Goal: Task Accomplishment & Management: Manage account settings

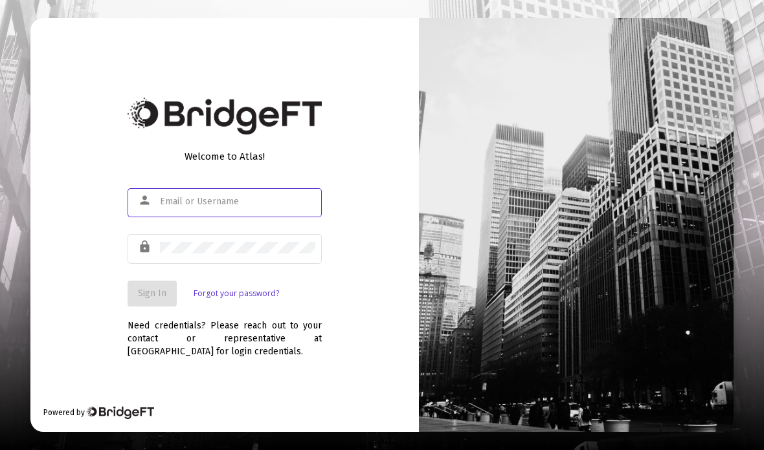
type input "[PERSON_NAME][EMAIL_ADDRESS][DOMAIN_NAME]"
click at [144, 299] on span "Sign In" at bounding box center [152, 293] width 28 height 11
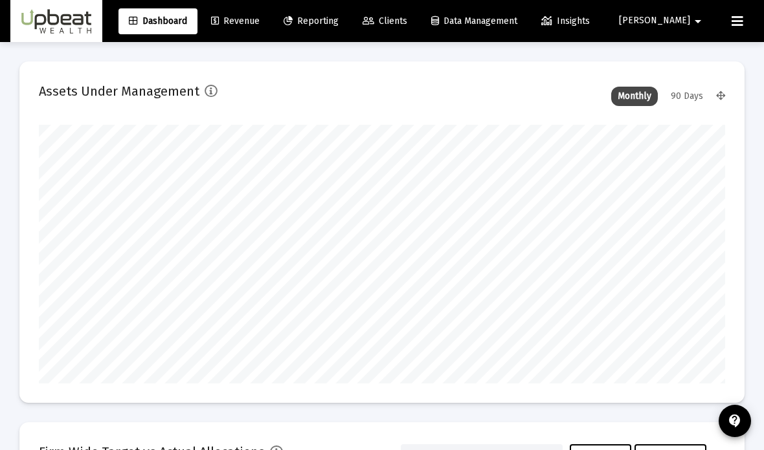
scroll to position [259, 686]
type input "[DATE]"
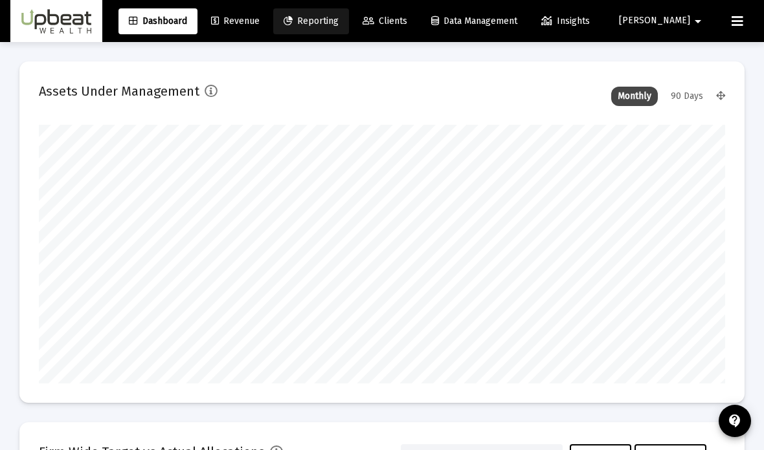
click at [349, 33] on link "Reporting" at bounding box center [311, 21] width 76 height 26
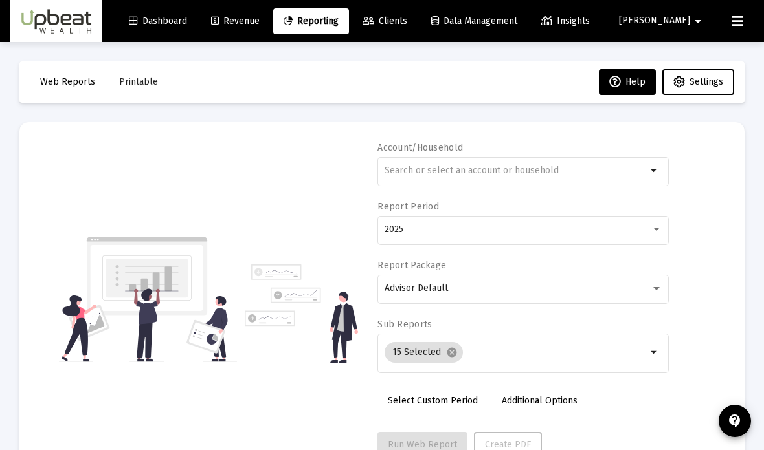
click at [270, 32] on link "Revenue" at bounding box center [235, 21] width 69 height 26
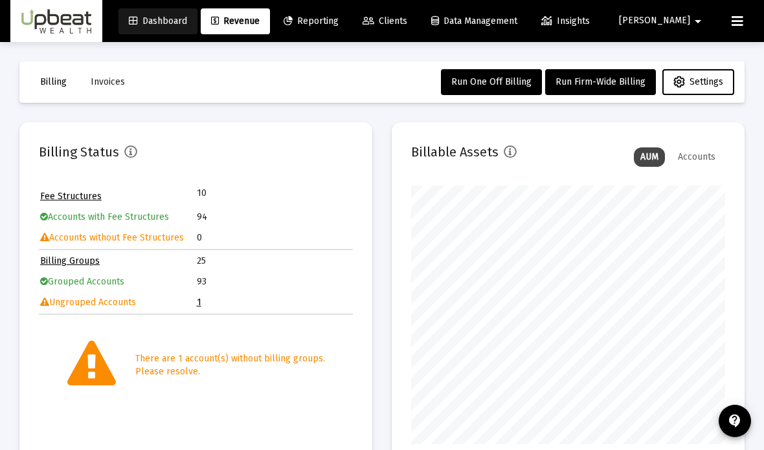
click at [192, 33] on link "Dashboard" at bounding box center [157, 21] width 79 height 26
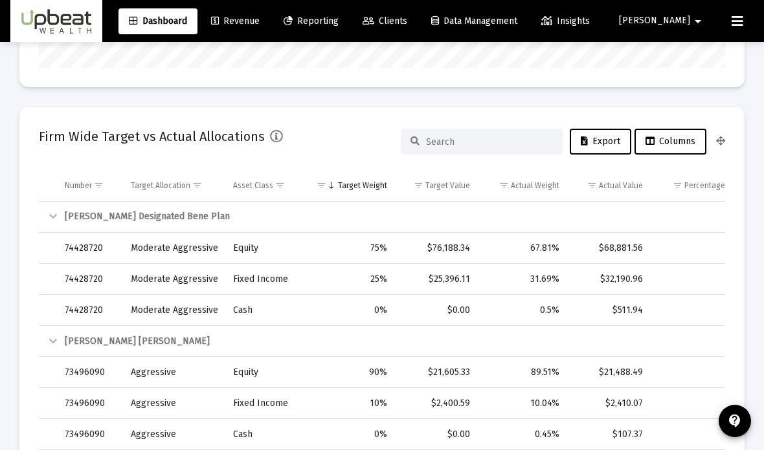
scroll to position [337, 0]
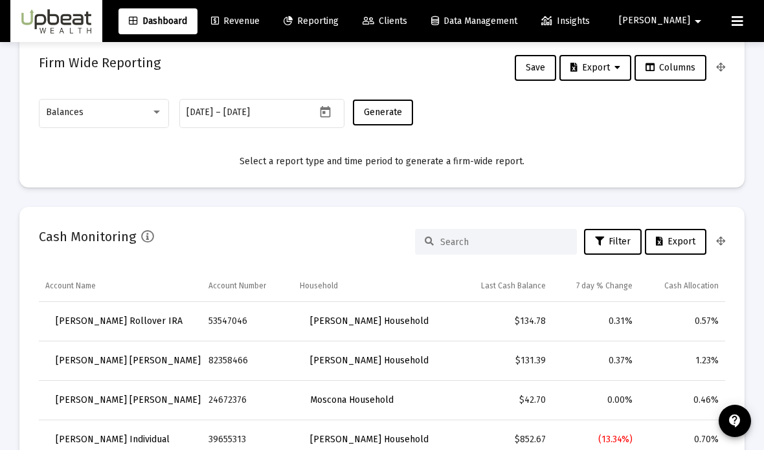
click at [417, 30] on link "Clients" at bounding box center [384, 21] width 65 height 26
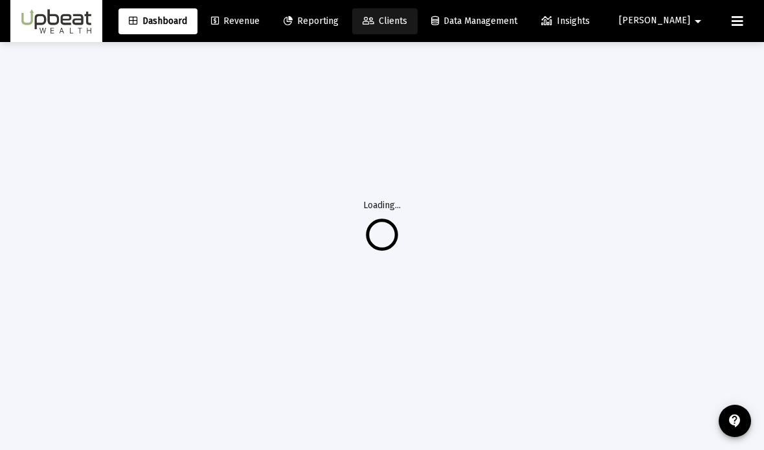
scroll to position [94, 0]
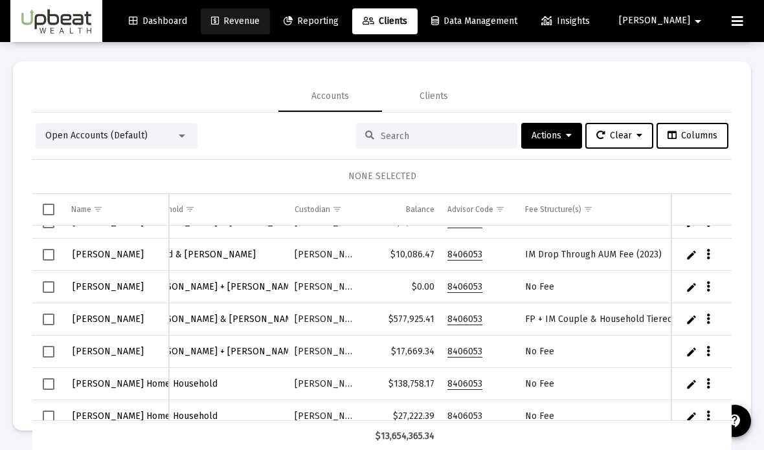
click at [260, 27] on span "Revenue" at bounding box center [235, 21] width 49 height 11
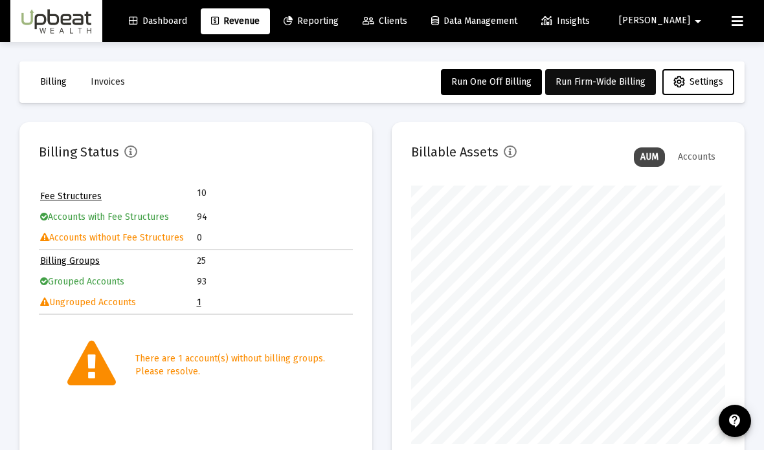
click at [609, 80] on span "Run Firm-Wide Billing" at bounding box center [600, 81] width 90 height 11
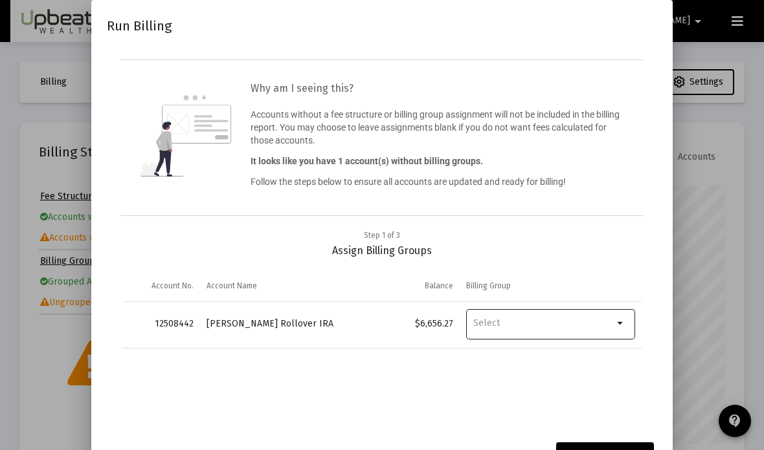
click at [590, 329] on input "Billing Group" at bounding box center [543, 324] width 140 height 12
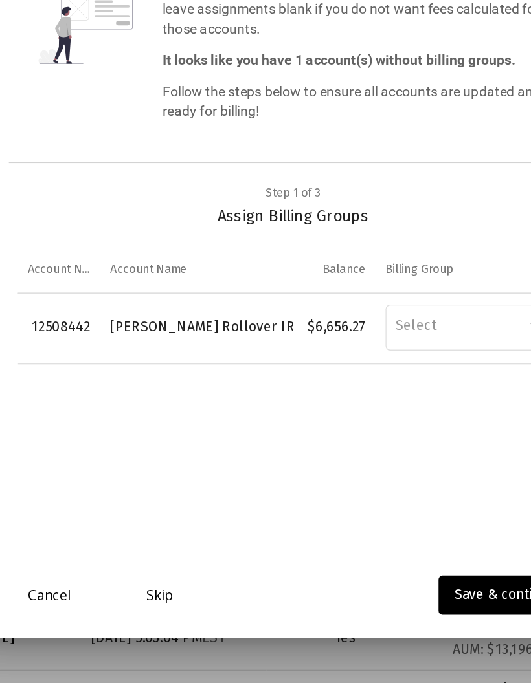
click at [145, 450] on link "Skip" at bounding box center [177, 590] width 65 height 13
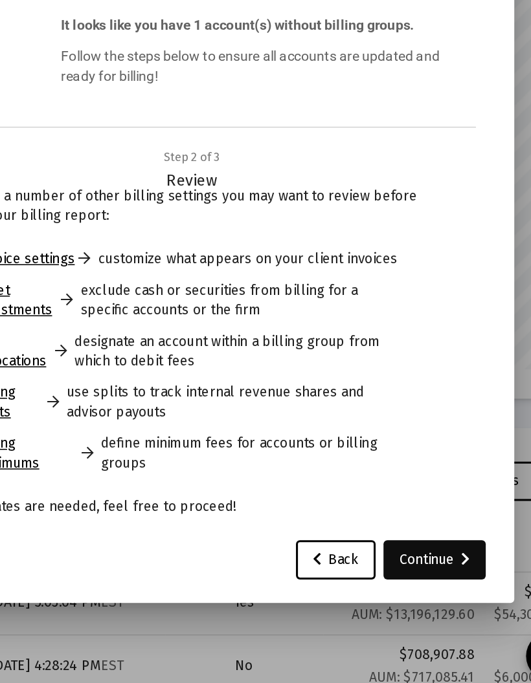
click at [402, 450] on div "Continue" at bounding box center [425, 591] width 47 height 26
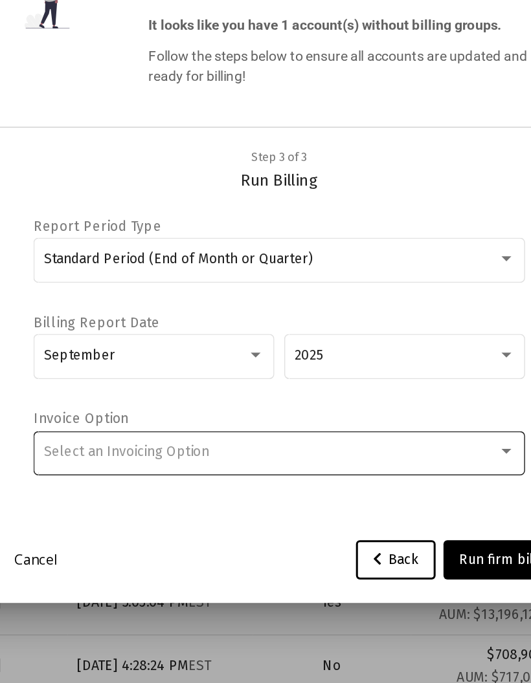
click at [122, 450] on span "Select an Invoicing Option" at bounding box center [165, 519] width 109 height 11
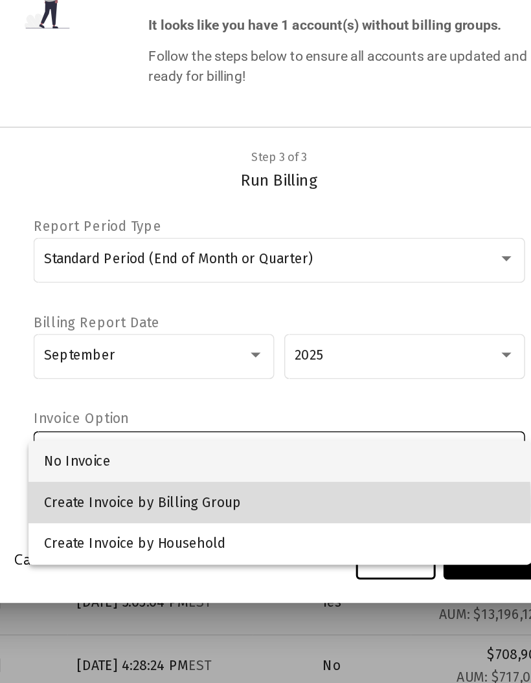
click at [111, 450] on span "Create Invoice by Billing Group" at bounding box center [266, 553] width 310 height 27
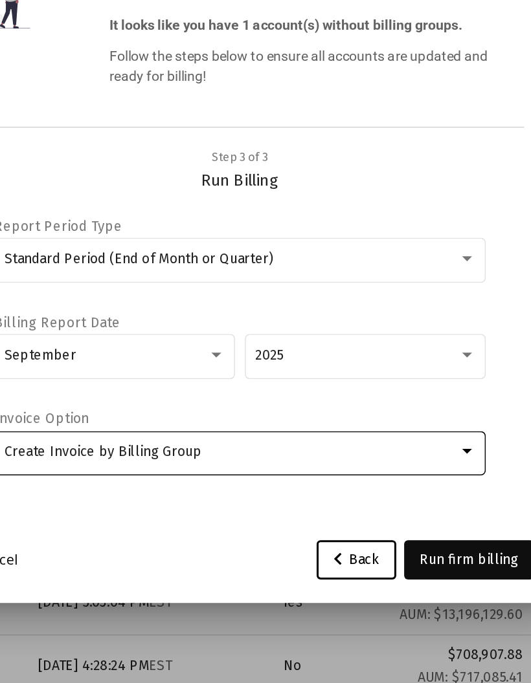
click at [384, 450] on span "Run firm billing" at bounding box center [416, 590] width 65 height 11
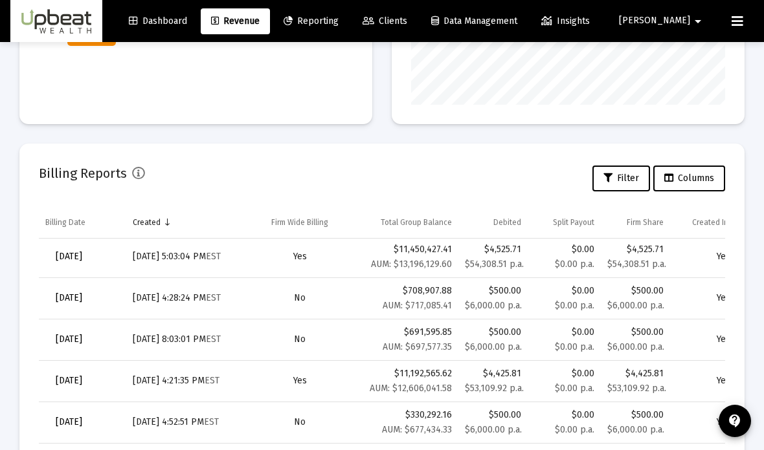
scroll to position [2, 0]
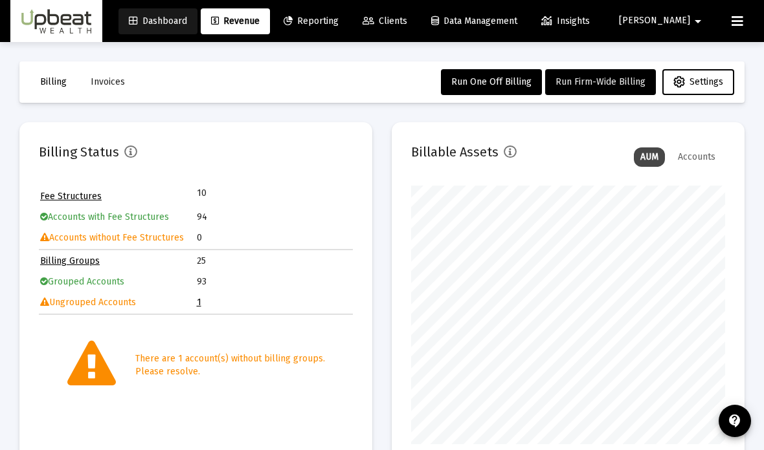
click at [187, 25] on span "Dashboard" at bounding box center [158, 21] width 58 height 11
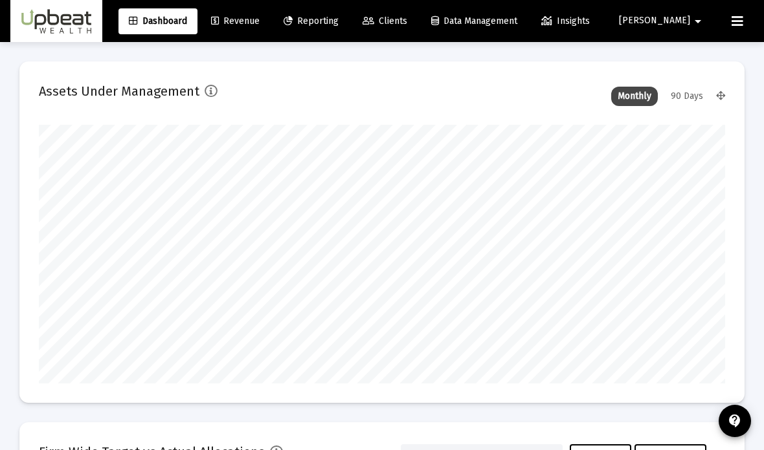
scroll to position [259, 367]
click at [270, 28] on link "Revenue" at bounding box center [235, 21] width 69 height 26
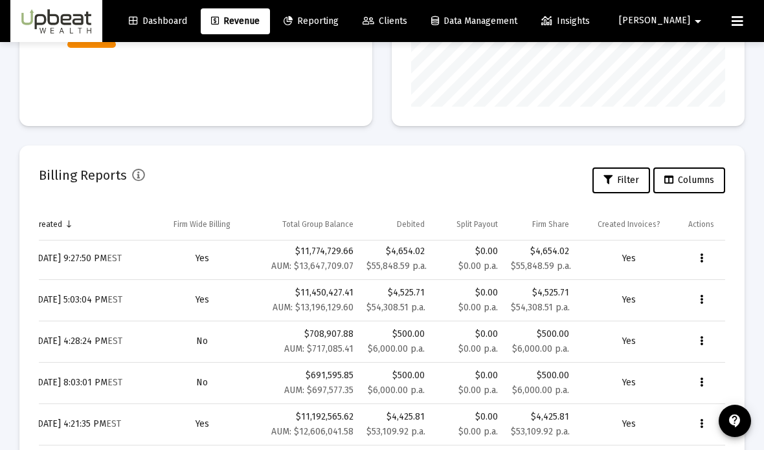
click at [695, 264] on button "Data grid" at bounding box center [701, 259] width 26 height 26
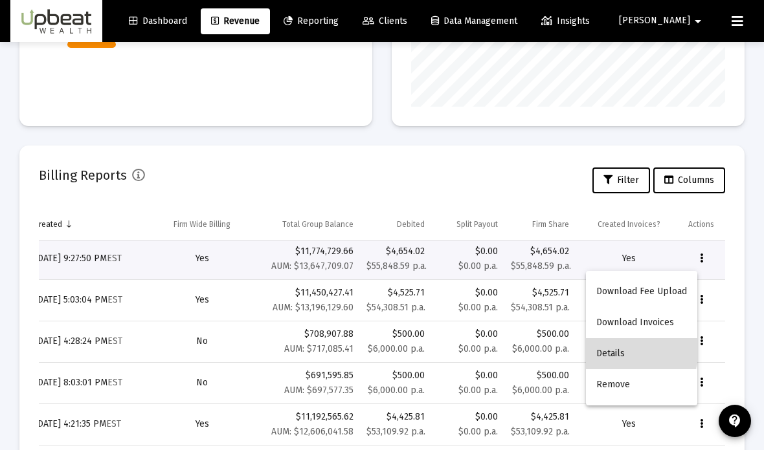
click at [627, 350] on button "Details" at bounding box center [641, 353] width 111 height 31
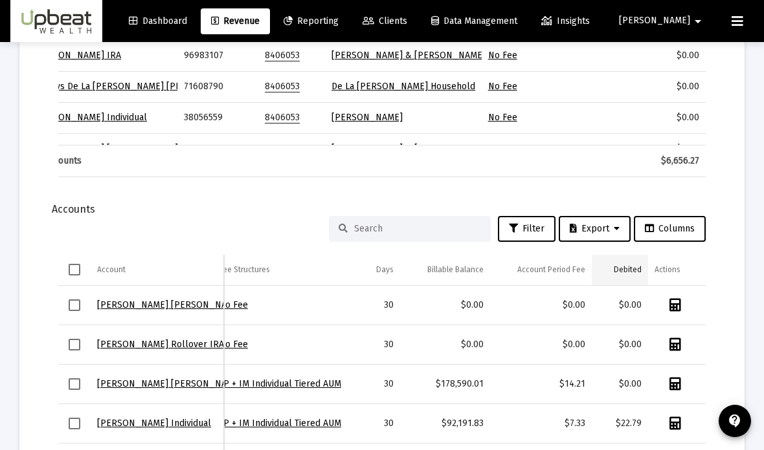
click at [623, 271] on div "Debited" at bounding box center [628, 270] width 28 height 10
click at [630, 276] on td "Debited" at bounding box center [620, 270] width 56 height 31
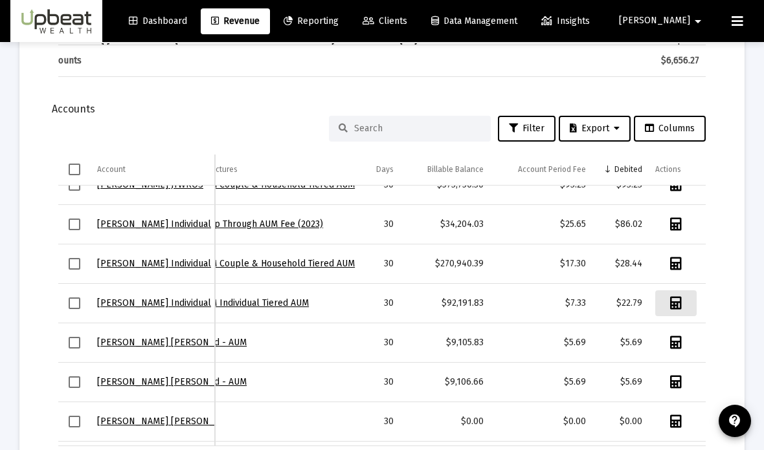
click at [679, 302] on icon "Data grid" at bounding box center [676, 303] width 12 height 13
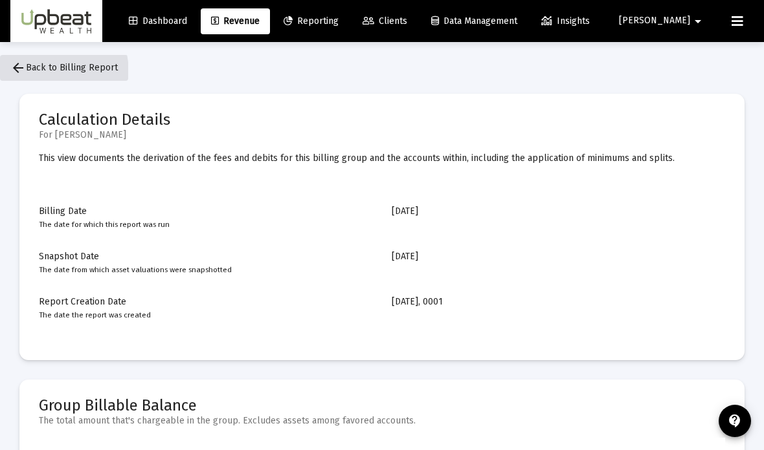
click at [21, 74] on mat-icon "arrow_back" at bounding box center [18, 68] width 16 height 16
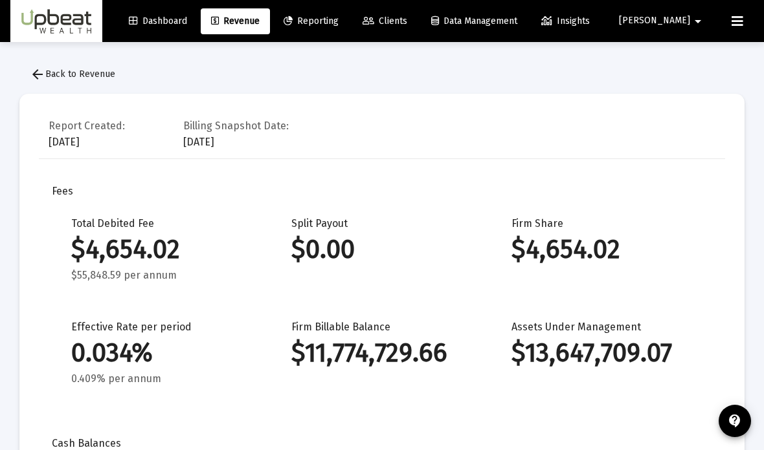
click at [74, 72] on span "arrow_back Back to Revenue" at bounding box center [72, 74] width 85 height 11
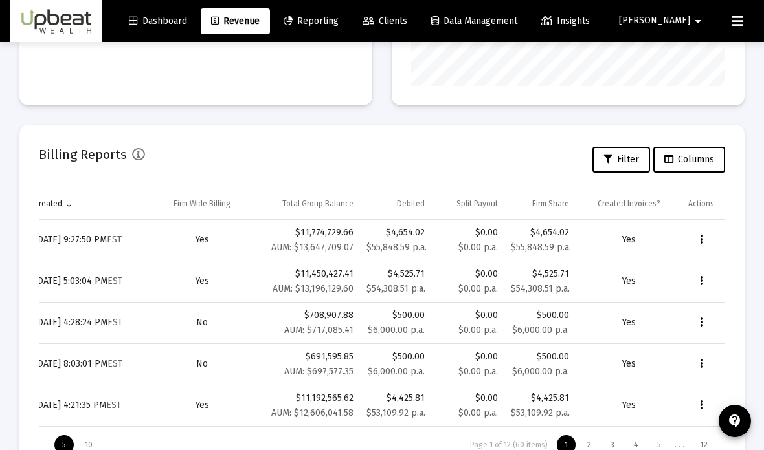
scroll to position [-2, 127]
click at [695, 245] on td "Data grid" at bounding box center [702, 240] width 43 height 41
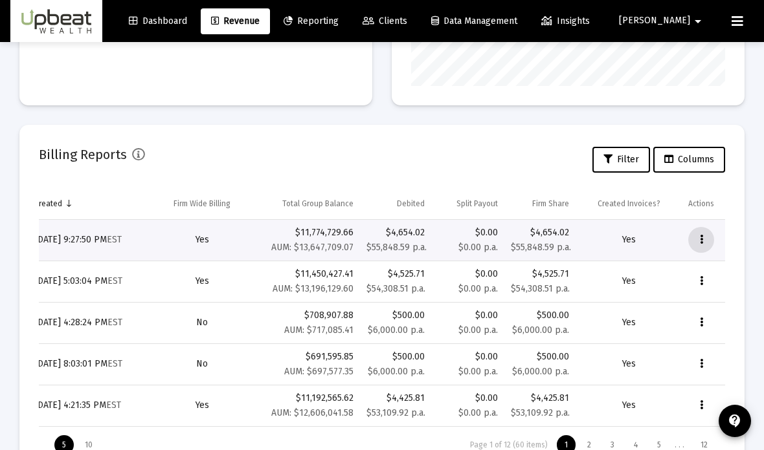
click at [707, 236] on button "Data grid" at bounding box center [701, 240] width 26 height 26
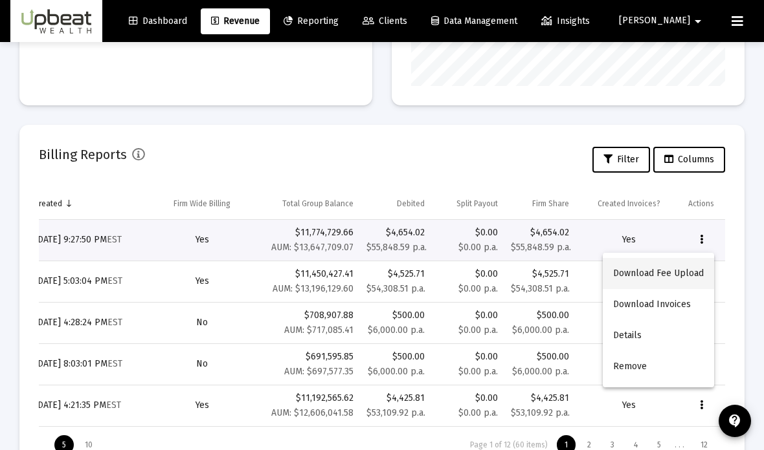
click at [694, 278] on button "Download Fee Upload" at bounding box center [658, 273] width 111 height 31
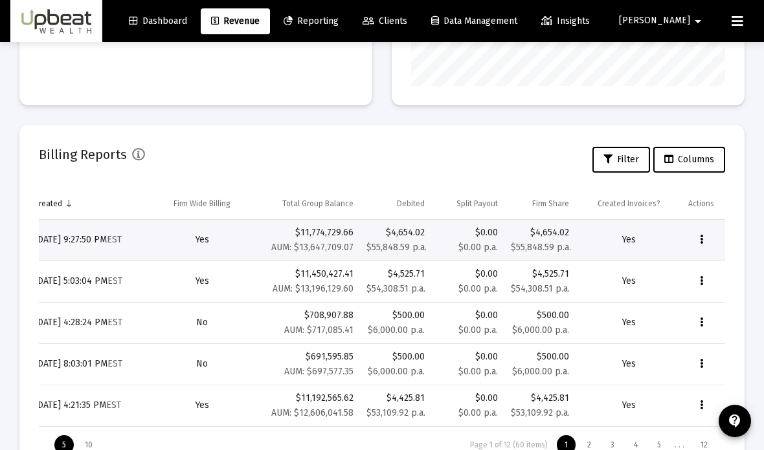
scroll to position [410, 0]
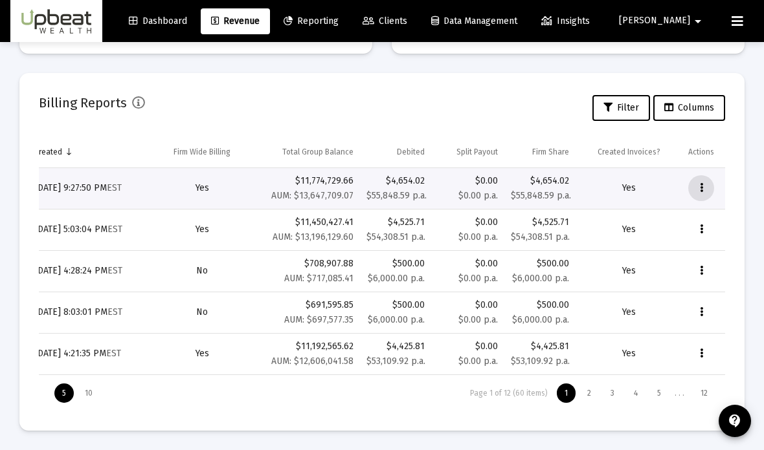
click at [705, 194] on button "Data grid" at bounding box center [701, 188] width 26 height 26
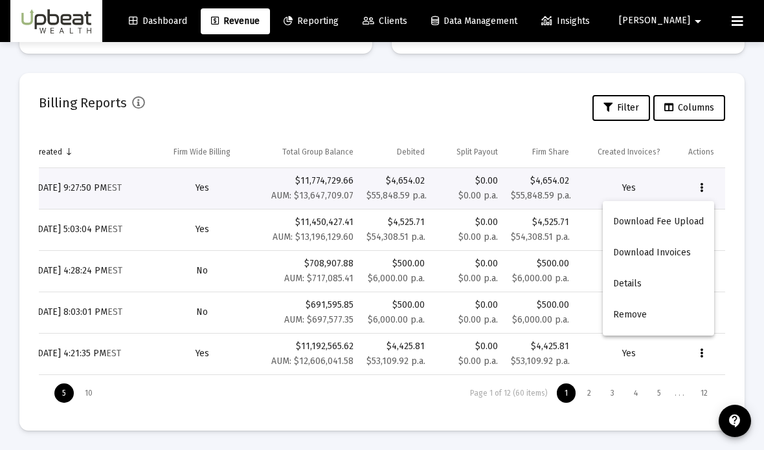
click at [749, 151] on div at bounding box center [382, 225] width 764 height 450
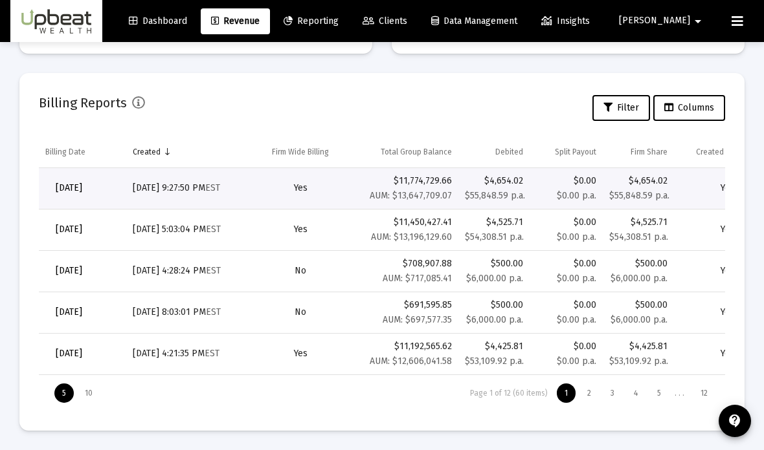
scroll to position [0, 0]
click at [407, 25] on span "Clients" at bounding box center [384, 21] width 45 height 11
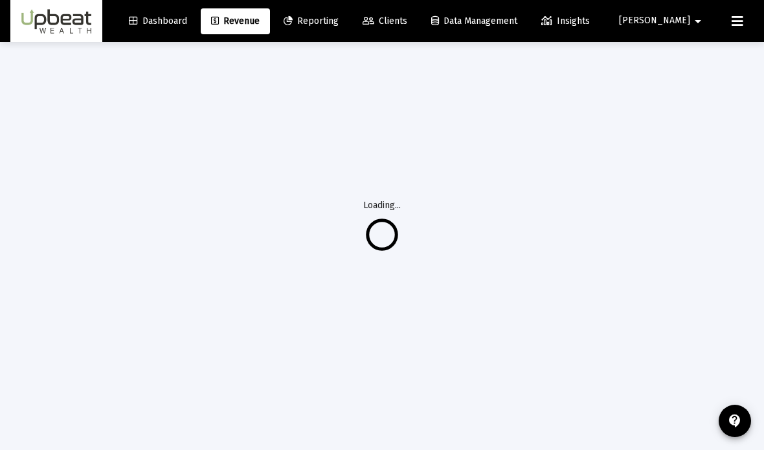
scroll to position [94, 0]
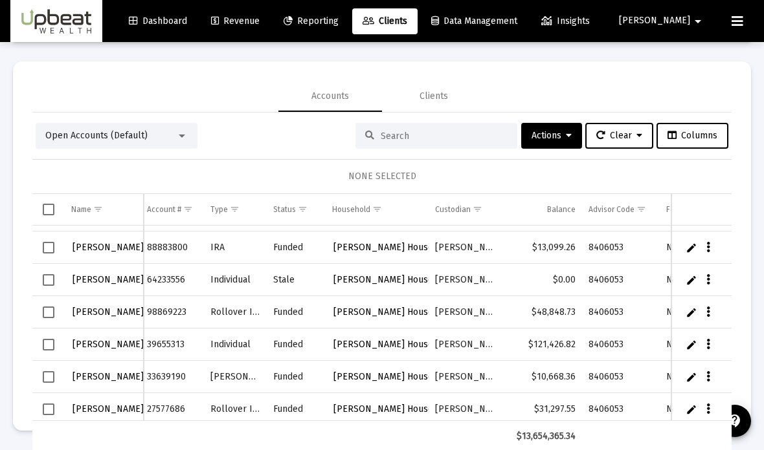
scroll to position [686, 4]
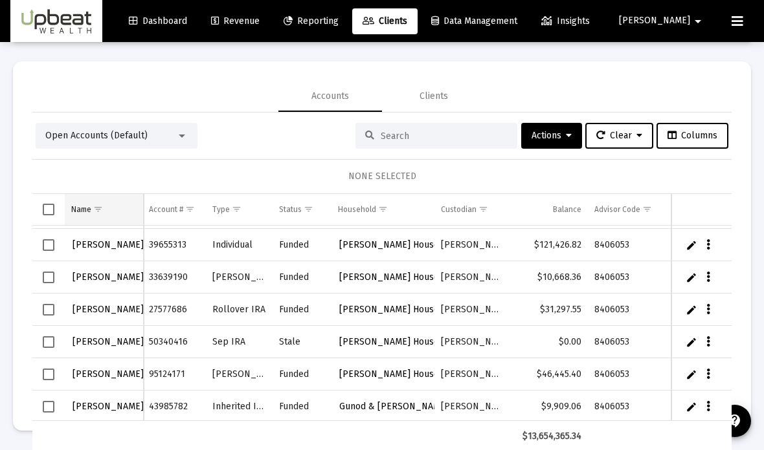
click at [93, 205] on span "Show filter options for column 'Name'" at bounding box center [98, 210] width 10 height 10
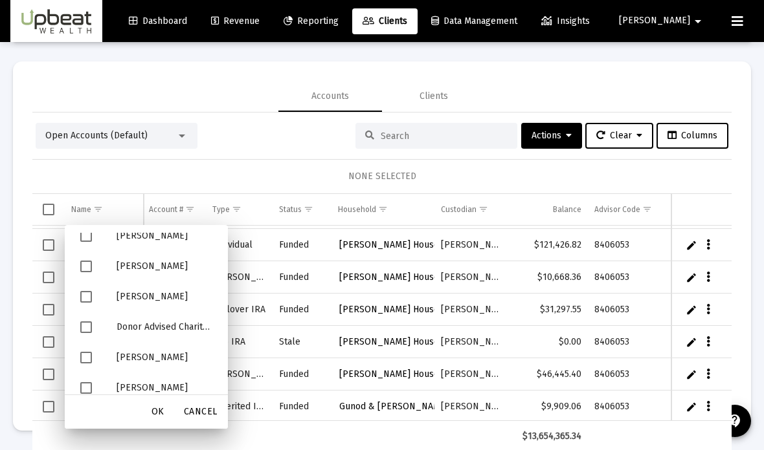
click at [82, 261] on span "Filter options" at bounding box center [86, 267] width 12 height 12
click at [153, 401] on div "OK" at bounding box center [157, 412] width 41 height 23
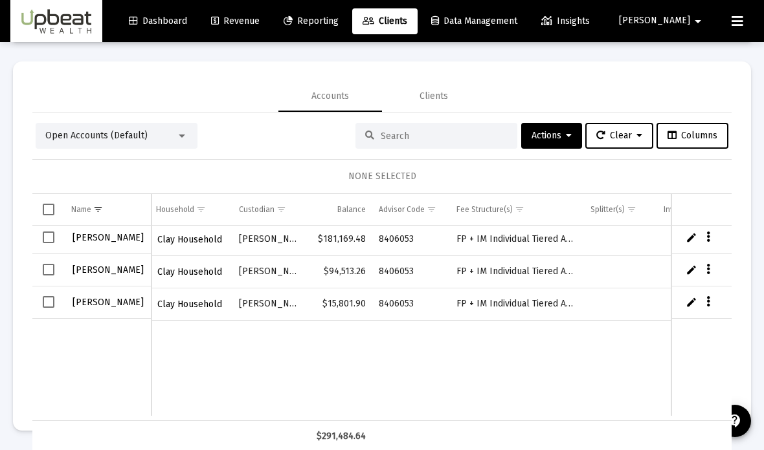
click at [690, 232] on link "Edit" at bounding box center [691, 238] width 12 height 12
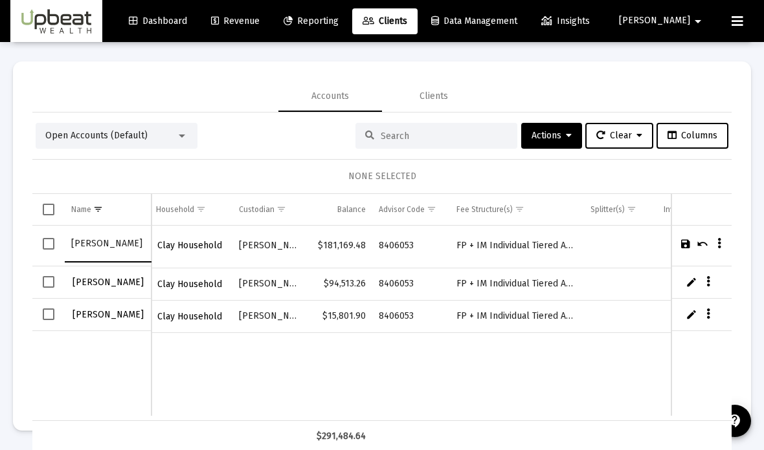
click at [720, 236] on icon "Data grid" at bounding box center [719, 244] width 4 height 16
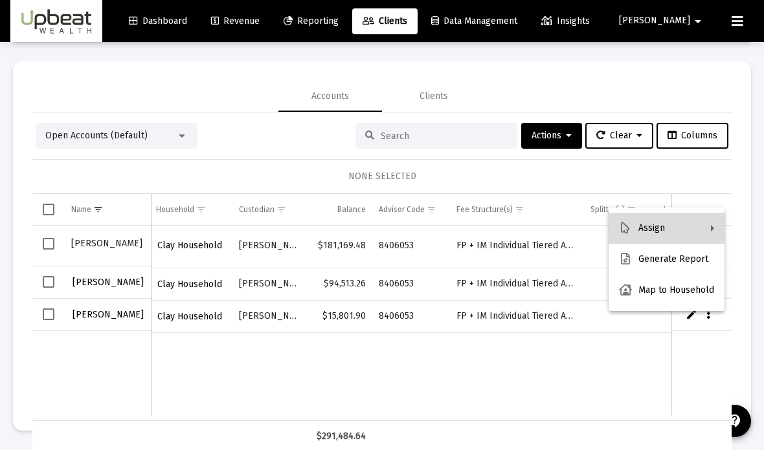
click at [711, 221] on button "Assign" at bounding box center [666, 228] width 116 height 31
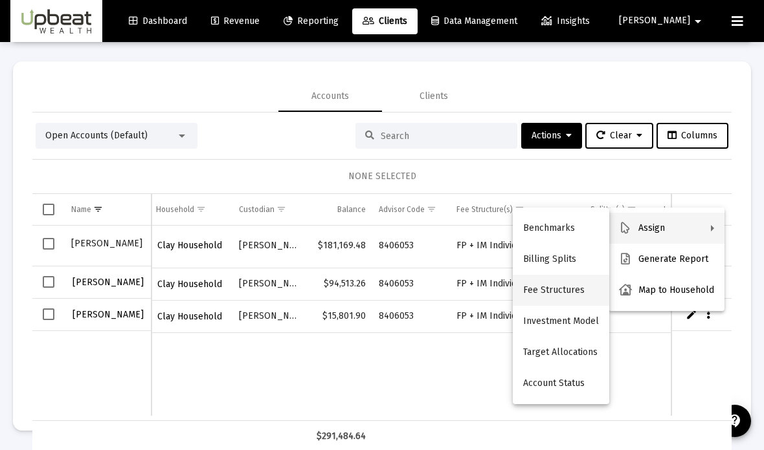
click at [590, 293] on button "Fee Structures" at bounding box center [561, 290] width 96 height 31
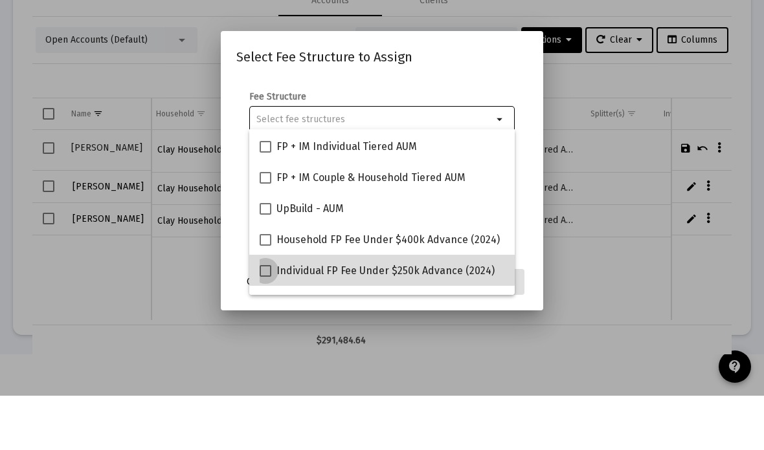
click at [263, 320] on span at bounding box center [266, 326] width 12 height 12
click at [265, 331] on input "Individual FP Fee Under $250k Advance (2024)" at bounding box center [265, 331] width 1 height 1
checkbox input "true"
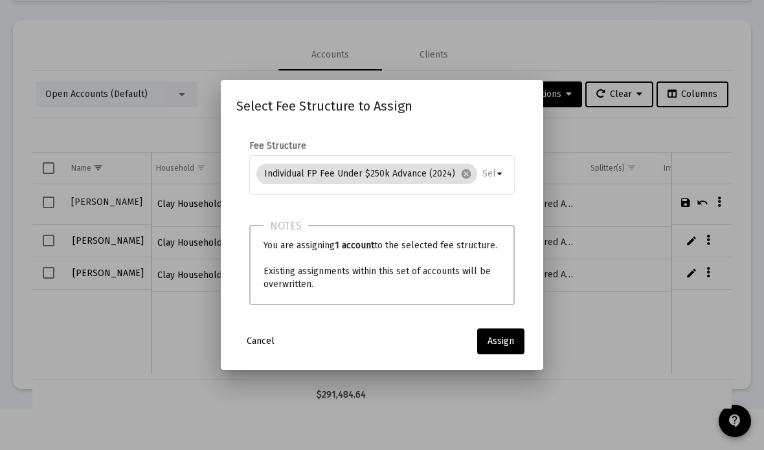
click at [634, 338] on div at bounding box center [382, 225] width 764 height 450
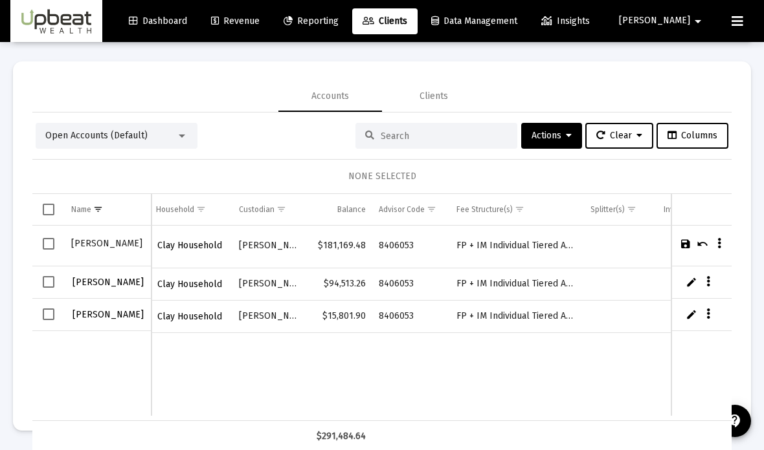
click at [717, 236] on icon "Data grid" at bounding box center [719, 244] width 4 height 16
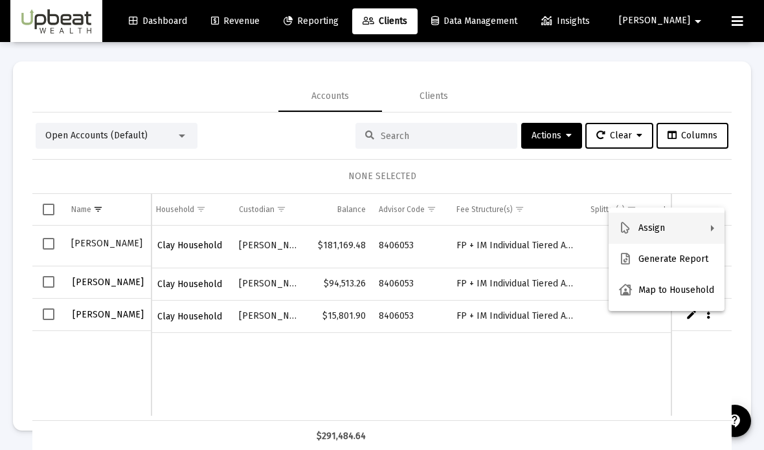
click at [705, 220] on button "Assign" at bounding box center [666, 228] width 116 height 31
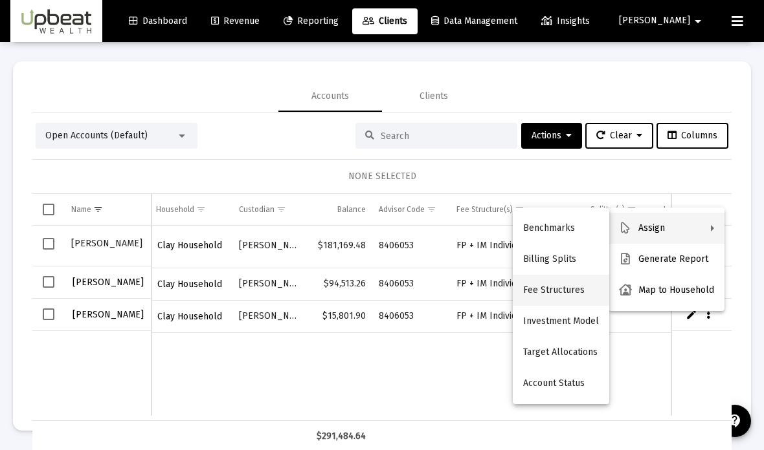
click at [579, 281] on button "Fee Structures" at bounding box center [561, 290] width 96 height 31
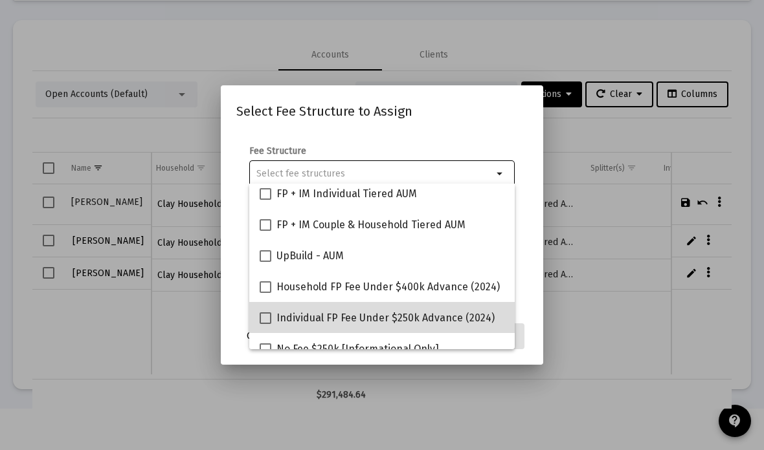
click at [260, 319] on span at bounding box center [266, 319] width 12 height 12
click at [265, 324] on input "Individual FP Fee Under $250k Advance (2024)" at bounding box center [265, 324] width 1 height 1
checkbox input "true"
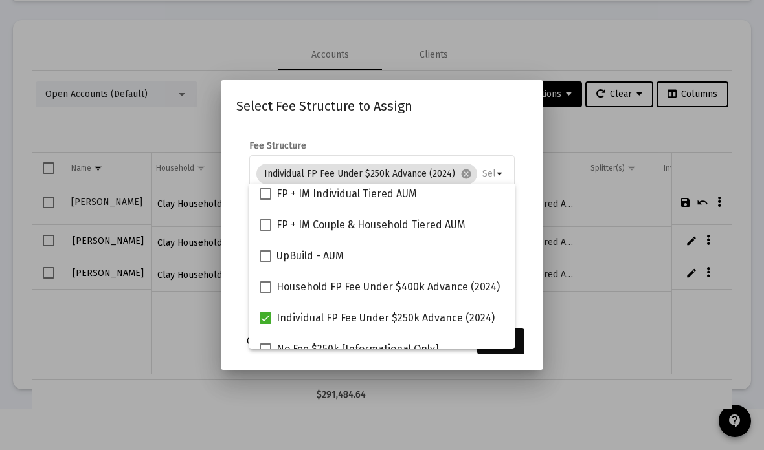
click at [510, 347] on span "Assign" at bounding box center [500, 341] width 27 height 11
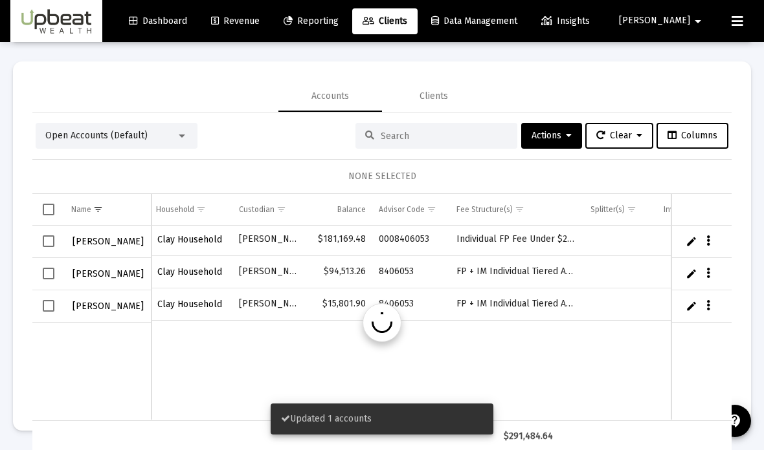
scroll to position [0, 187]
click at [709, 266] on icon "Data grid" at bounding box center [708, 274] width 4 height 16
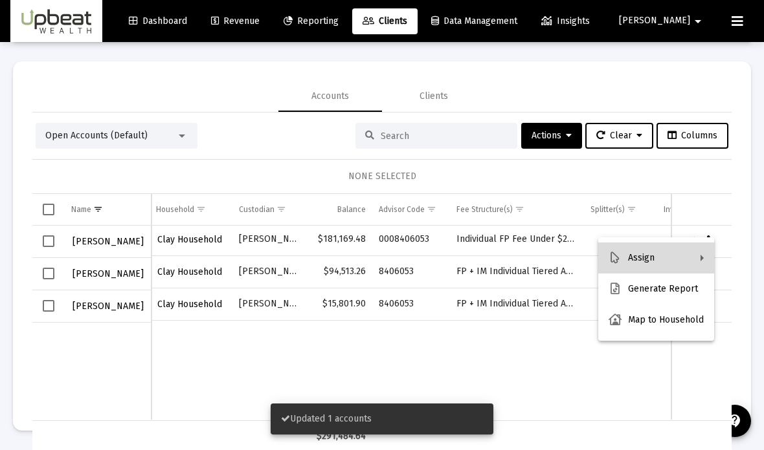
click at [686, 250] on button "Assign" at bounding box center [656, 258] width 116 height 31
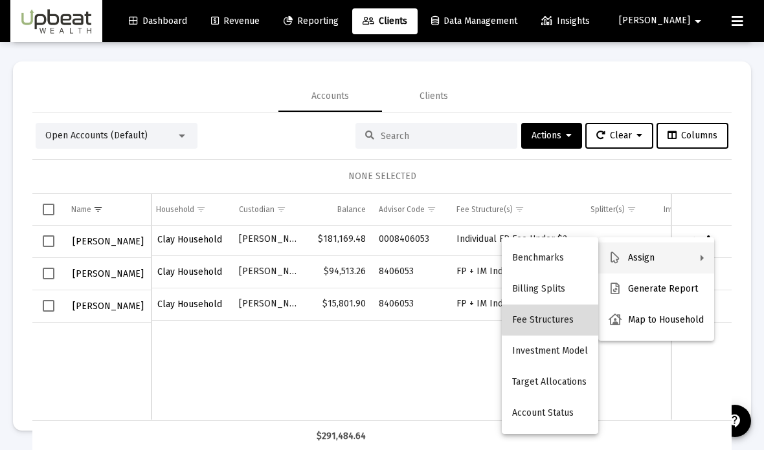
click at [573, 316] on button "Fee Structures" at bounding box center [550, 320] width 96 height 31
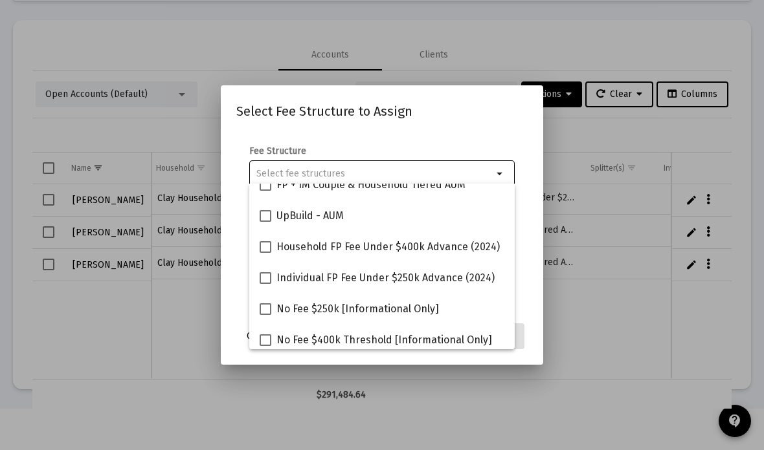
scroll to position [109, 0]
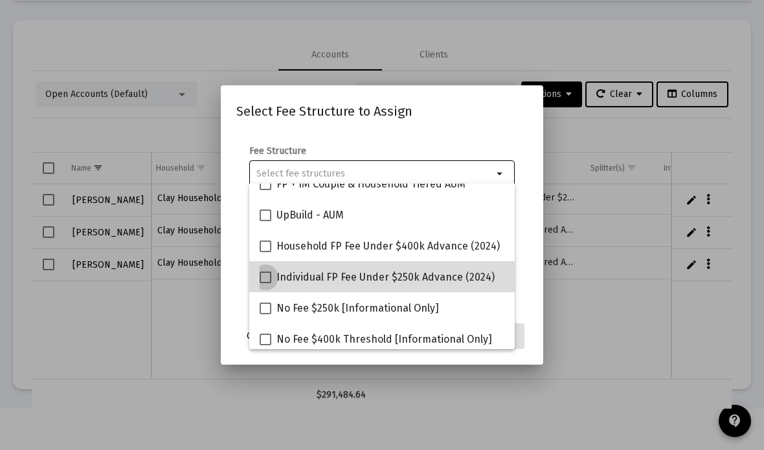
click at [266, 283] on span at bounding box center [266, 278] width 12 height 12
click at [265, 283] on input "Individual FP Fee Under $250k Advance (2024)" at bounding box center [265, 283] width 1 height 1
checkbox input "true"
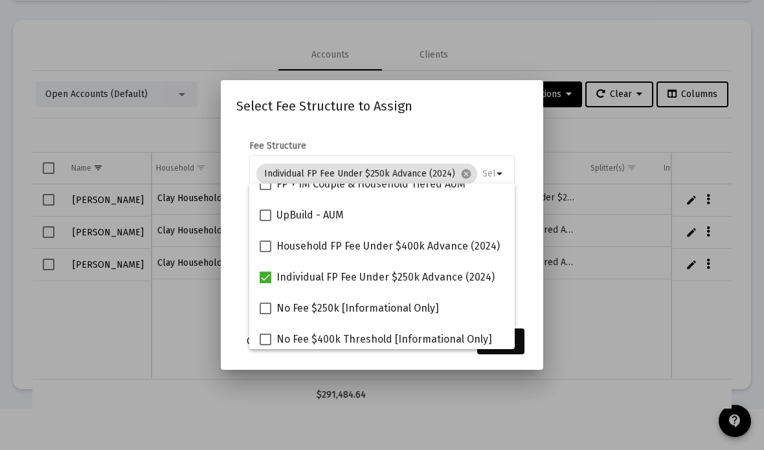
click at [518, 355] on button "Assign" at bounding box center [500, 342] width 47 height 26
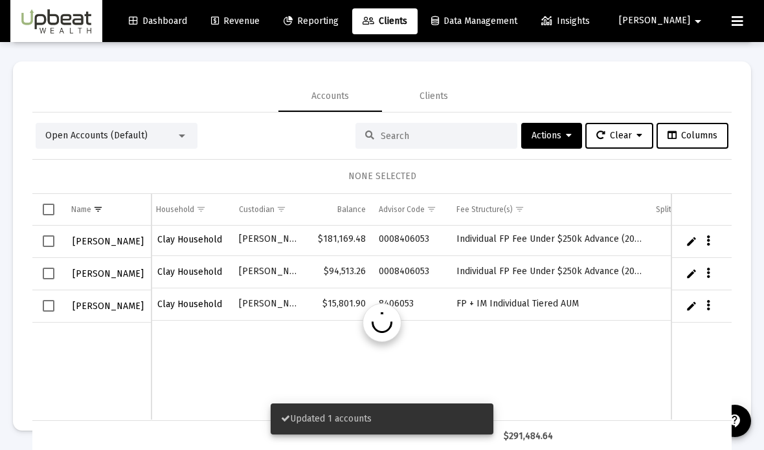
scroll to position [0, 187]
click at [706, 298] on icon "Data grid" at bounding box center [708, 306] width 4 height 16
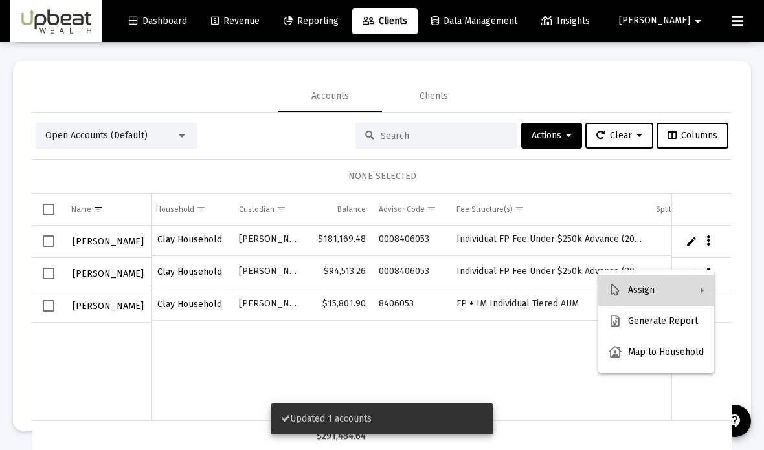
click at [668, 286] on button "Assign" at bounding box center [656, 290] width 116 height 31
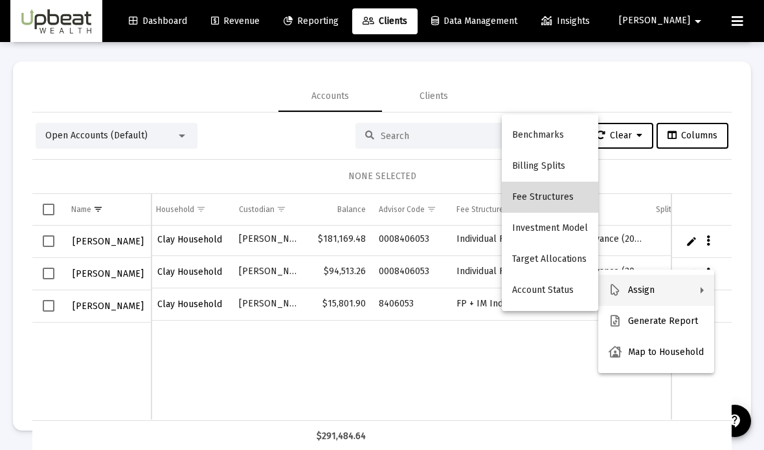
click at [568, 195] on button "Fee Structures" at bounding box center [550, 197] width 96 height 31
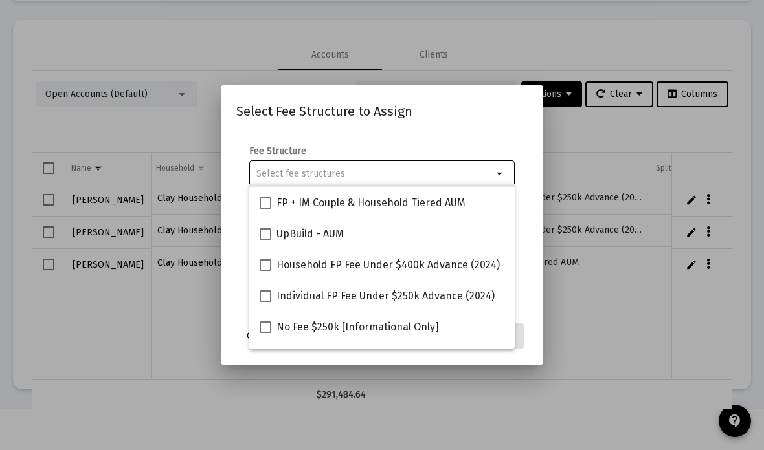
scroll to position [96, 0]
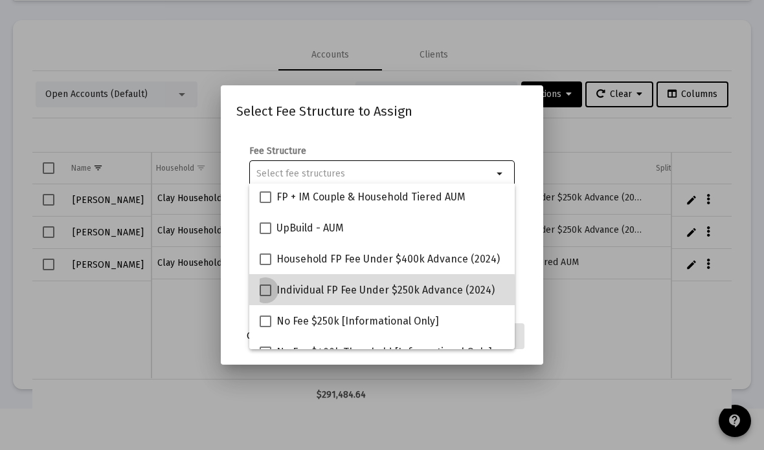
click at [267, 295] on span at bounding box center [266, 291] width 12 height 12
click at [265, 296] on input "Individual FP Fee Under $250k Advance (2024)" at bounding box center [265, 296] width 1 height 1
checkbox input "true"
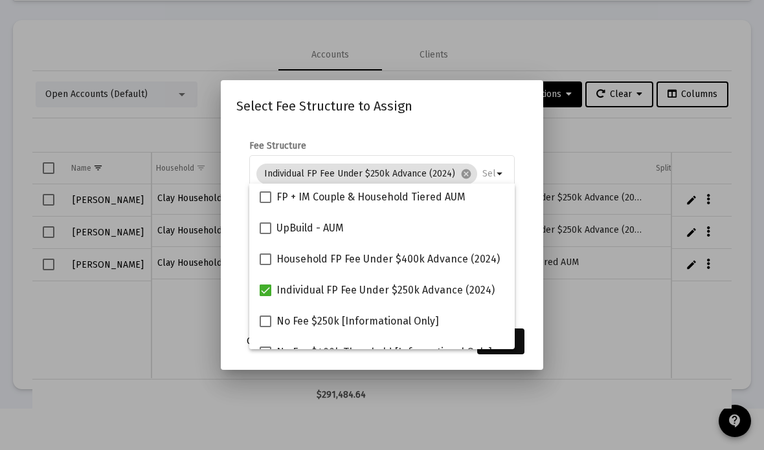
click at [518, 355] on button "Assign" at bounding box center [500, 342] width 47 height 26
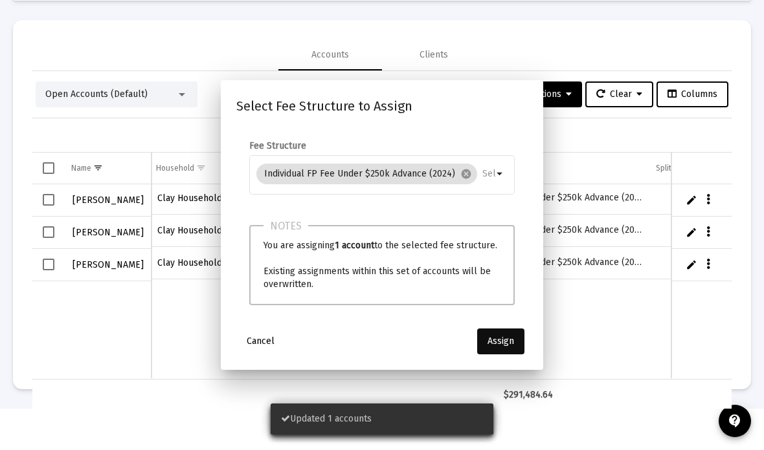
scroll to position [0, 187]
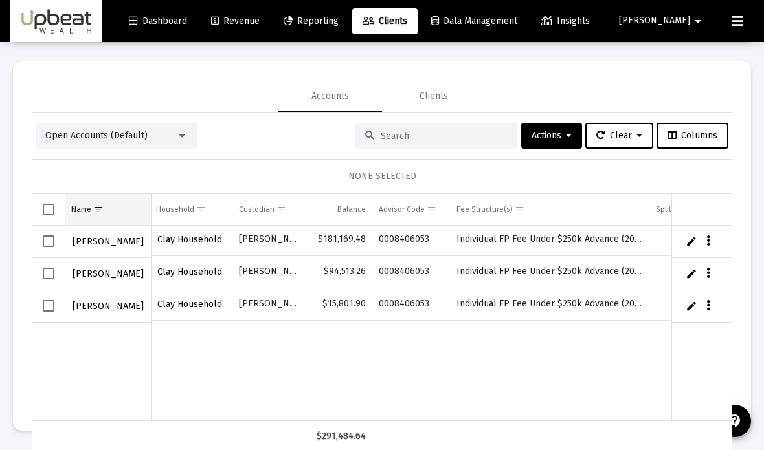
click at [93, 205] on span "Show filter options for column 'Name'" at bounding box center [98, 210] width 10 height 10
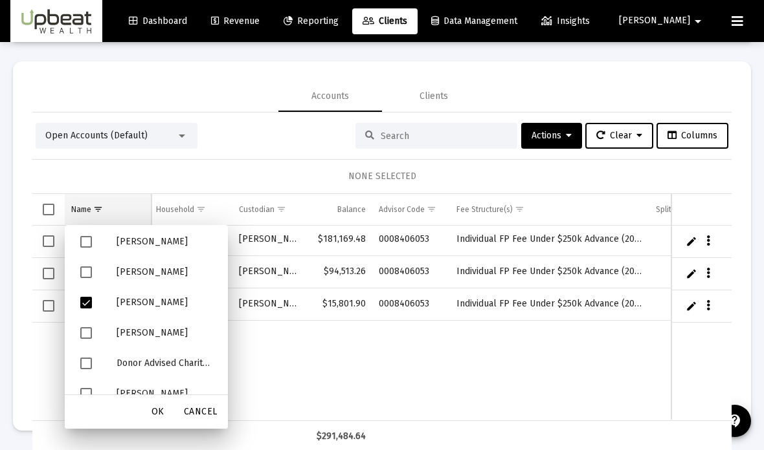
scroll to position [410, 0]
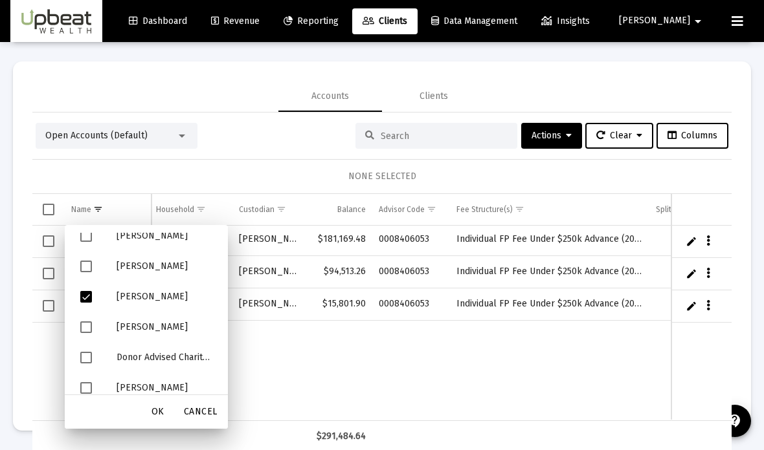
click at [87, 291] on span "Filter options" at bounding box center [86, 297] width 12 height 12
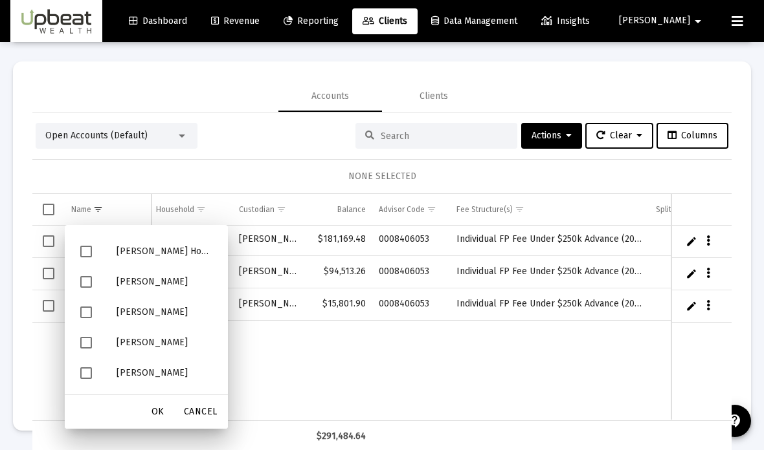
scroll to position [913, 0]
click at [87, 276] on span "Filter options" at bounding box center [86, 282] width 12 height 12
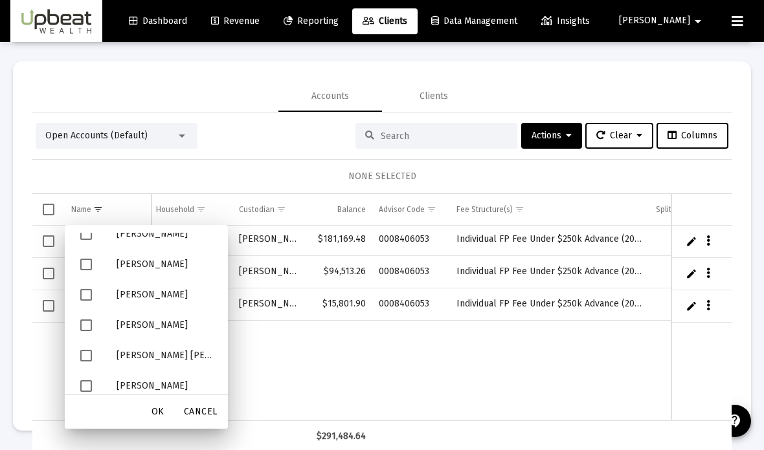
scroll to position [264, 0]
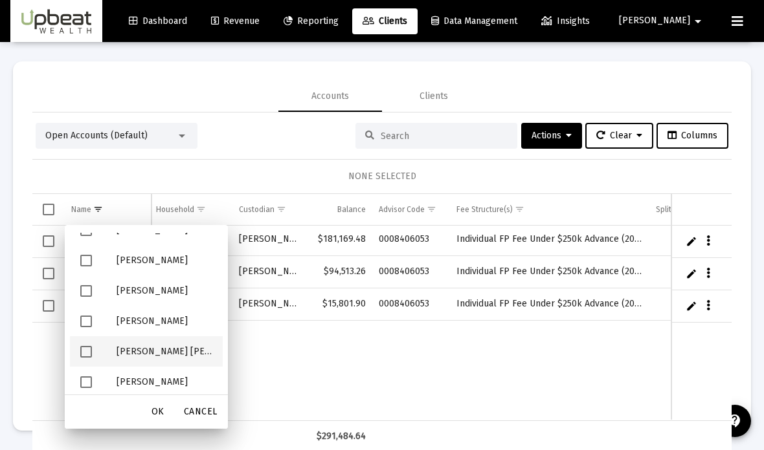
click at [82, 346] on span "Filter options" at bounding box center [86, 352] width 12 height 12
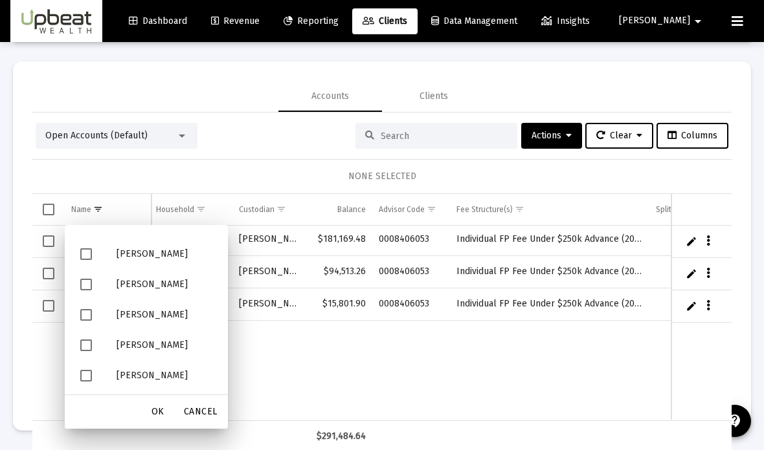
scroll to position [55, 0]
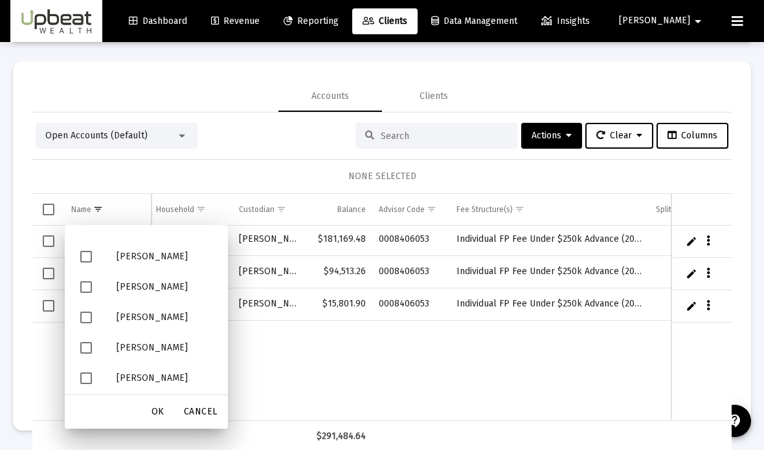
click at [85, 282] on span "Filter options" at bounding box center [86, 288] width 12 height 12
click at [154, 406] on span "OK" at bounding box center [157, 411] width 13 height 11
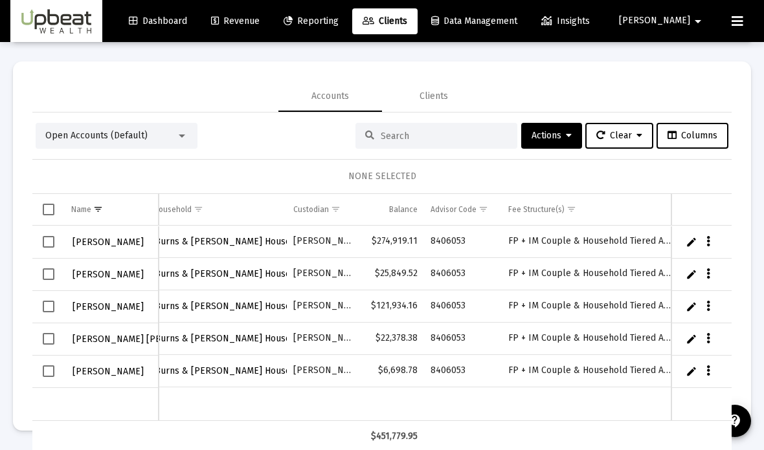
scroll to position [-7, 282]
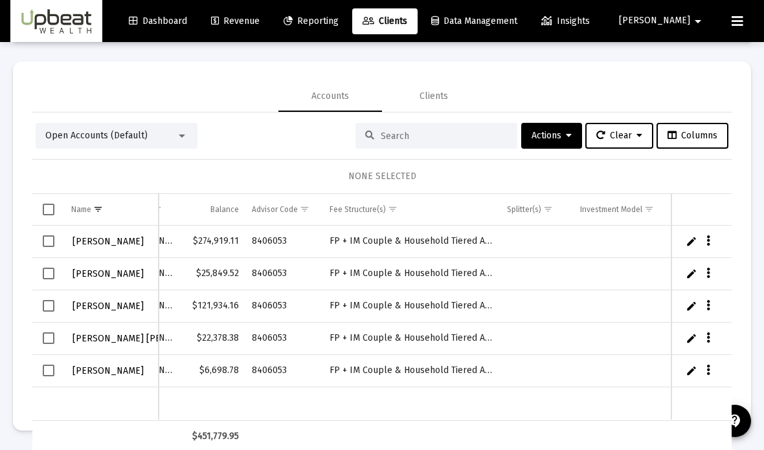
click at [692, 236] on link "Edit" at bounding box center [691, 242] width 12 height 12
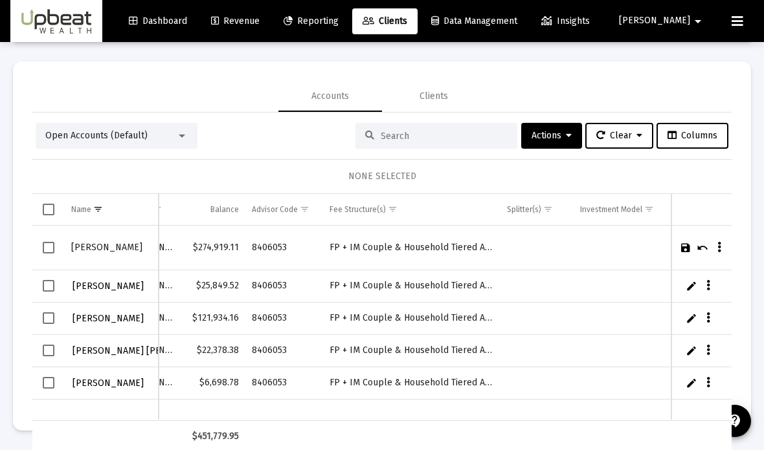
click at [718, 240] on icon "Data grid" at bounding box center [719, 248] width 4 height 16
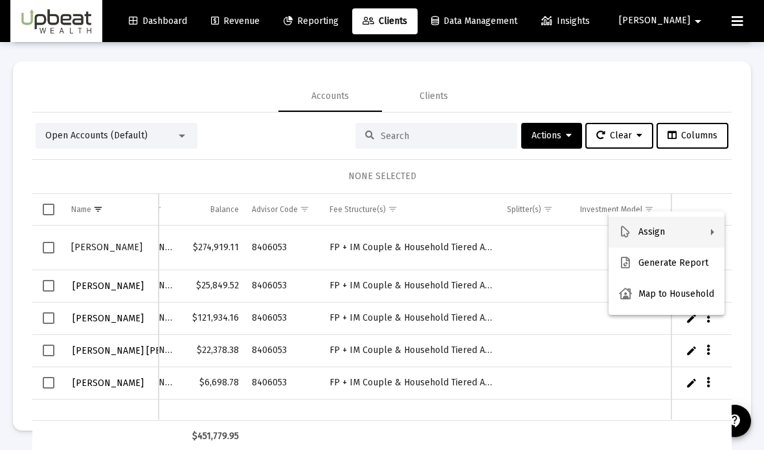
click at [705, 232] on button "Assign" at bounding box center [666, 232] width 116 height 31
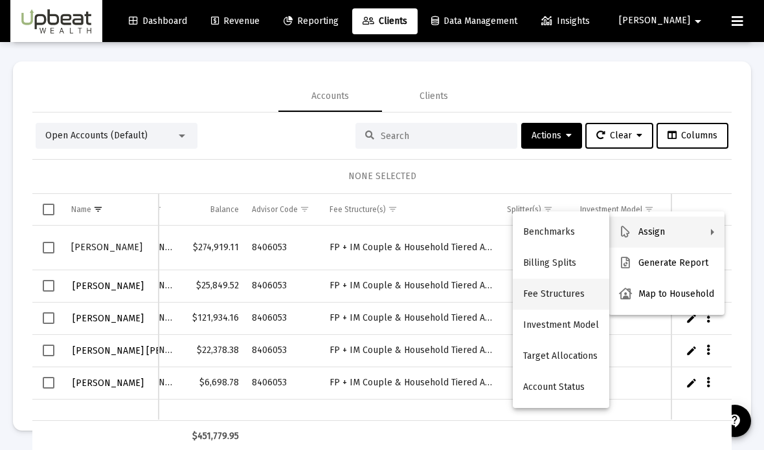
click at [584, 291] on button "Fee Structures" at bounding box center [561, 294] width 96 height 31
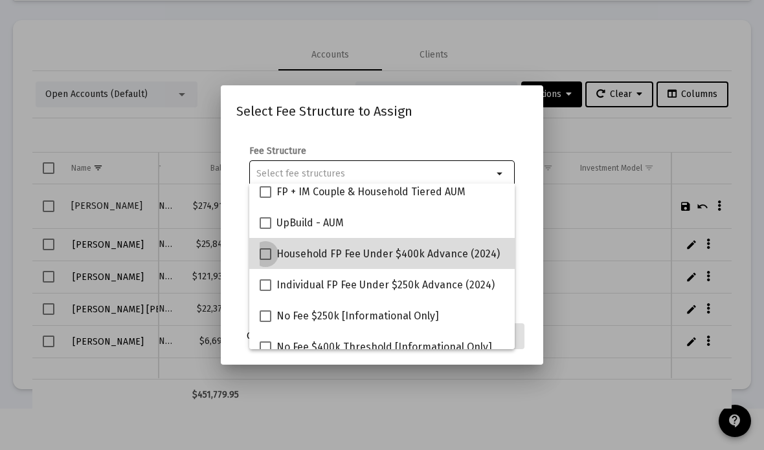
click at [267, 254] on span at bounding box center [266, 255] width 12 height 12
click at [265, 260] on input "Household FP Fee Under $400k Advance (2024)" at bounding box center [265, 260] width 1 height 1
checkbox input "true"
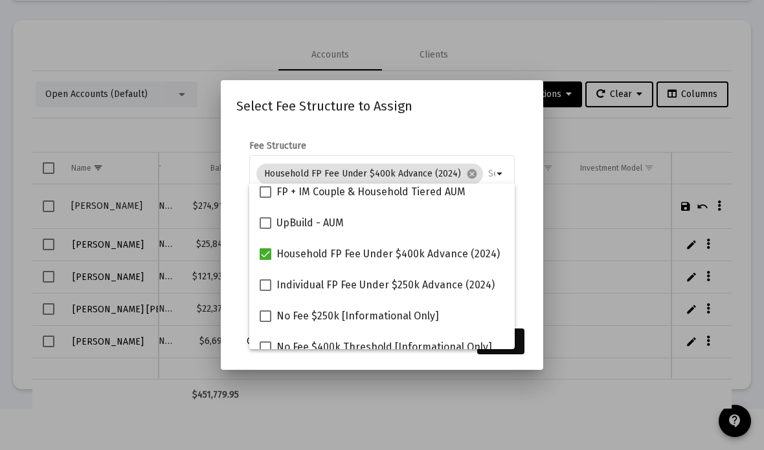
click at [524, 355] on button "Assign" at bounding box center [500, 342] width 47 height 26
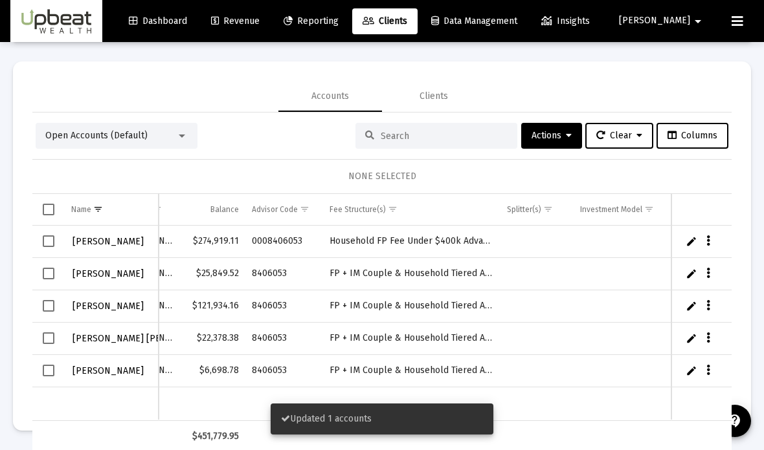
click at [709, 266] on icon "Data grid" at bounding box center [708, 274] width 4 height 16
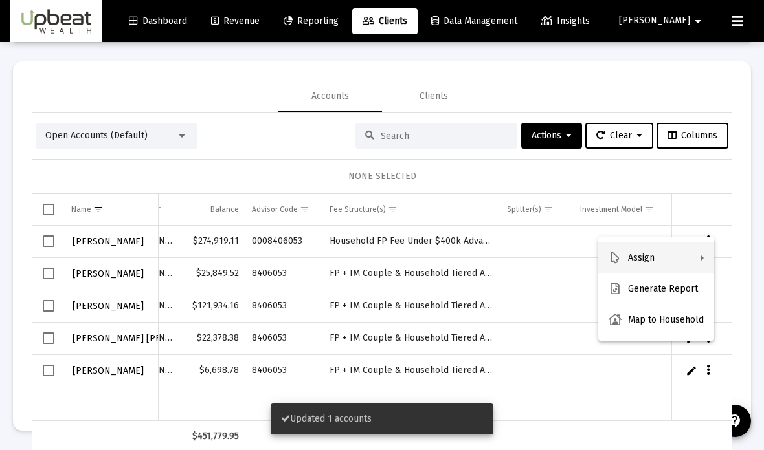
click at [686, 251] on button "Assign" at bounding box center [656, 258] width 116 height 31
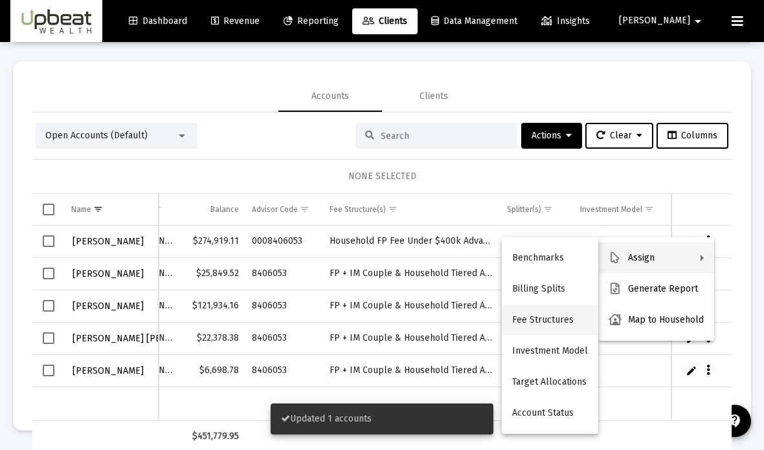
click at [563, 315] on button "Fee Structures" at bounding box center [550, 320] width 96 height 31
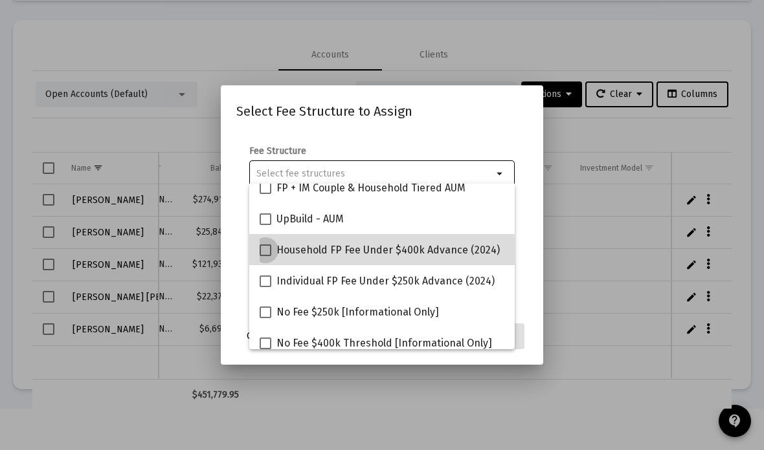
click at [267, 257] on label "Household FP Fee Under $400k Advance (2024)" at bounding box center [380, 251] width 240 height 16
click at [265, 257] on input "Household FP Fee Under $400k Advance (2024)" at bounding box center [265, 256] width 1 height 1
checkbox input "true"
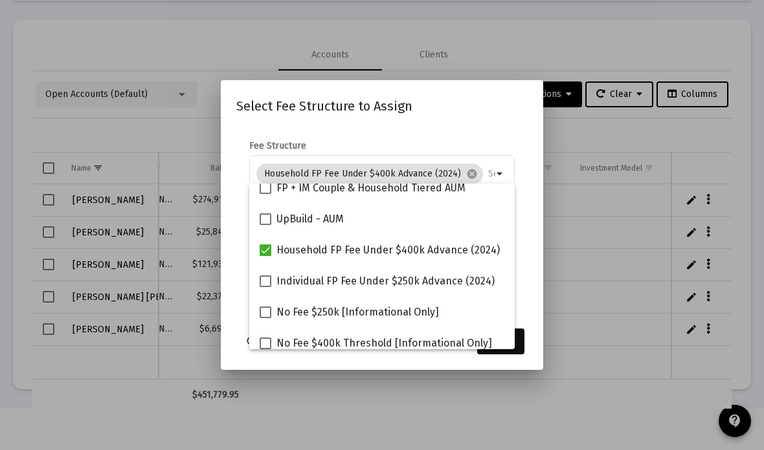
click at [521, 352] on button "Assign" at bounding box center [500, 342] width 47 height 26
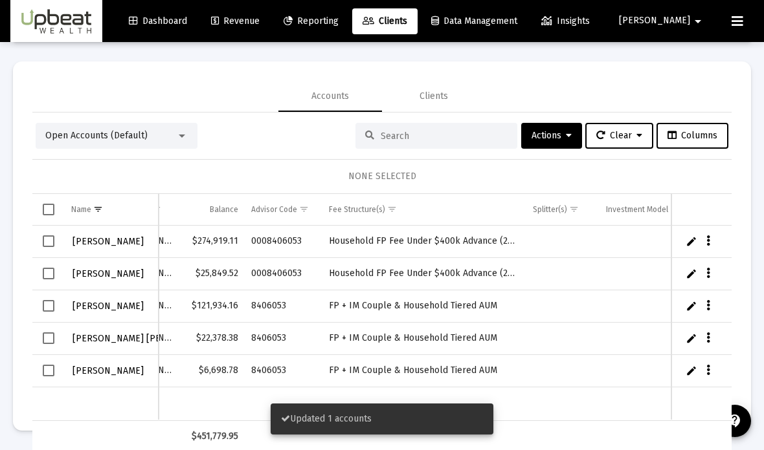
click at [711, 300] on button "Data grid" at bounding box center [708, 306] width 12 height 12
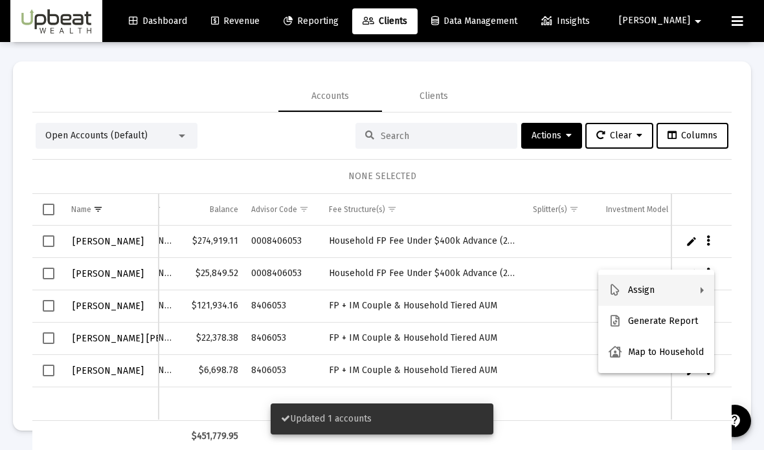
click at [692, 284] on button "Assign" at bounding box center [656, 290] width 116 height 31
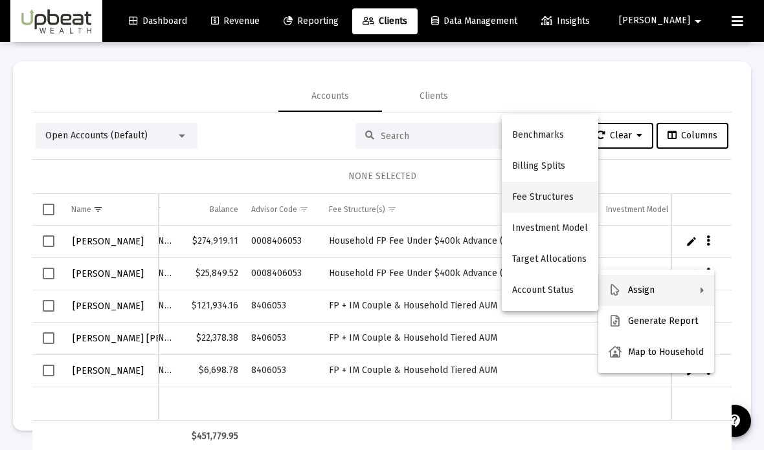
click at [568, 196] on button "Fee Structures" at bounding box center [550, 197] width 96 height 31
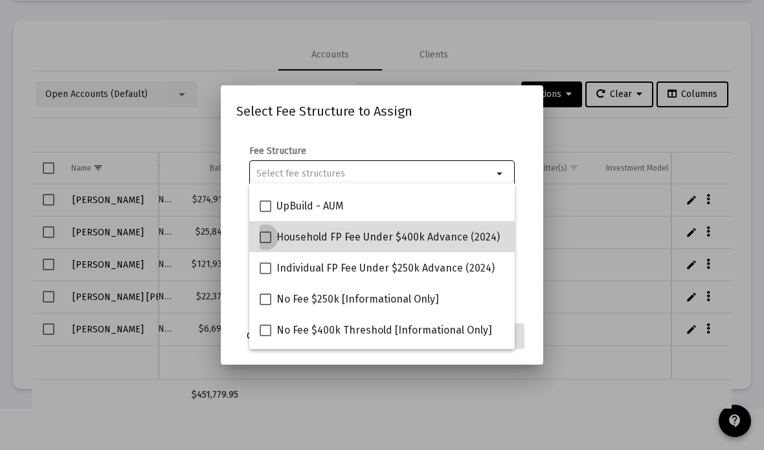
click at [269, 241] on span at bounding box center [266, 238] width 12 height 12
click at [265, 243] on input "Household FP Fee Under $400k Advance (2024)" at bounding box center [265, 243] width 1 height 1
checkbox input "true"
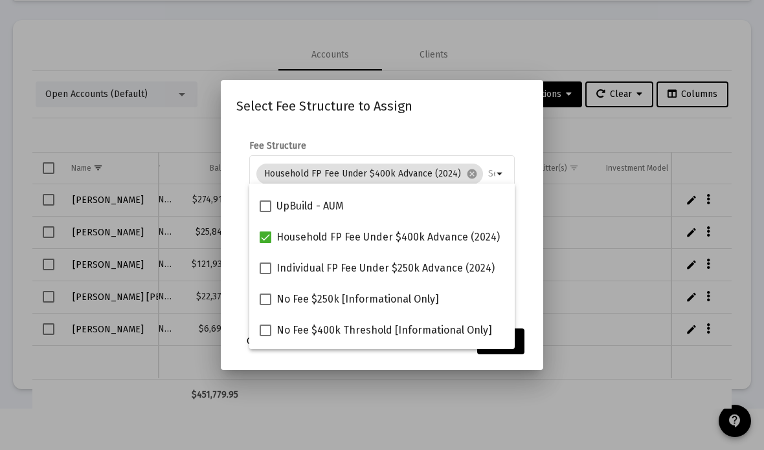
click at [525, 265] on form "Fee Structure Household FP Fee Under $400k Advance (2024) cancel arrow_drop_dow…" at bounding box center [381, 222] width 291 height 165
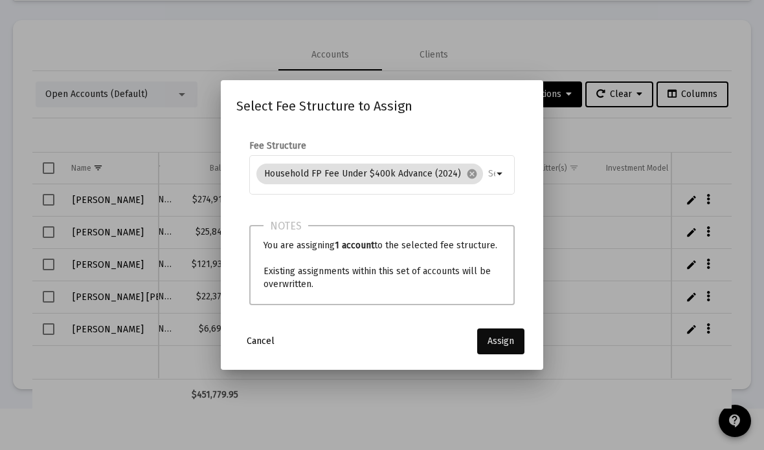
click at [511, 347] on span "Assign" at bounding box center [500, 341] width 27 height 11
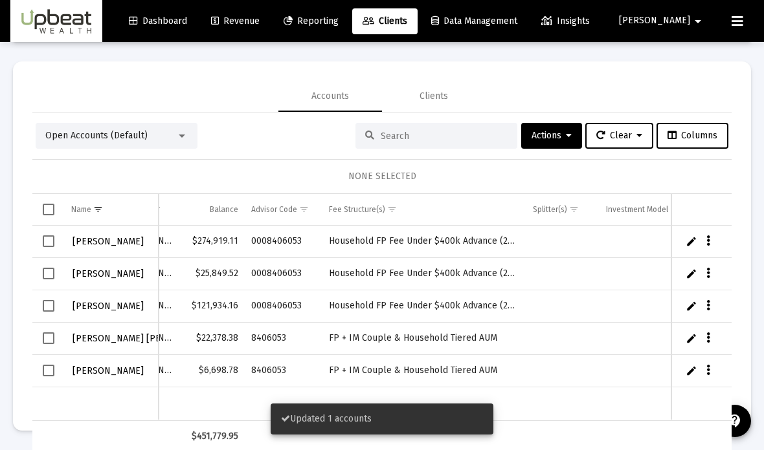
click at [706, 326] on span "Data grid" at bounding box center [708, 339] width 4 height 26
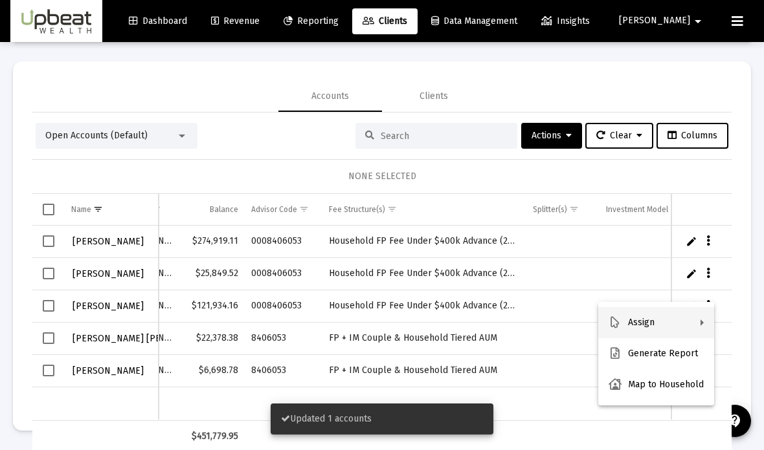
click at [667, 320] on button "Assign" at bounding box center [656, 322] width 116 height 31
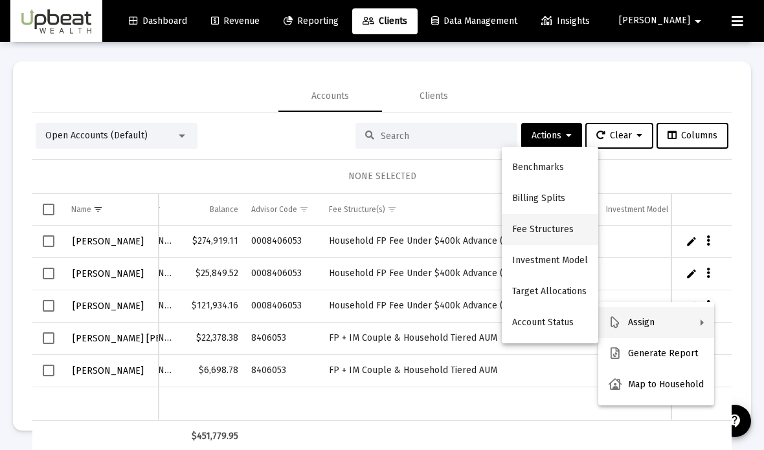
click at [567, 229] on button "Fee Structures" at bounding box center [550, 229] width 96 height 31
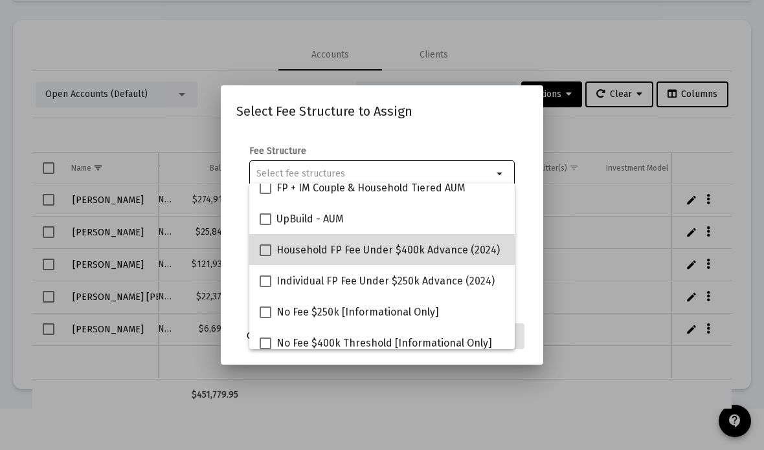
click at [271, 257] on label "Household FP Fee Under $400k Advance (2024)" at bounding box center [380, 251] width 240 height 16
click at [265, 257] on input "Household FP Fee Under $400k Advance (2024)" at bounding box center [265, 256] width 1 height 1
checkbox input "true"
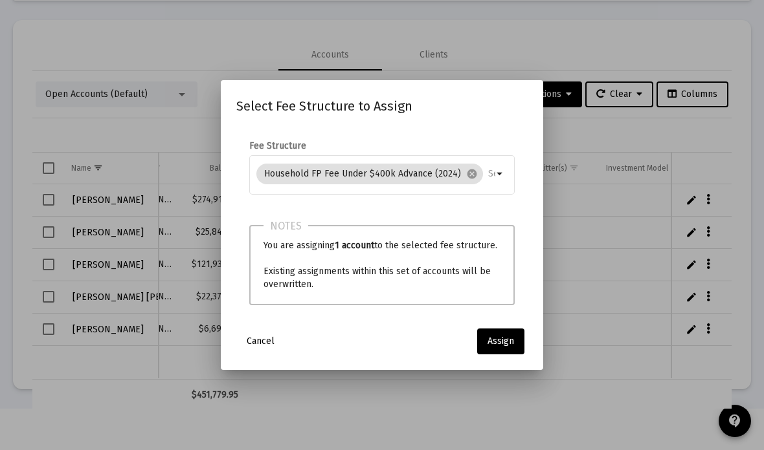
click at [535, 280] on mat-dialog-content "Fee Structure Household FP Fee Under $400k Advance (2024) cancel arrow_drop_dow…" at bounding box center [382, 224] width 322 height 194
click at [512, 347] on span "Assign" at bounding box center [500, 341] width 27 height 11
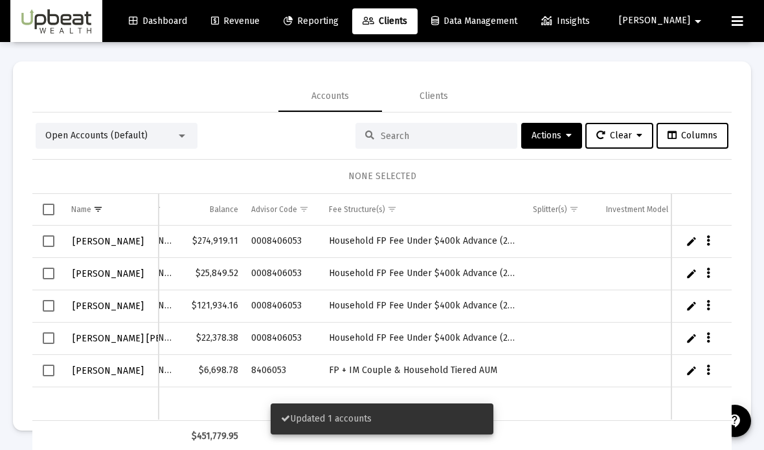
click at [708, 363] on icon "Data grid" at bounding box center [708, 371] width 4 height 16
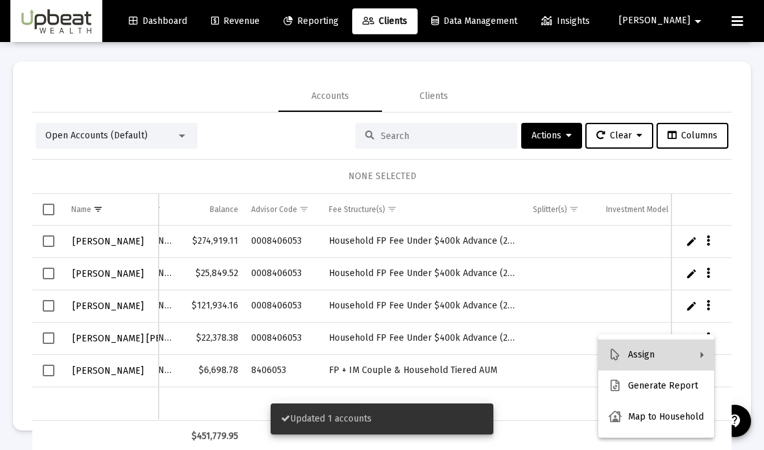
click at [695, 348] on button "Assign" at bounding box center [656, 355] width 116 height 31
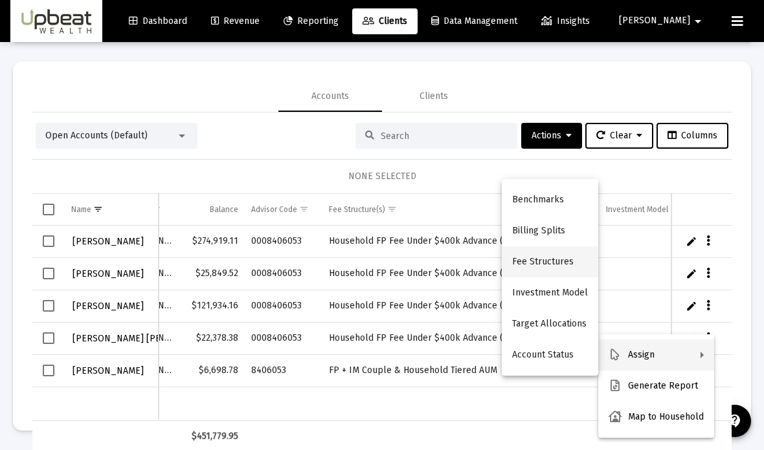
click at [538, 267] on button "Fee Structures" at bounding box center [550, 262] width 96 height 31
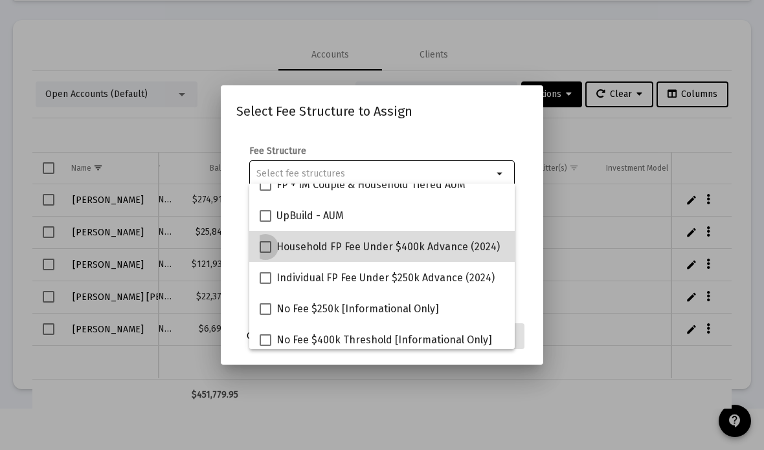
click at [267, 246] on span at bounding box center [266, 247] width 12 height 12
click at [265, 253] on input "Household FP Fee Under $400k Advance (2024)" at bounding box center [265, 253] width 1 height 1
checkbox input "true"
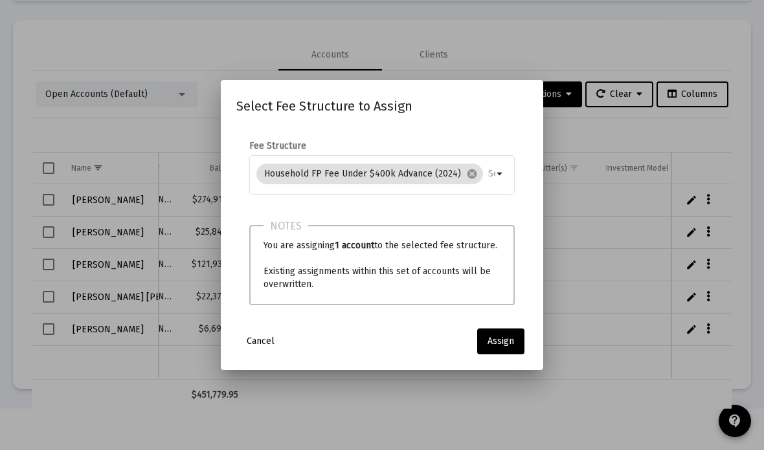
click at [537, 252] on mat-dialog-content "Fee Structure Household FP Fee Under $400k Advance (2024) cancel arrow_drop_dow…" at bounding box center [382, 224] width 322 height 194
click at [506, 346] on span "Assign" at bounding box center [500, 341] width 27 height 11
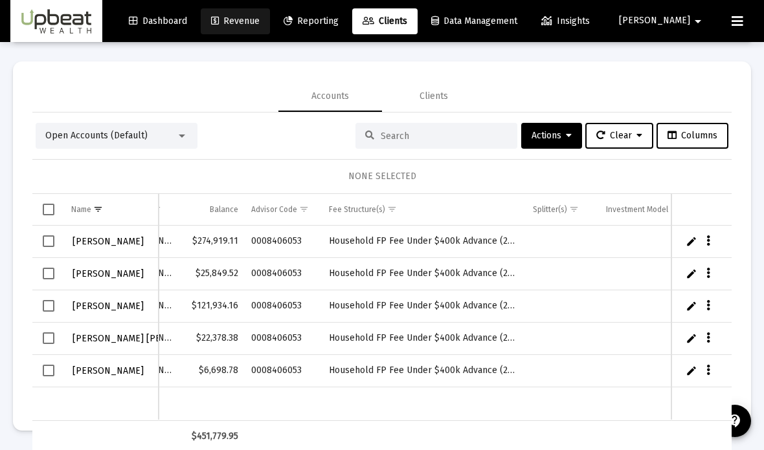
click at [263, 28] on link "Revenue" at bounding box center [235, 21] width 69 height 26
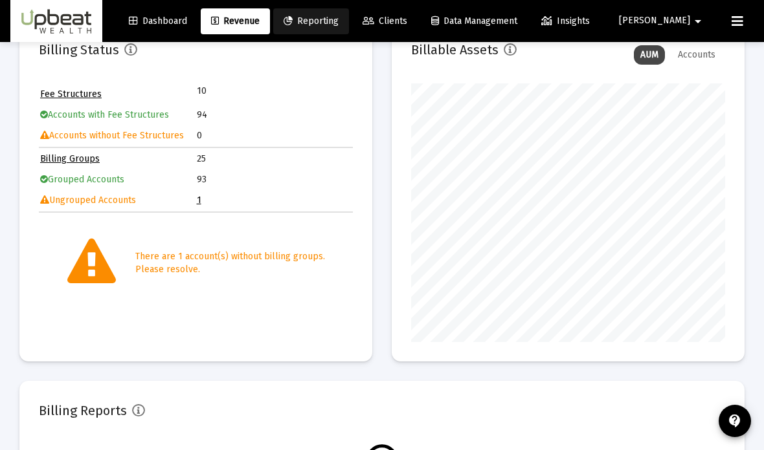
click at [338, 17] on span "Reporting" at bounding box center [310, 21] width 55 height 11
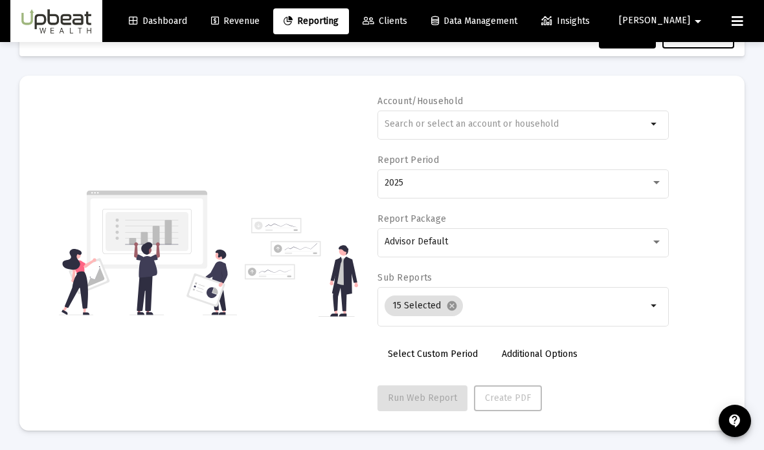
click at [269, 32] on link "Revenue" at bounding box center [235, 21] width 69 height 26
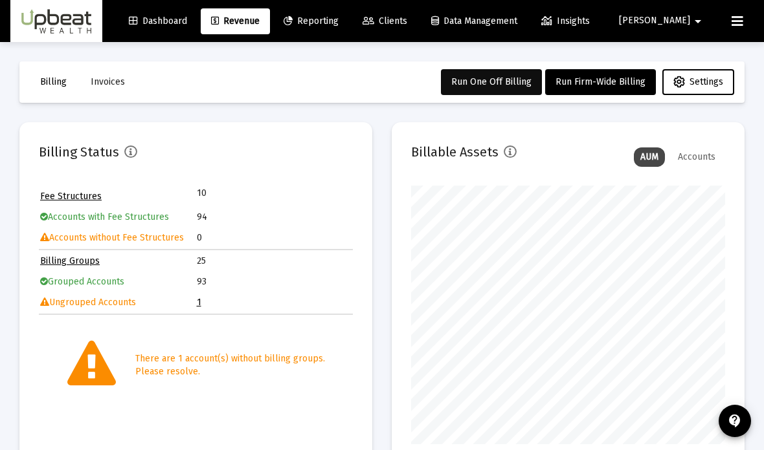
click at [496, 85] on span "Run One Off Billing" at bounding box center [491, 81] width 80 height 11
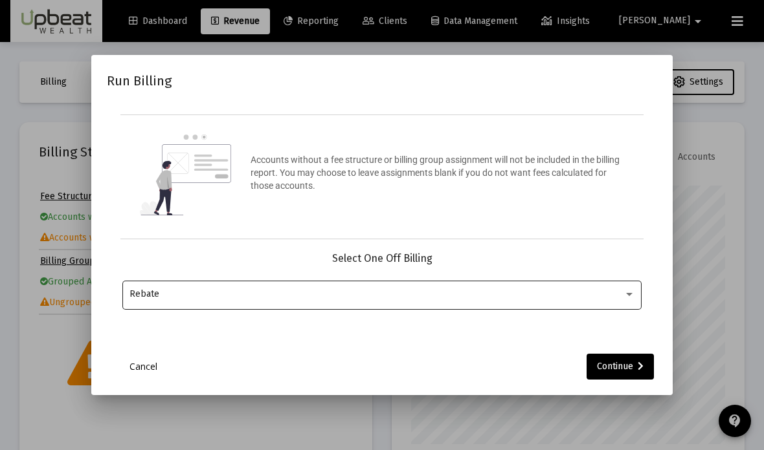
click at [609, 300] on div "Rebate" at bounding box center [376, 294] width 494 height 10
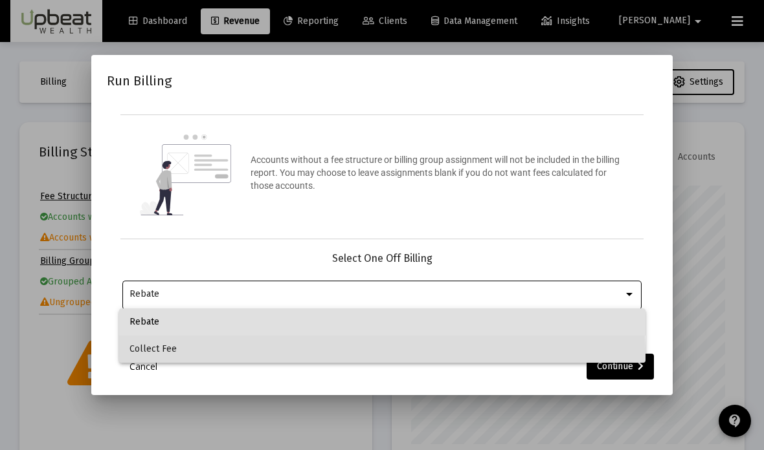
click at [146, 355] on span "Collect Fee" at bounding box center [381, 349] width 505 height 27
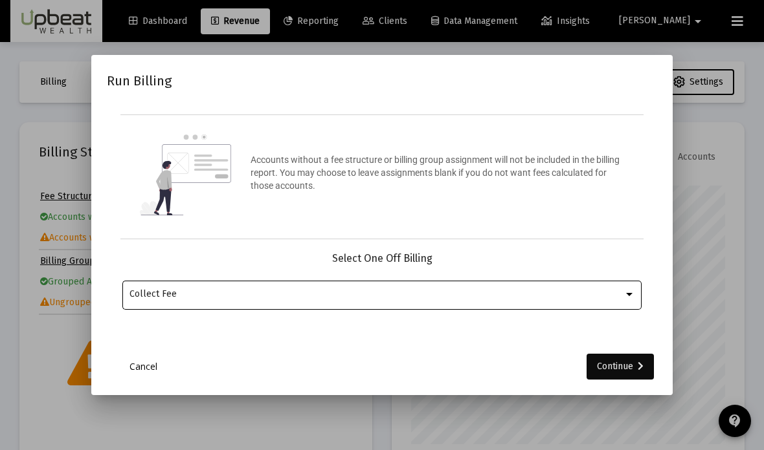
click at [619, 380] on div "Continue" at bounding box center [620, 367] width 47 height 26
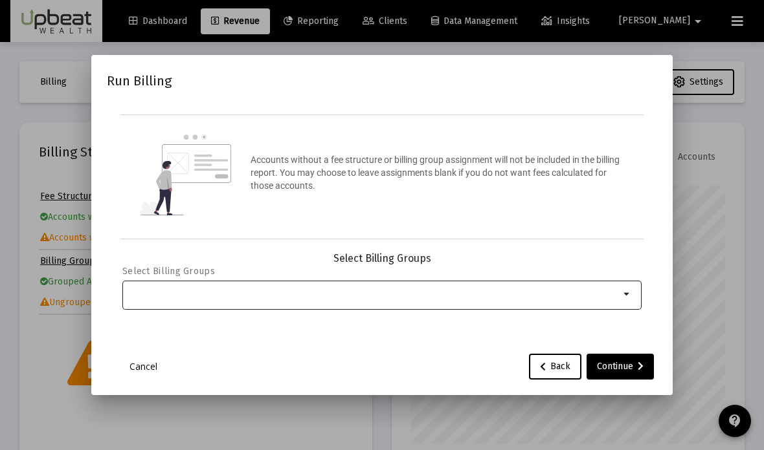
click at [151, 300] on input "Selection" at bounding box center [374, 294] width 490 height 10
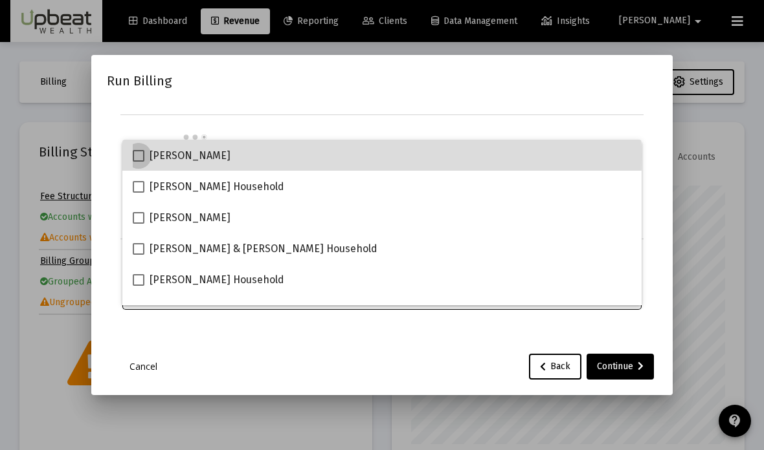
click at [137, 156] on span at bounding box center [139, 156] width 12 height 12
click at [138, 162] on input "[PERSON_NAME]" at bounding box center [138, 162] width 1 height 1
checkbox input "true"
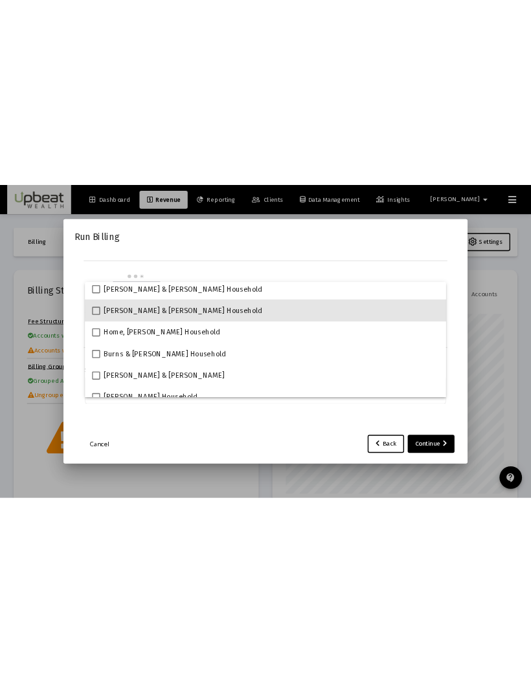
scroll to position [256, 0]
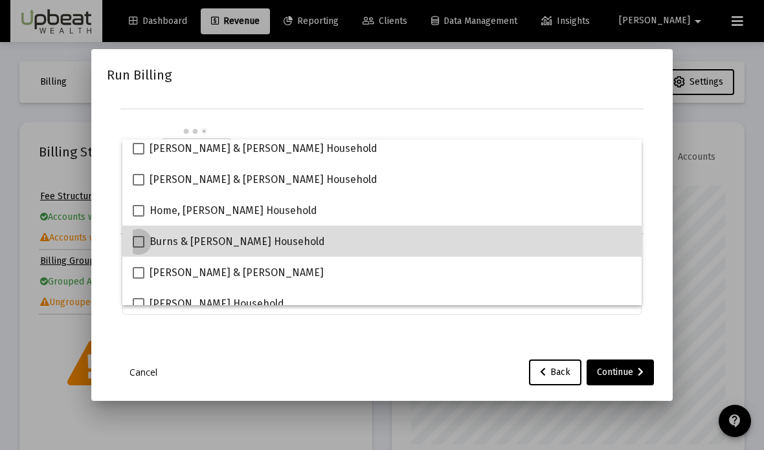
click at [142, 243] on span at bounding box center [139, 242] width 12 height 12
click at [138, 248] on input "Burns & [PERSON_NAME] Household" at bounding box center [138, 248] width 1 height 1
checkbox input "true"
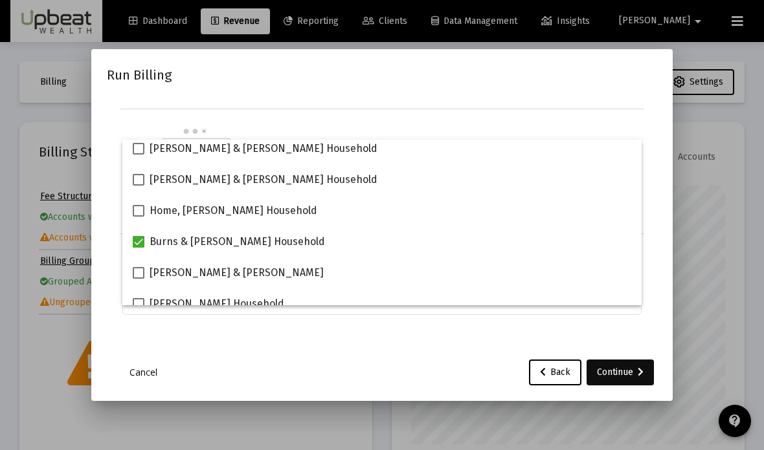
click at [622, 386] on div "Continue" at bounding box center [620, 373] width 47 height 26
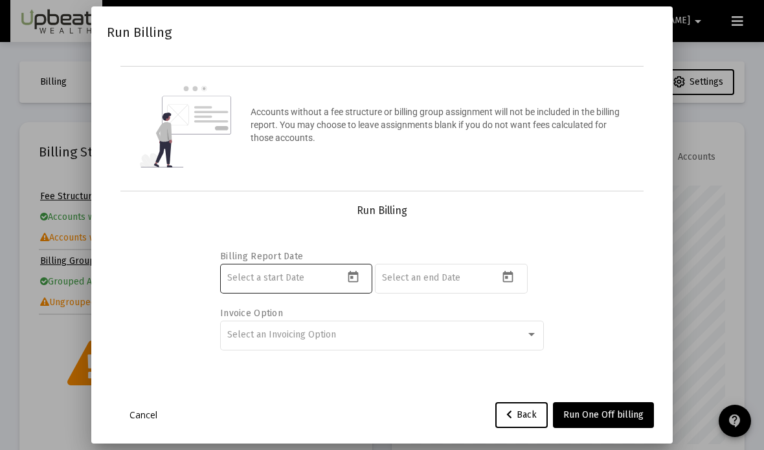
click at [355, 284] on icon "Open calendar" at bounding box center [353, 278] width 14 height 14
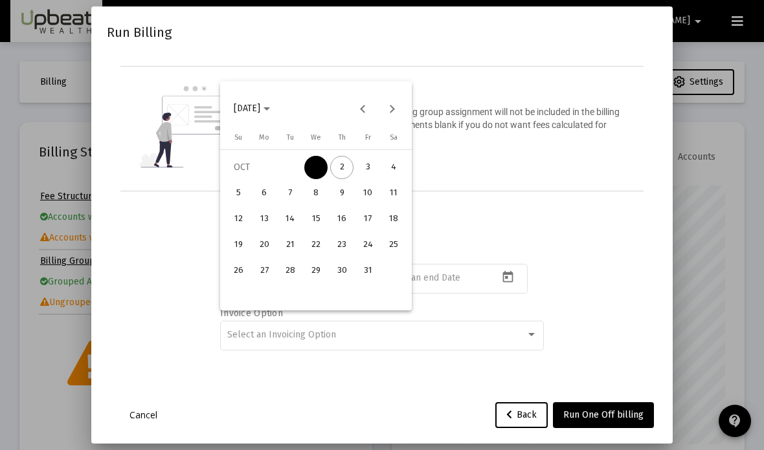
click at [324, 166] on div "1" at bounding box center [315, 167] width 23 height 23
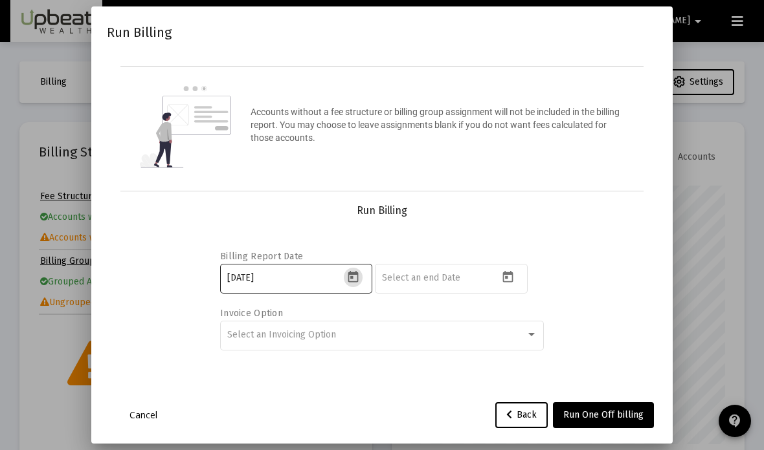
click at [350, 283] on icon "Open calendar" at bounding box center [353, 277] width 10 height 12
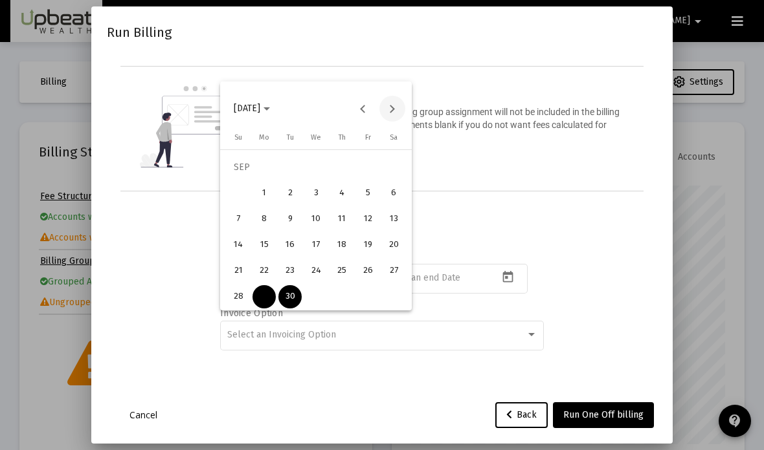
click at [397, 100] on button "Next month" at bounding box center [392, 109] width 26 height 26
click at [323, 164] on div "1" at bounding box center [315, 167] width 23 height 23
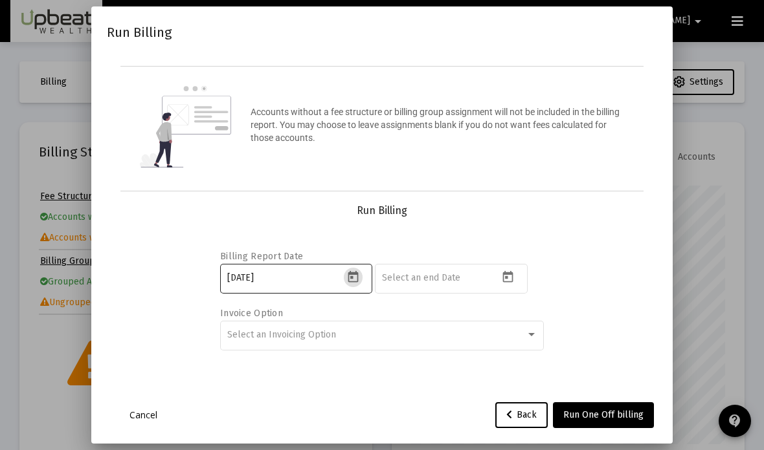
click at [360, 287] on div at bounding box center [355, 277] width 22 height 19
click at [356, 284] on icon "Open calendar" at bounding box center [353, 278] width 14 height 14
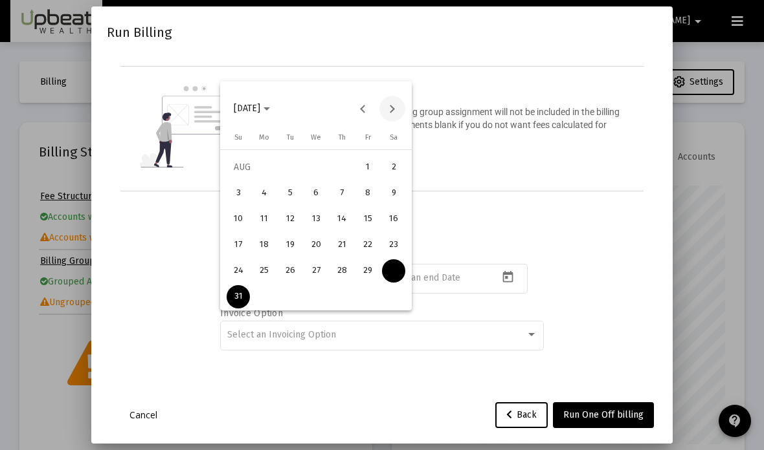
click at [391, 105] on button "Next month" at bounding box center [392, 109] width 26 height 26
click at [396, 106] on button "Next month" at bounding box center [392, 109] width 26 height 26
click at [322, 162] on div "1" at bounding box center [315, 167] width 23 height 23
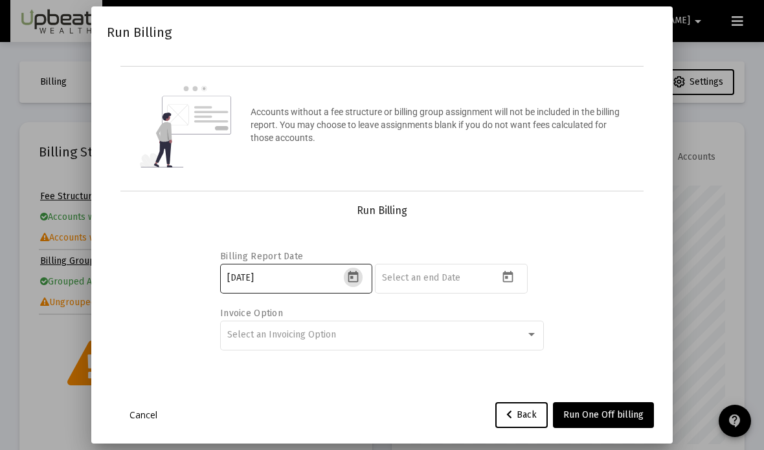
click at [358, 283] on icon "Open calendar" at bounding box center [353, 277] width 10 height 12
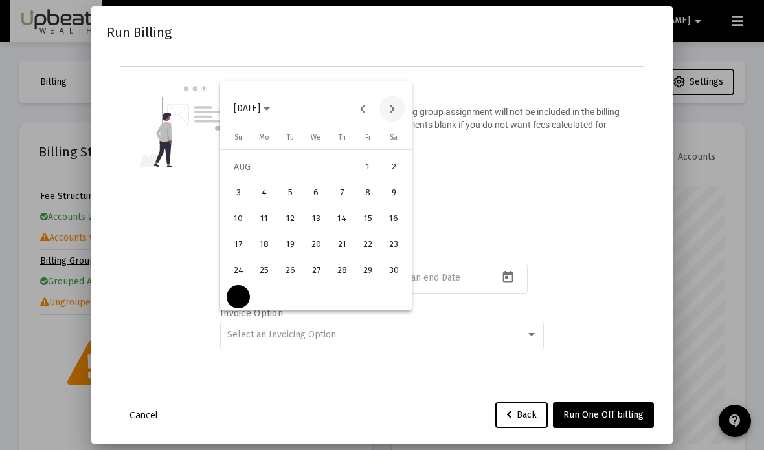
click at [388, 102] on button "Next month" at bounding box center [392, 109] width 26 height 26
click at [392, 106] on button "Next month" at bounding box center [392, 109] width 26 height 26
click at [320, 166] on div "1" at bounding box center [315, 167] width 23 height 23
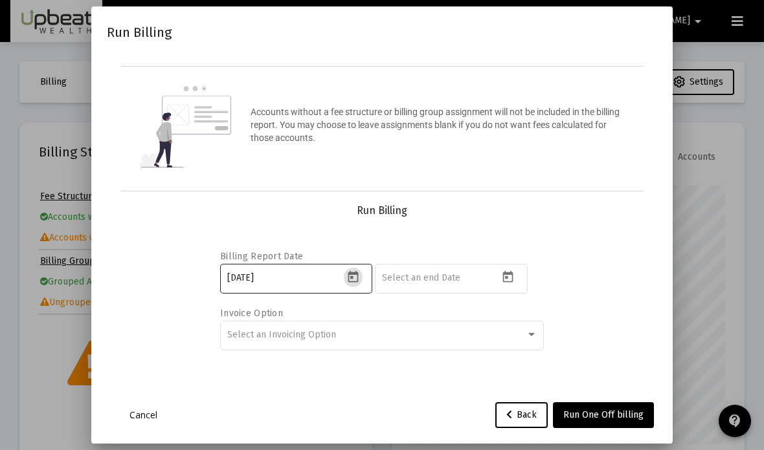
click at [281, 283] on input "2025-08-31" at bounding box center [285, 278] width 116 height 10
click at [305, 283] on input "2025-08-31" at bounding box center [285, 278] width 116 height 10
click at [500, 287] on button "Open calendar" at bounding box center [507, 277] width 19 height 19
type input "[DATE]"
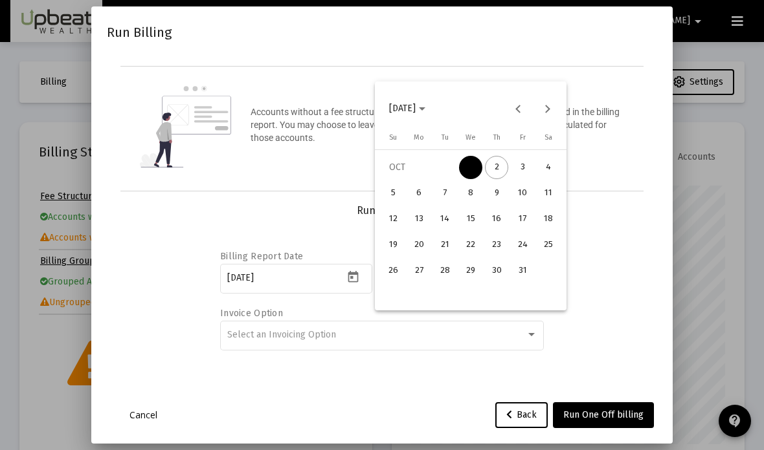
click at [524, 267] on div "31" at bounding box center [522, 271] width 23 height 23
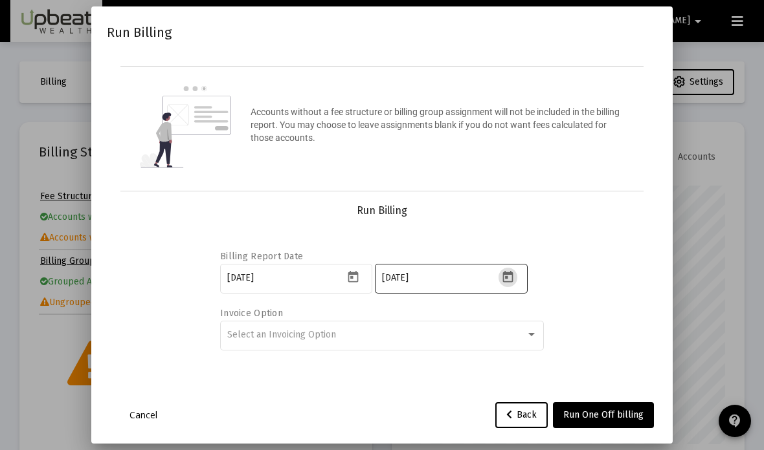
click at [511, 283] on icon "Open calendar" at bounding box center [508, 277] width 10 height 12
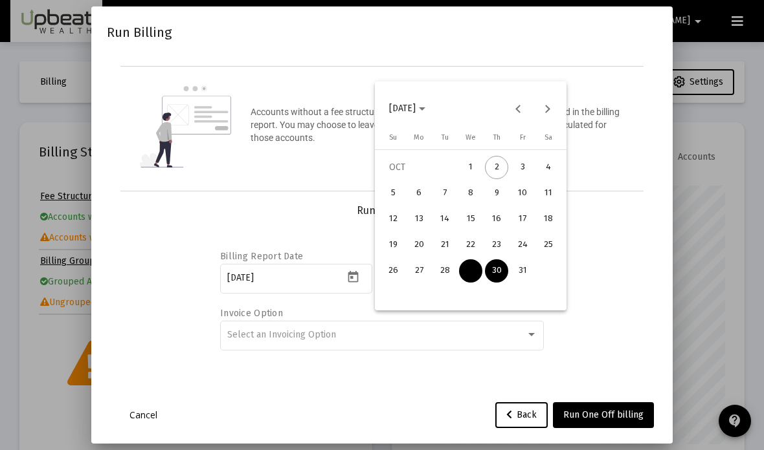
click at [523, 267] on div "31" at bounding box center [522, 271] width 23 height 23
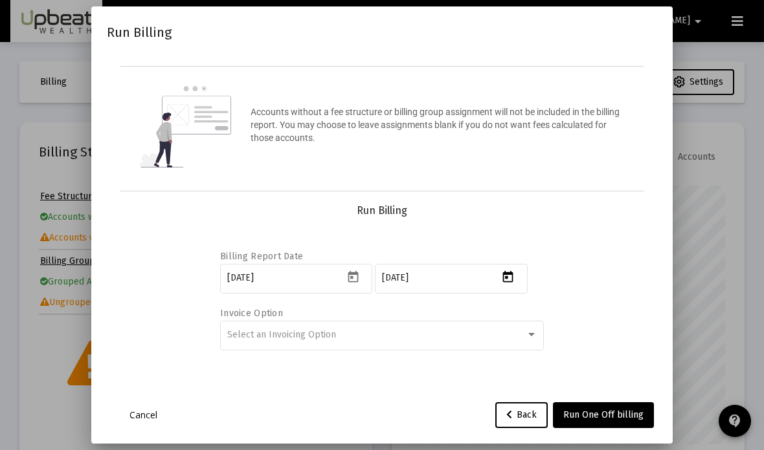
type input "[DATE]"
click at [515, 287] on div at bounding box center [509, 277] width 22 height 19
click at [515, 287] on button "Open calendar" at bounding box center [507, 277] width 19 height 19
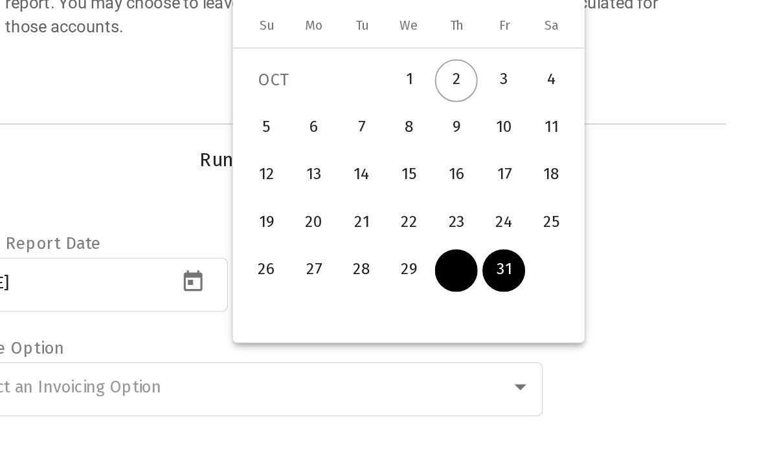
click at [511, 260] on div "31" at bounding box center [522, 271] width 23 height 23
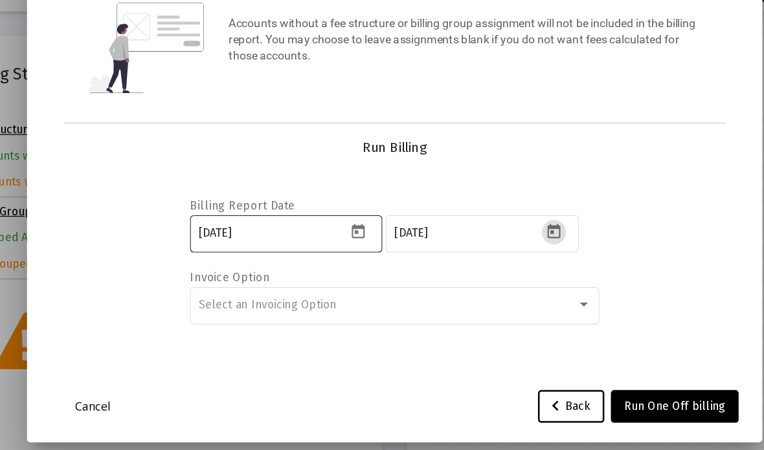
click at [227, 273] on input "[DATE]" at bounding box center [285, 278] width 116 height 10
click at [346, 271] on icon "Open calendar" at bounding box center [353, 278] width 14 height 14
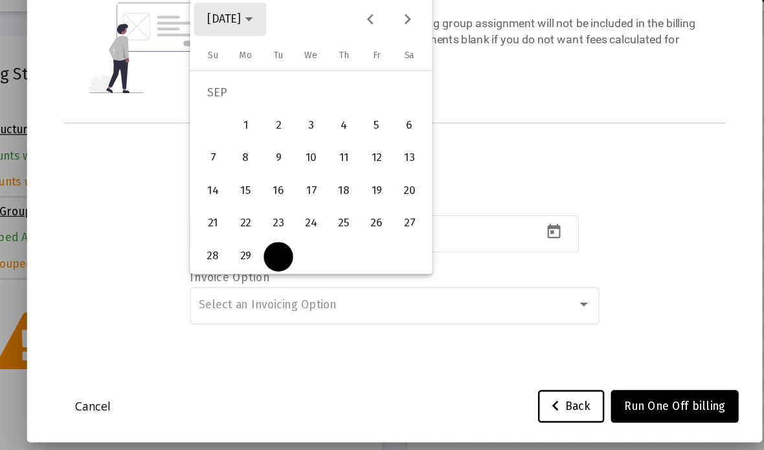
click at [234, 104] on span "[DATE]" at bounding box center [247, 109] width 27 height 11
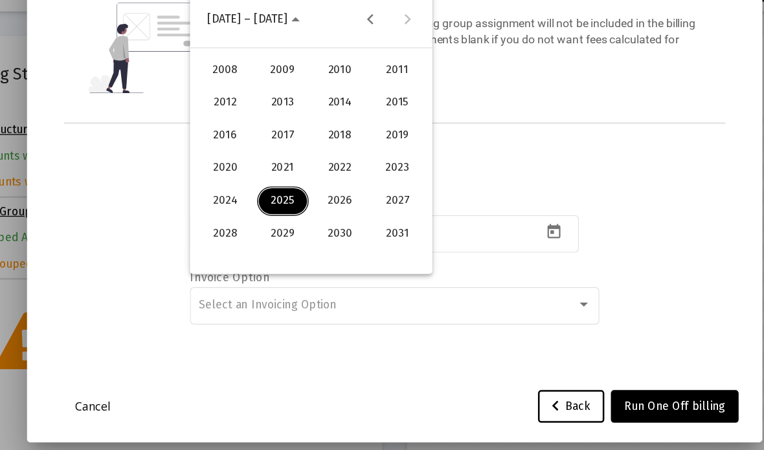
click at [273, 241] on div "2025" at bounding box center [293, 252] width 41 height 23
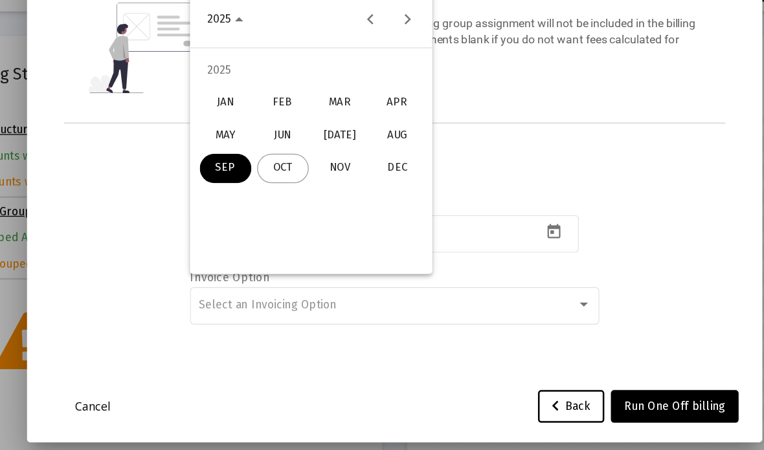
click at [273, 216] on div "OCT" at bounding box center [293, 227] width 41 height 23
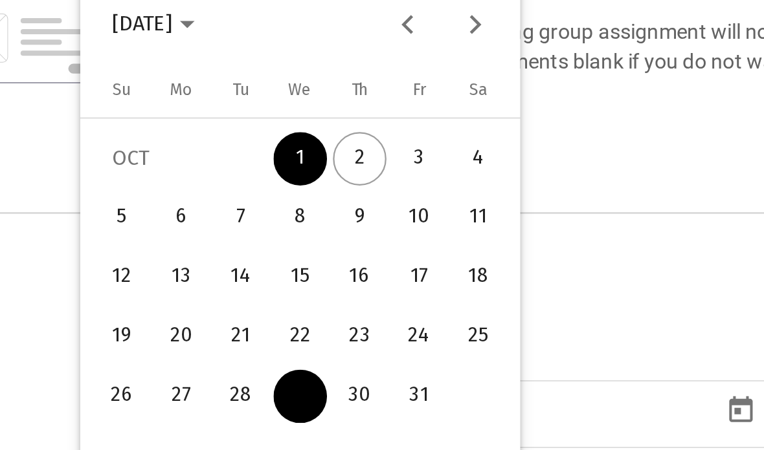
click at [304, 156] on div "1" at bounding box center [315, 167] width 23 height 23
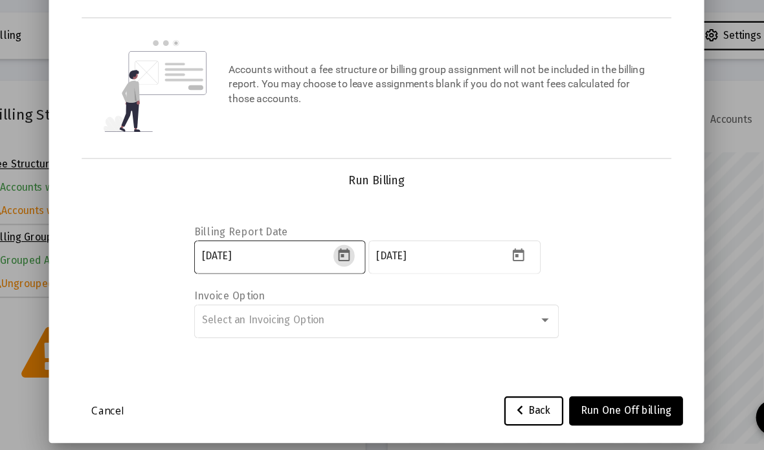
click at [227, 282] on input "2025-08-30" at bounding box center [285, 278] width 116 height 10
click at [227, 267] on div "2025-08-30" at bounding box center [285, 278] width 116 height 32
click at [227, 278] on input "2025-08-30" at bounding box center [285, 278] width 116 height 10
click at [227, 279] on input "2025-08-30" at bounding box center [285, 278] width 116 height 10
click at [227, 282] on input "2025-08-30" at bounding box center [285, 278] width 116 height 10
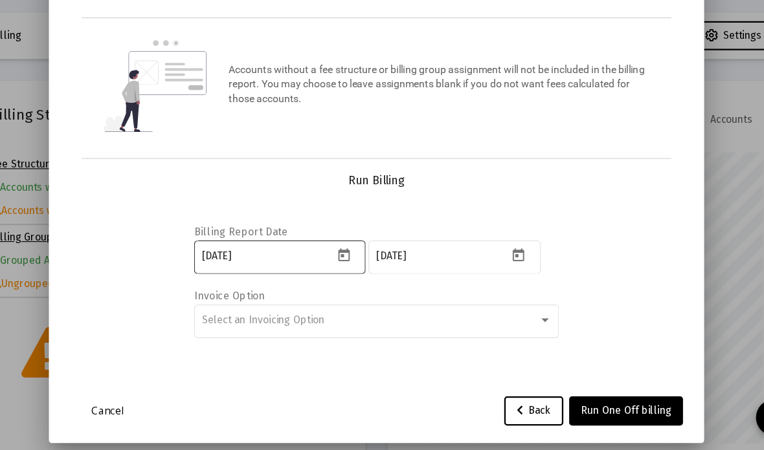
click at [227, 262] on div "2025-08-30" at bounding box center [285, 278] width 116 height 32
click at [227, 276] on input "2025-08-30" at bounding box center [285, 278] width 116 height 10
click at [557, 220] on div "Billing Report Date 2025-10-01 2025-10-30 Invoice Option Select an Invoicing Op…" at bounding box center [381, 298] width 519 height 162
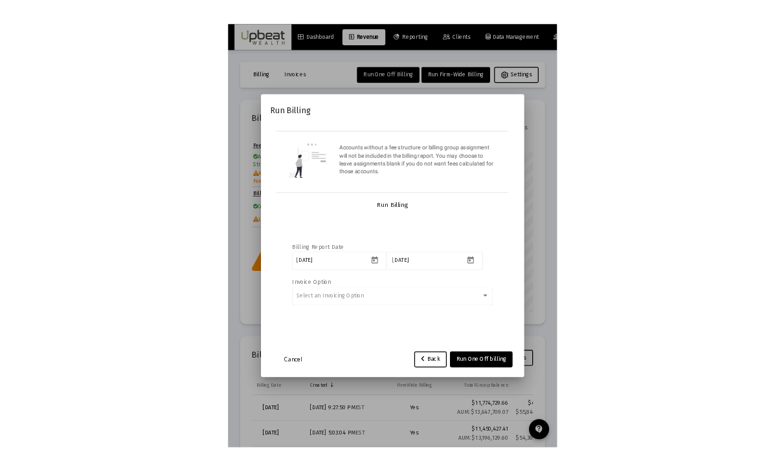
scroll to position [259, 197]
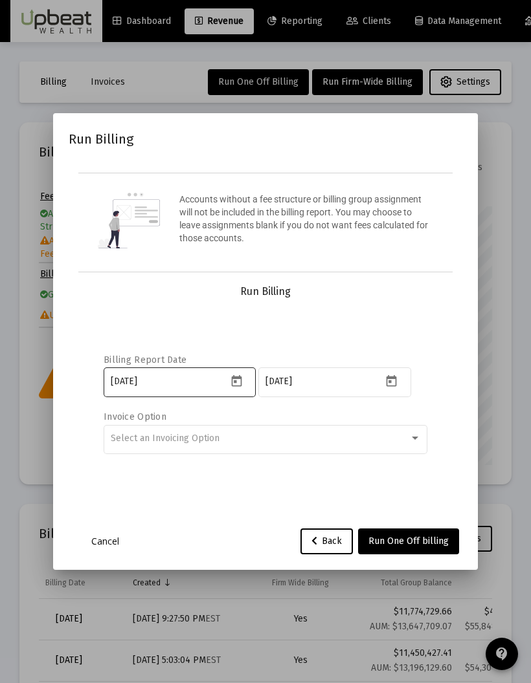
click at [243, 388] on icon "Open calendar" at bounding box center [237, 382] width 14 height 14
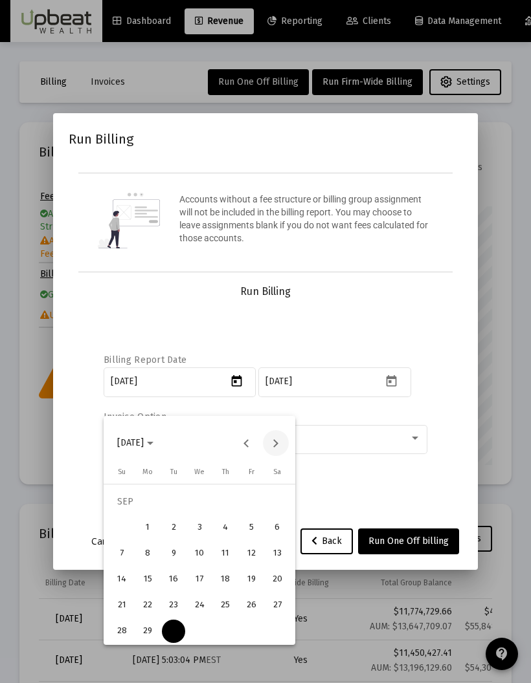
click at [274, 439] on button "Next month" at bounding box center [276, 443] width 26 height 26
click at [224, 450] on div "2" at bounding box center [225, 502] width 23 height 23
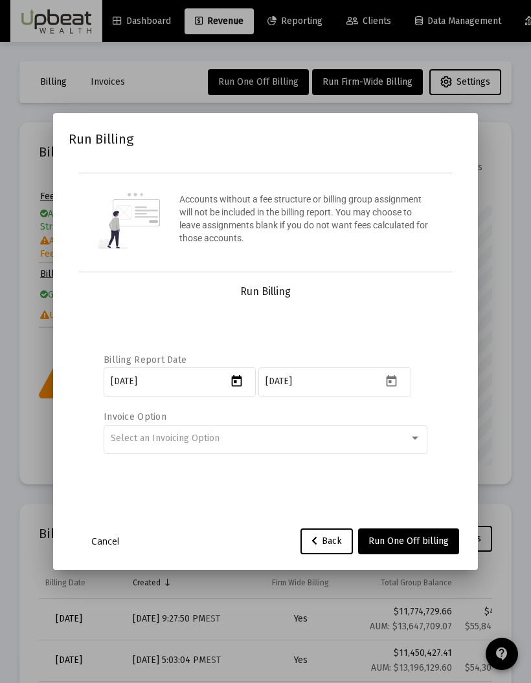
type input "[DATE]"
click at [395, 388] on icon "Open calendar" at bounding box center [391, 382] width 14 height 14
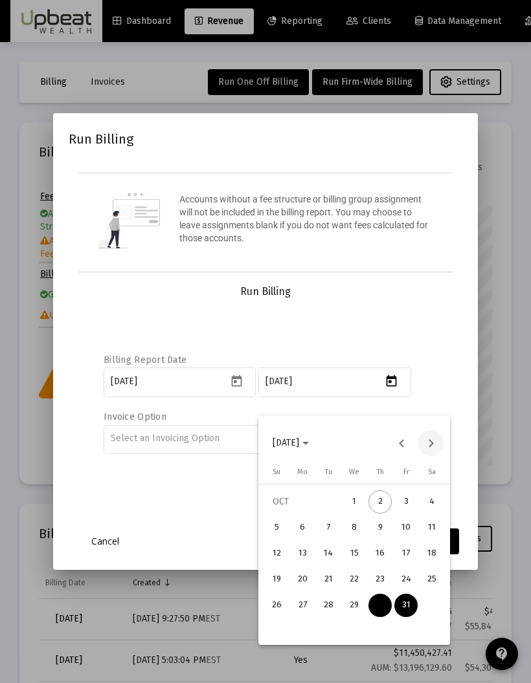
click at [436, 443] on button "Next month" at bounding box center [430, 443] width 26 height 26
click at [434, 450] on div "1" at bounding box center [431, 502] width 23 height 23
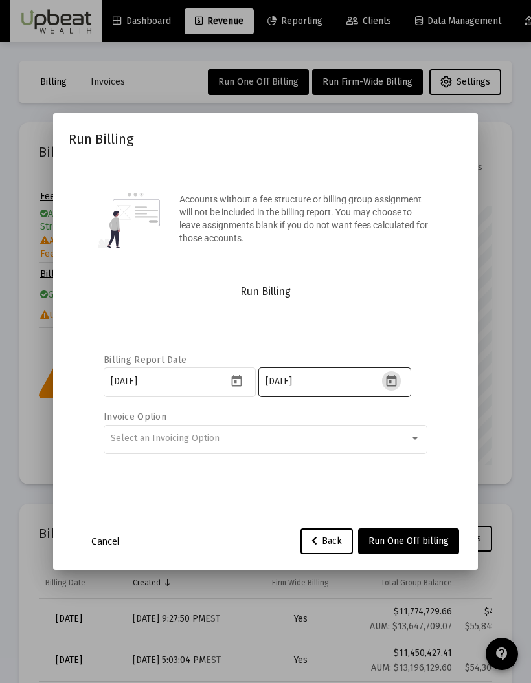
click at [397, 388] on icon "Open calendar" at bounding box center [391, 382] width 14 height 14
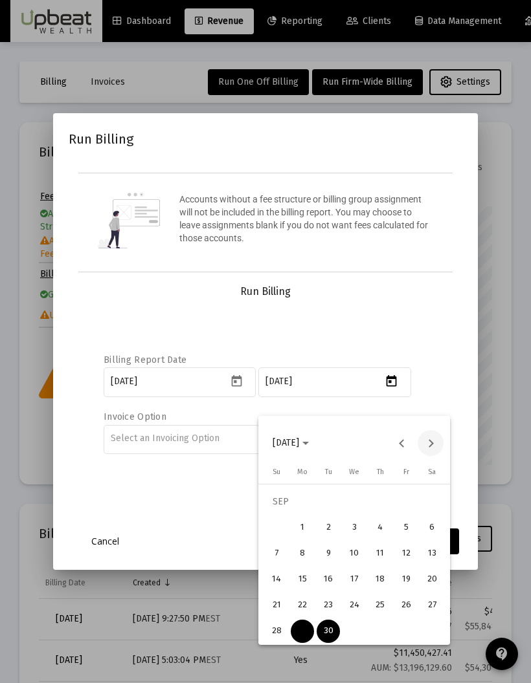
click at [427, 448] on button "Next month" at bounding box center [430, 443] width 26 height 26
click at [409, 450] on div "31" at bounding box center [405, 605] width 23 height 23
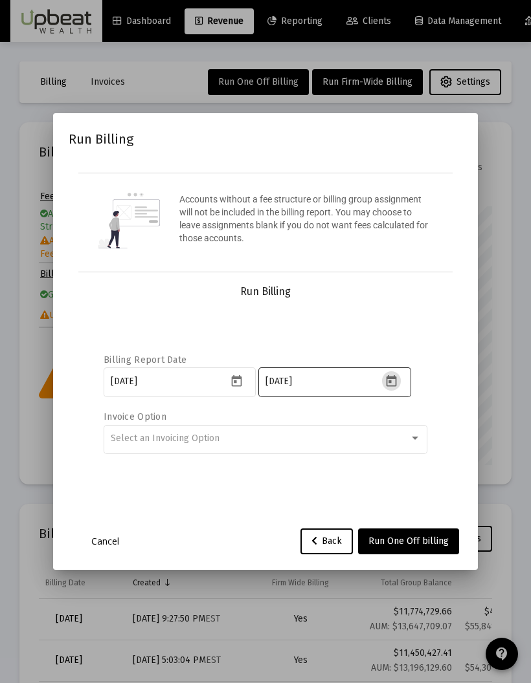
click at [315, 387] on input "[DATE]" at bounding box center [323, 382] width 116 height 10
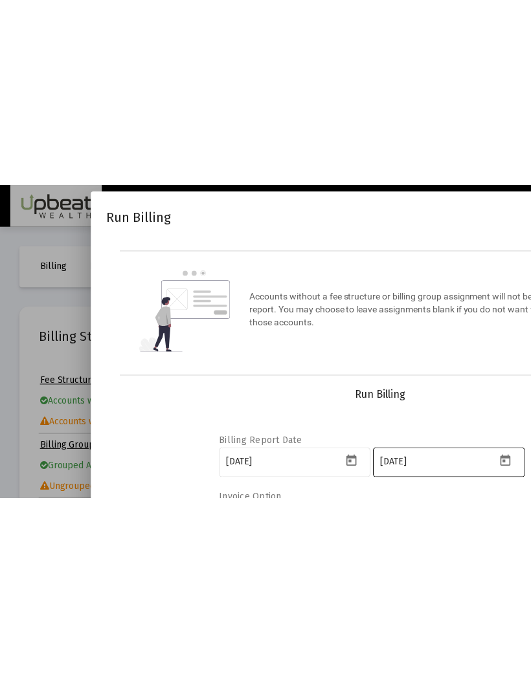
scroll to position [259, 314]
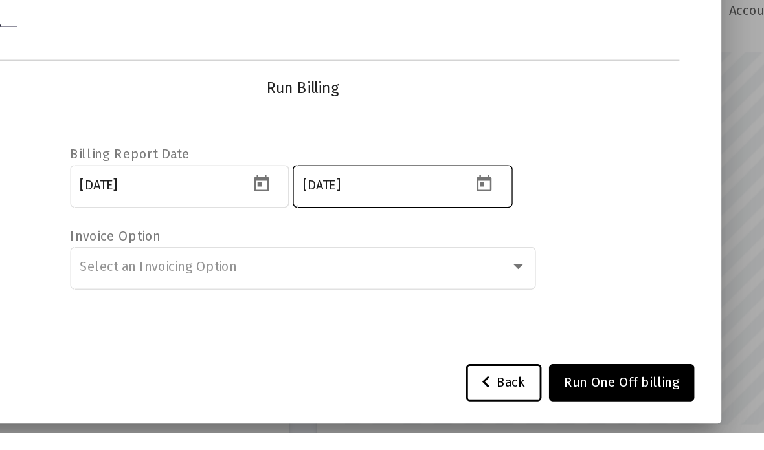
click at [414, 217] on div "Billing Report Date 2025-10-01 2025-10-31 Invoice Option Select an Invoicing Op…" at bounding box center [381, 298] width 519 height 162
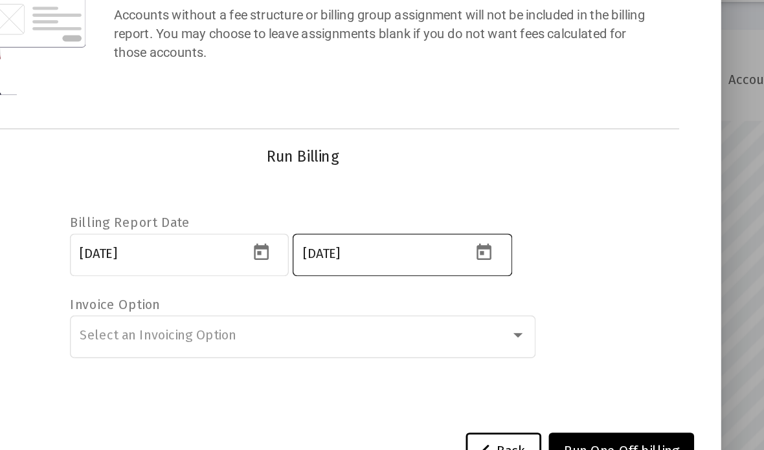
click at [382, 273] on input "[DATE]" at bounding box center [440, 278] width 116 height 10
click at [410, 217] on div "Billing Report Date 2025-10-01 2025-11-01 Invoice Option Select an Invoicing Op…" at bounding box center [381, 298] width 519 height 162
type input "[DATE]"
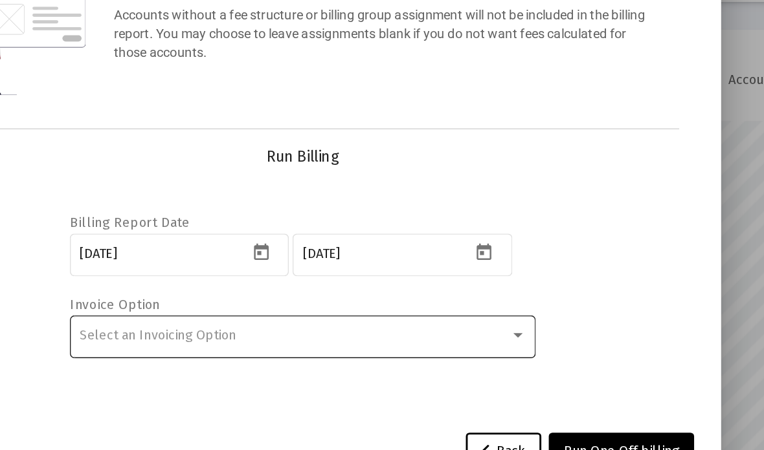
click at [349, 330] on div "Select an Invoicing Option" at bounding box center [382, 335] width 310 height 10
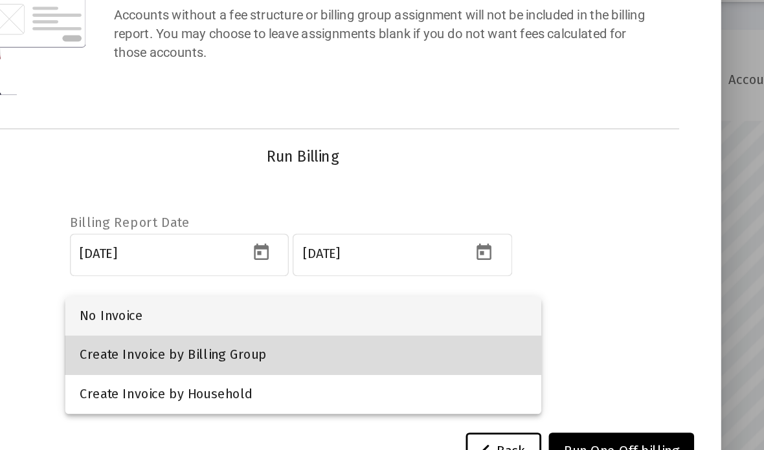
click at [329, 335] on span "Create Invoice by Billing Group" at bounding box center [382, 348] width 310 height 27
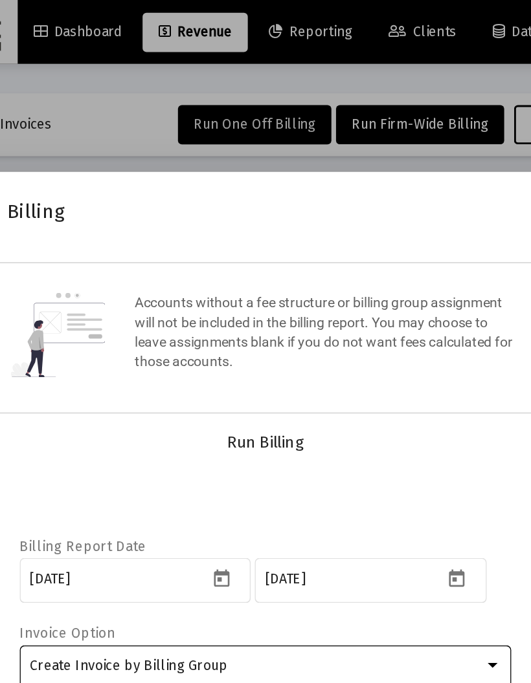
scroll to position [646916, 646978]
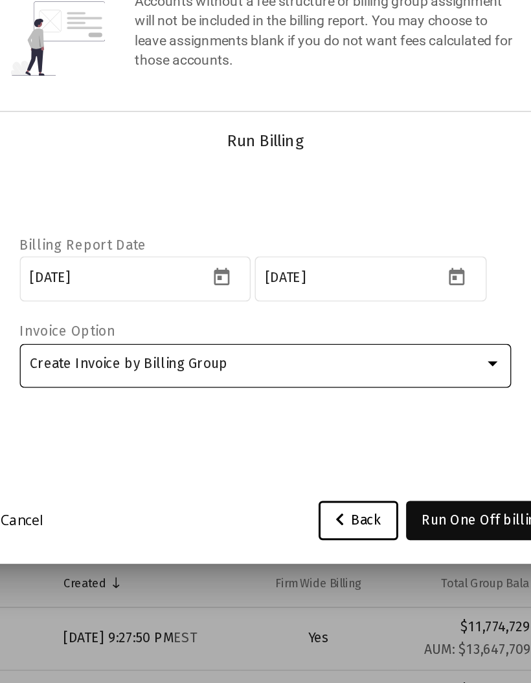
click at [358, 450] on button "Run One Off billing" at bounding box center [408, 542] width 101 height 26
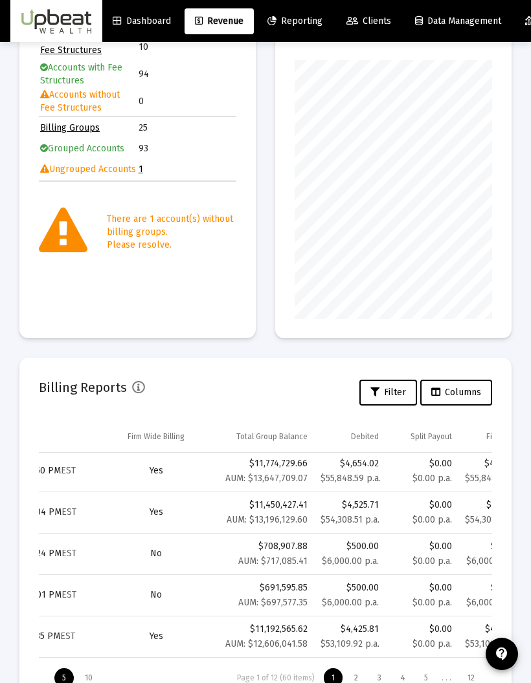
scroll to position [0, 144]
click at [306, 16] on span "Reporting" at bounding box center [294, 21] width 55 height 11
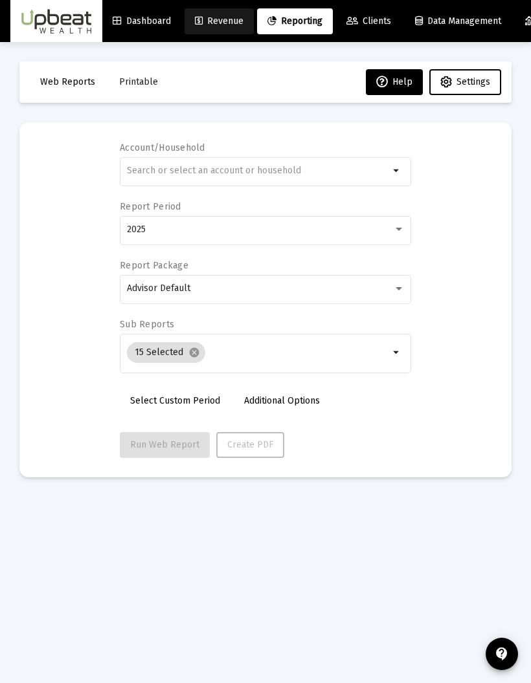
click at [221, 20] on span "Revenue" at bounding box center [219, 21] width 49 height 11
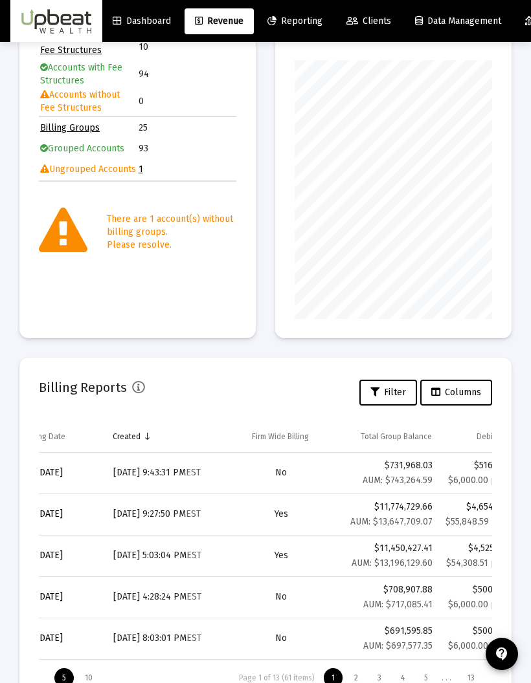
scroll to position [0, 21]
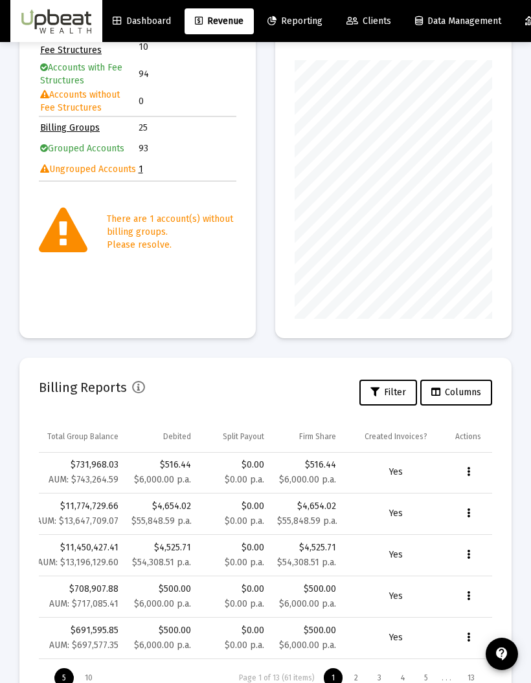
click at [472, 450] on button "Data grid" at bounding box center [468, 472] width 26 height 26
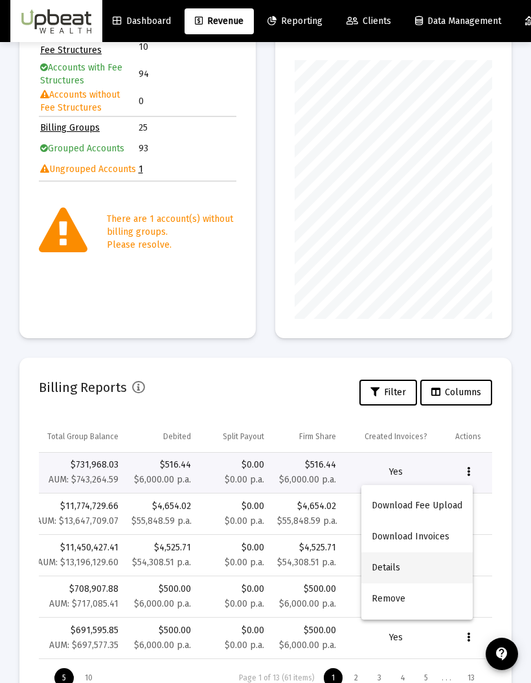
click at [409, 450] on button "Details" at bounding box center [416, 568] width 111 height 31
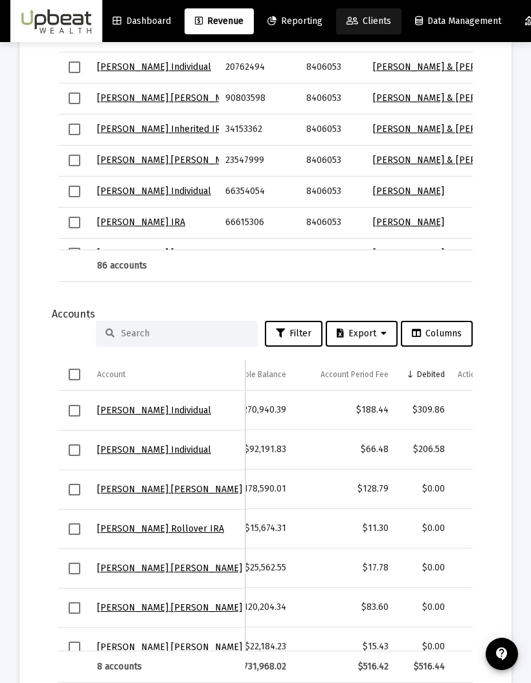
click at [380, 24] on span "Clients" at bounding box center [368, 21] width 45 height 11
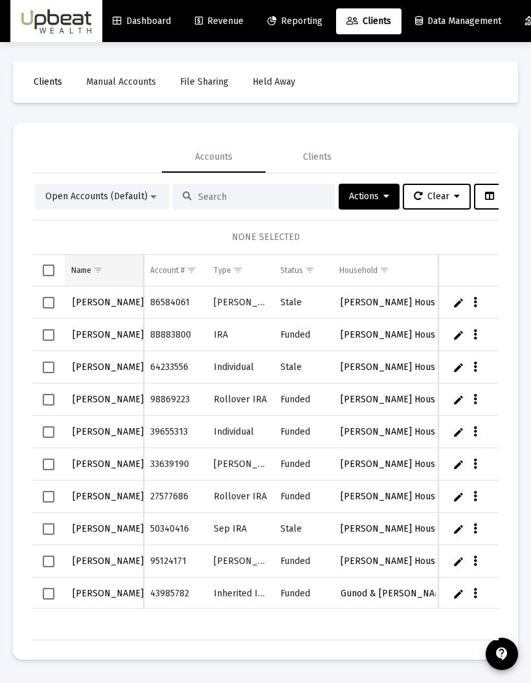
click at [93, 265] on span "Show filter options for column 'Name'" at bounding box center [98, 270] width 10 height 10
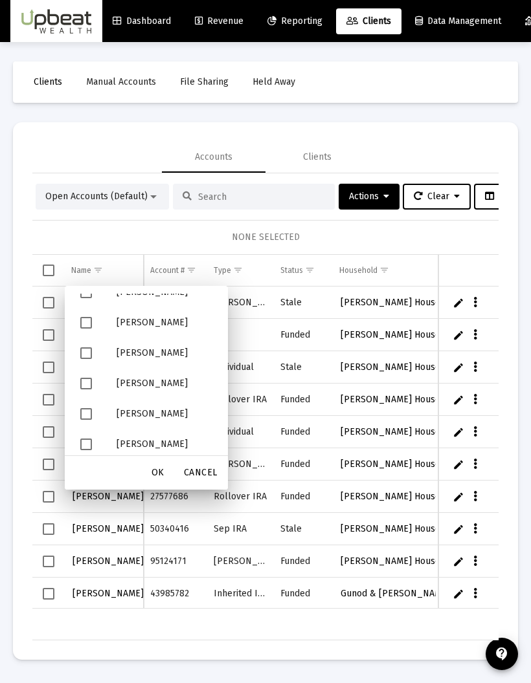
click at [90, 348] on span "Filter options" at bounding box center [86, 354] width 12 height 12
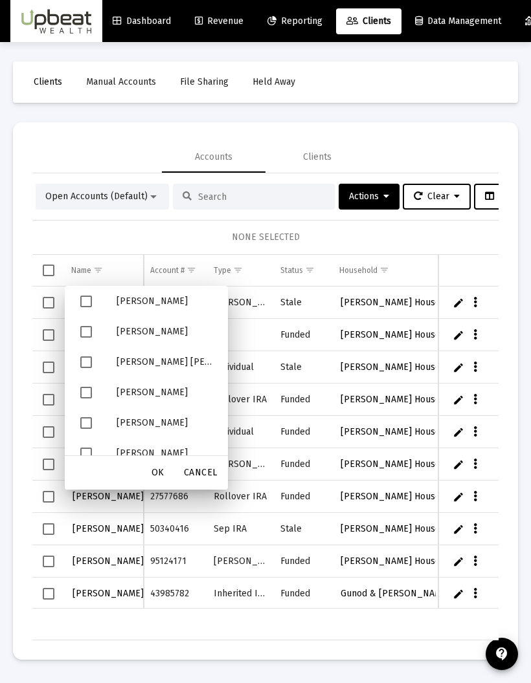
click at [90, 357] on span "Filter options" at bounding box center [86, 363] width 12 height 12
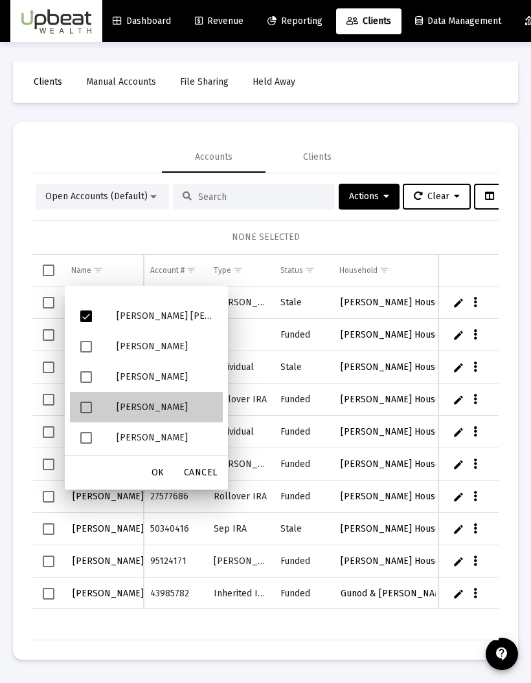
click at [91, 392] on div "Filter options" at bounding box center [88, 407] width 36 height 30
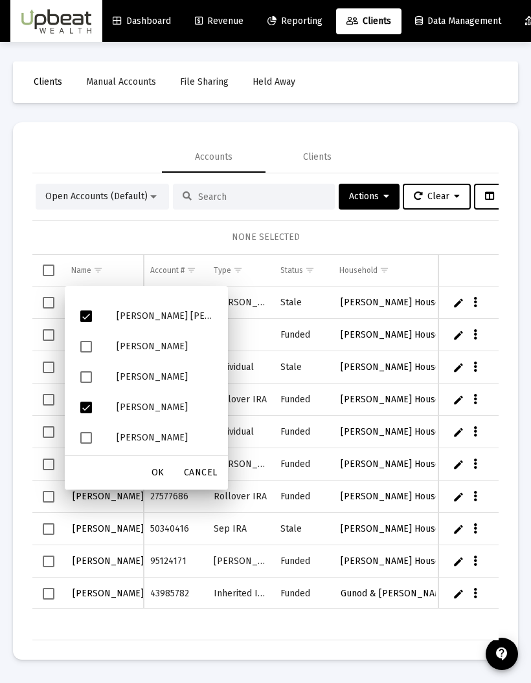
click at [162, 450] on span "OK" at bounding box center [157, 472] width 13 height 11
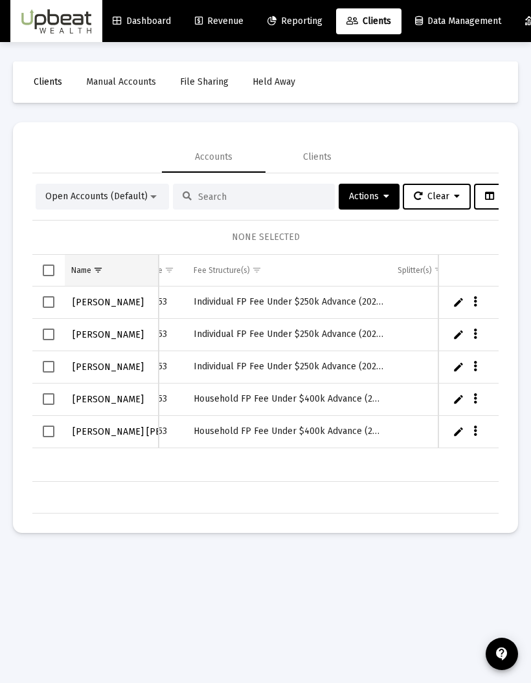
click at [97, 265] on span "Show filter options for column 'Name'" at bounding box center [98, 270] width 10 height 10
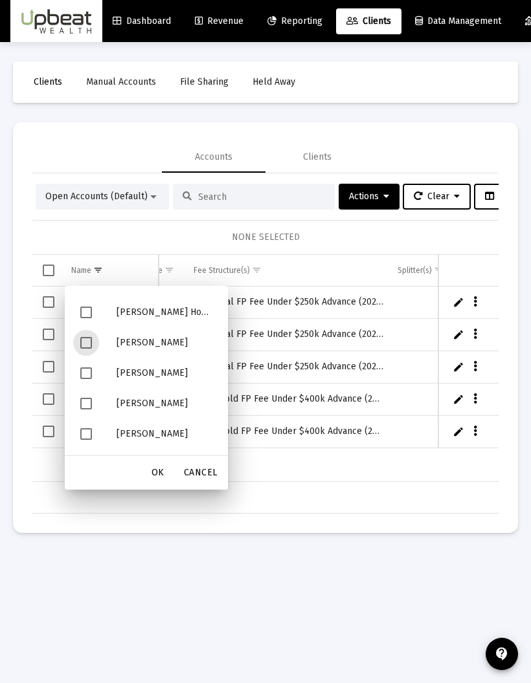
click at [89, 337] on span "Filter options" at bounding box center [86, 343] width 12 height 12
click at [159, 450] on span "OK" at bounding box center [157, 472] width 13 height 11
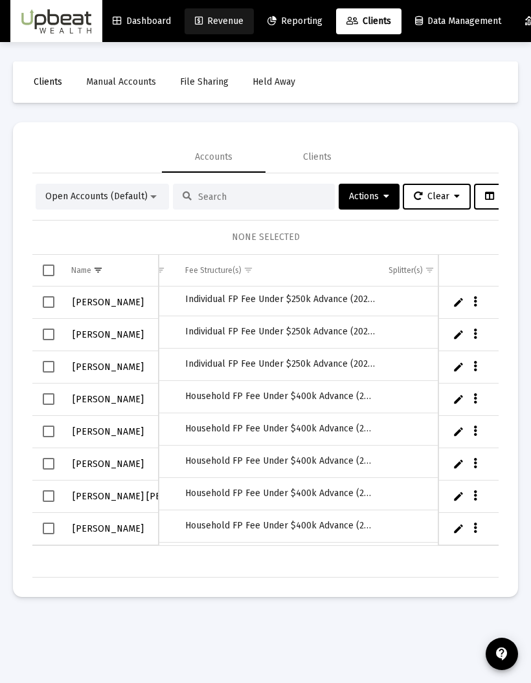
click at [239, 20] on span "Revenue" at bounding box center [219, 21] width 49 height 11
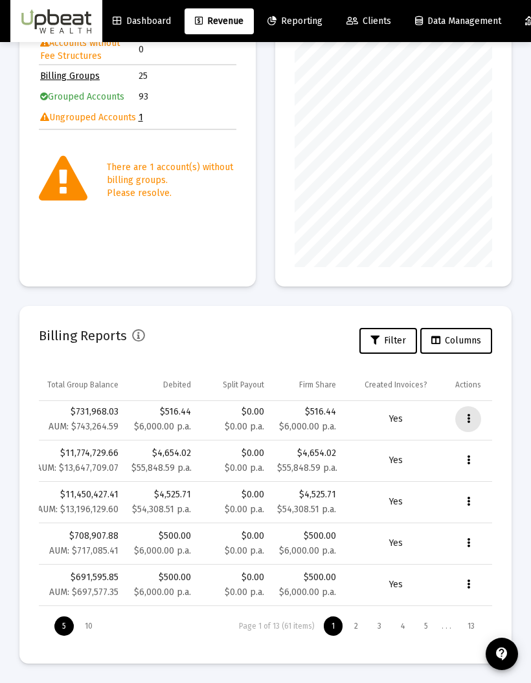
click at [459, 412] on button "Data grid" at bounding box center [468, 419] width 26 height 26
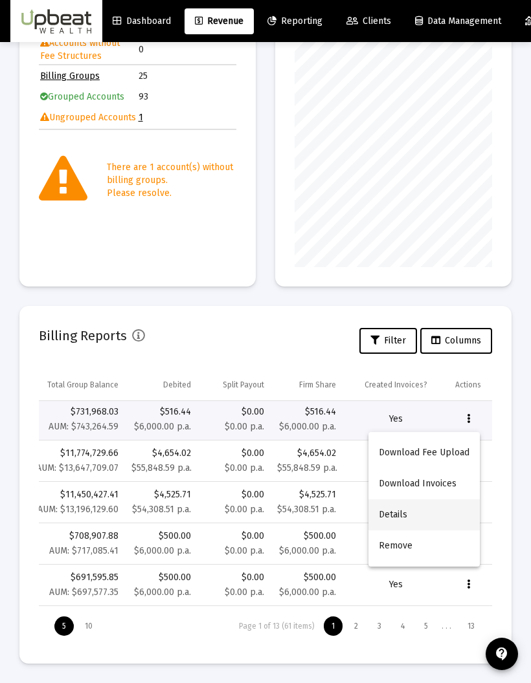
click at [420, 450] on button "Details" at bounding box center [423, 515] width 111 height 31
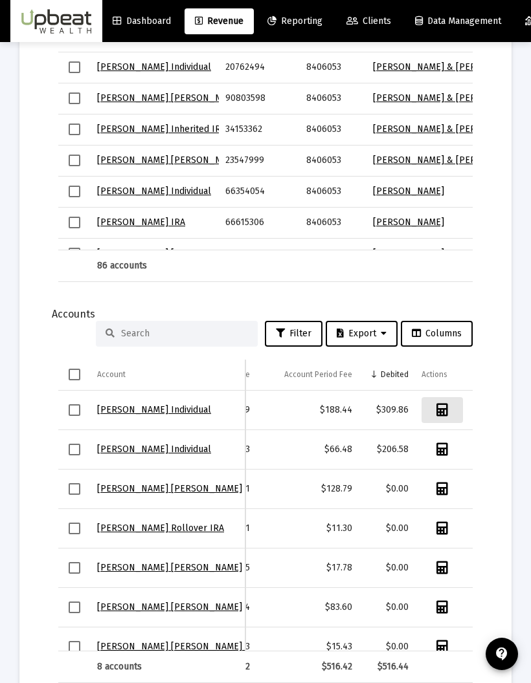
click at [436, 405] on icon "Data grid" at bounding box center [442, 410] width 12 height 13
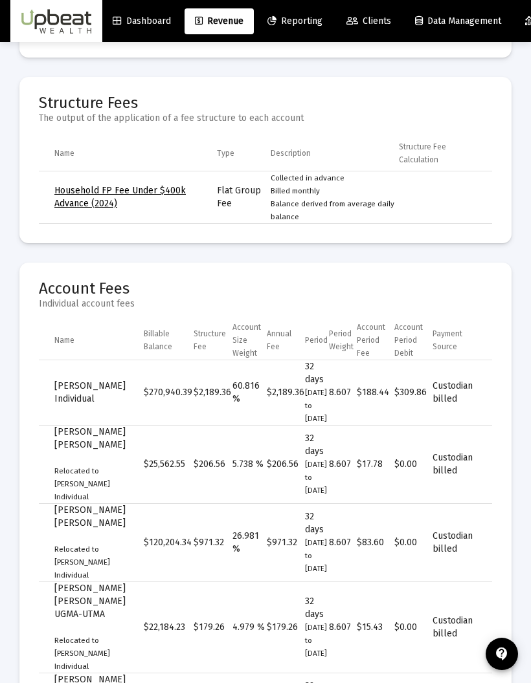
click at [227, 25] on span "Revenue" at bounding box center [219, 21] width 49 height 11
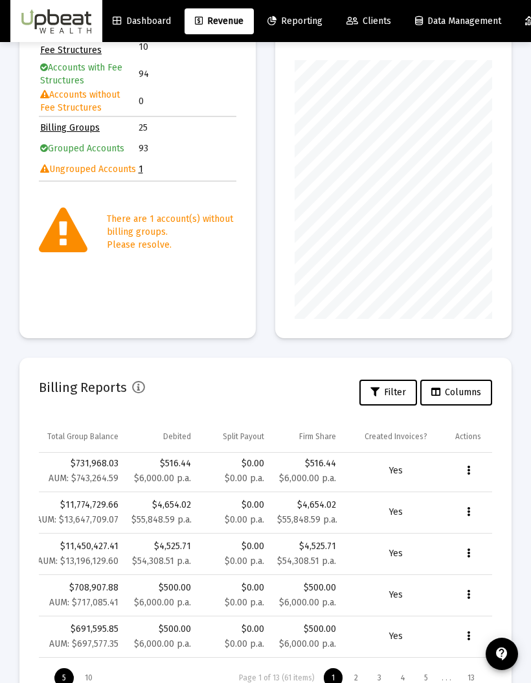
click at [459, 450] on button "Data grid" at bounding box center [468, 471] width 26 height 26
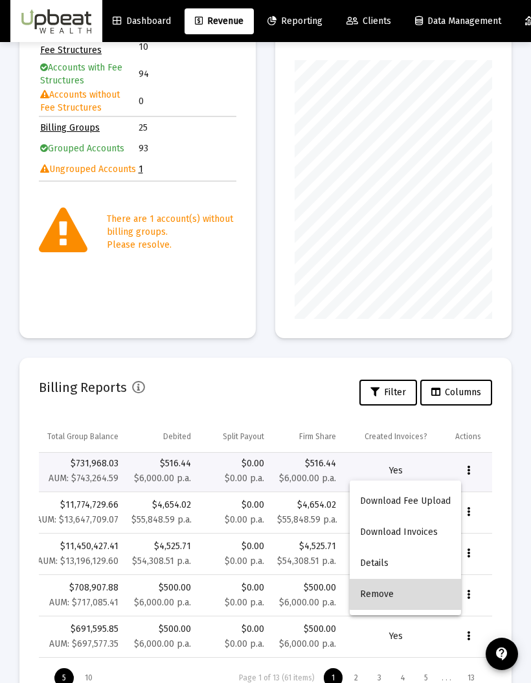
click at [407, 450] on button "Remove" at bounding box center [404, 594] width 111 height 31
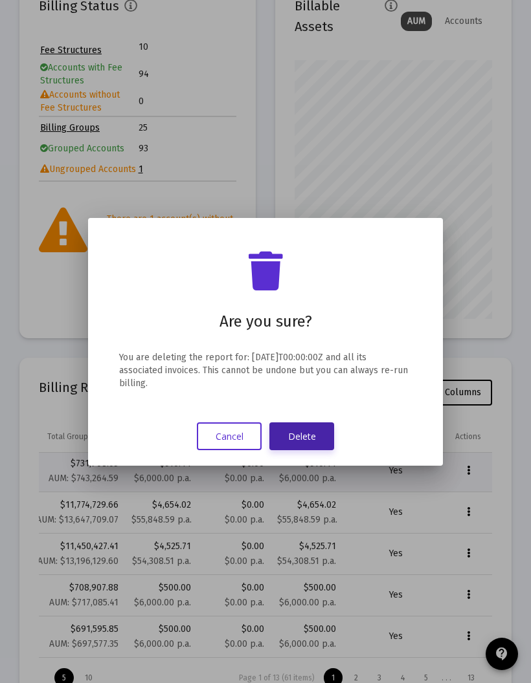
click at [316, 428] on button "Delete" at bounding box center [301, 437] width 65 height 28
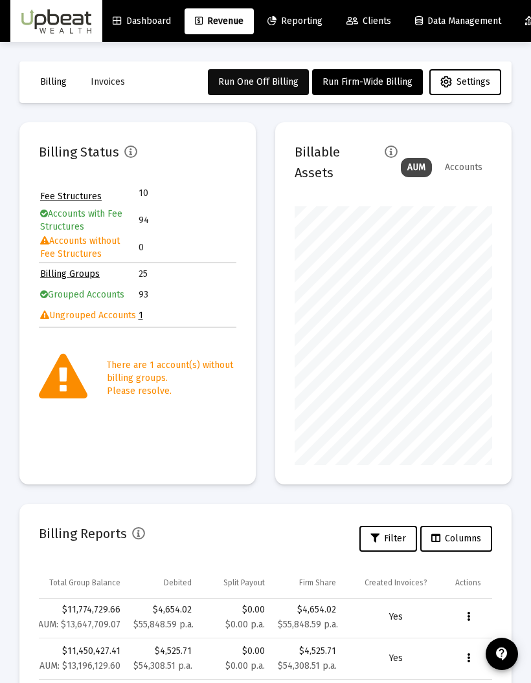
click at [283, 90] on button "Run One Off Billing" at bounding box center [258, 82] width 101 height 26
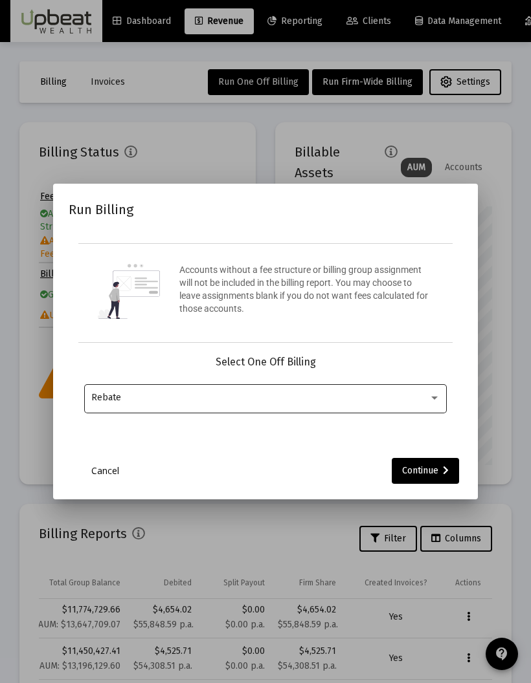
click at [362, 407] on div "Rebate" at bounding box center [265, 398] width 349 height 32
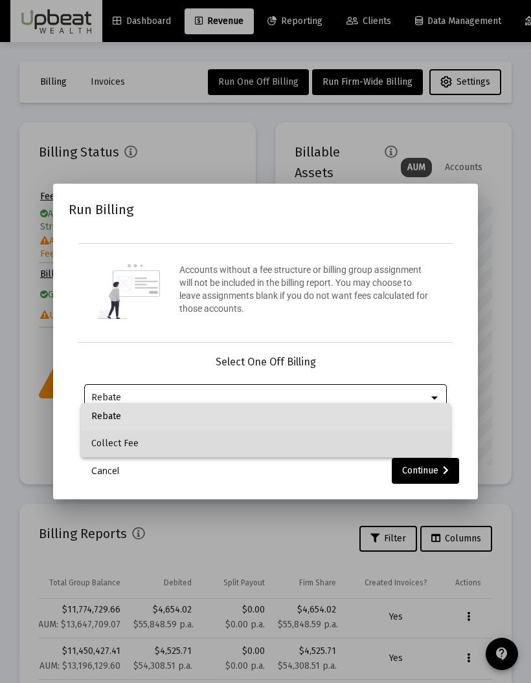
click at [359, 436] on span "Collect Fee" at bounding box center [265, 443] width 349 height 27
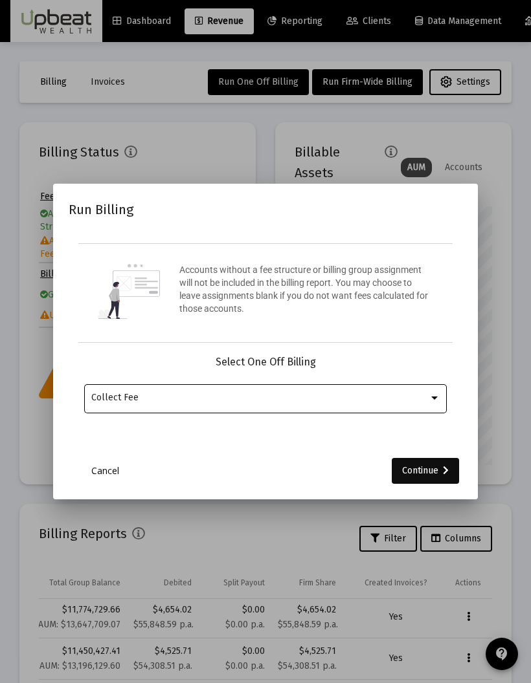
click at [437, 450] on div "Continue" at bounding box center [425, 471] width 47 height 26
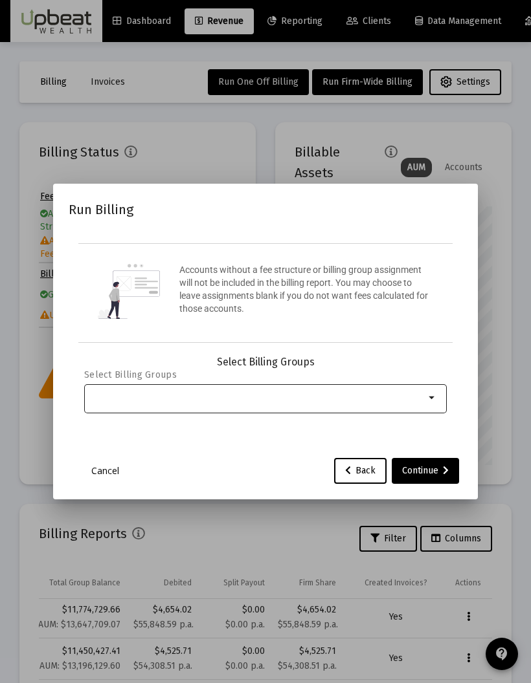
click at [386, 403] on div at bounding box center [257, 398] width 333 height 32
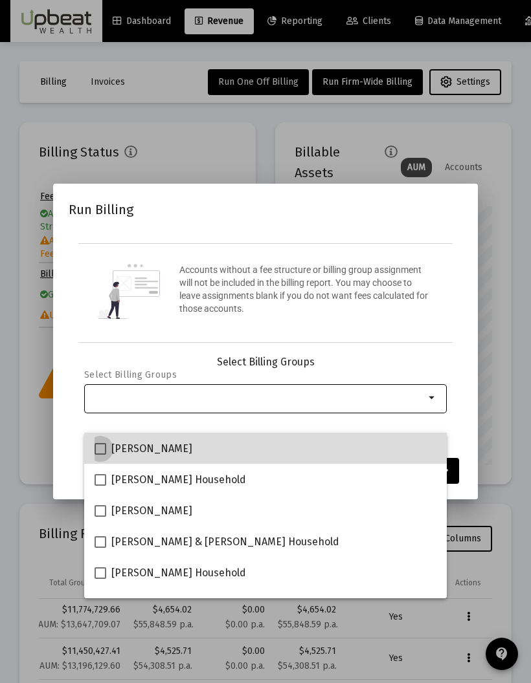
click at [102, 445] on span at bounding box center [100, 449] width 12 height 12
click at [100, 450] on input "[PERSON_NAME]" at bounding box center [100, 455] width 1 height 1
checkbox input "true"
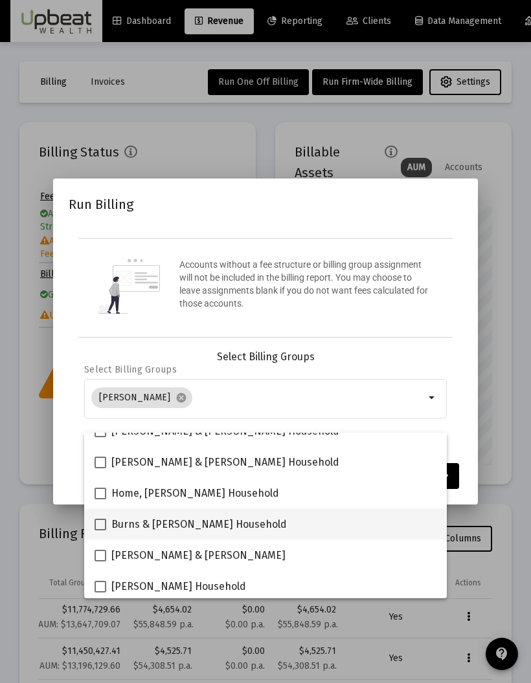
click at [104, 450] on span at bounding box center [100, 525] width 12 height 12
click at [100, 450] on input "Burns & [PERSON_NAME] Household" at bounding box center [100, 531] width 1 height 1
checkbox input "true"
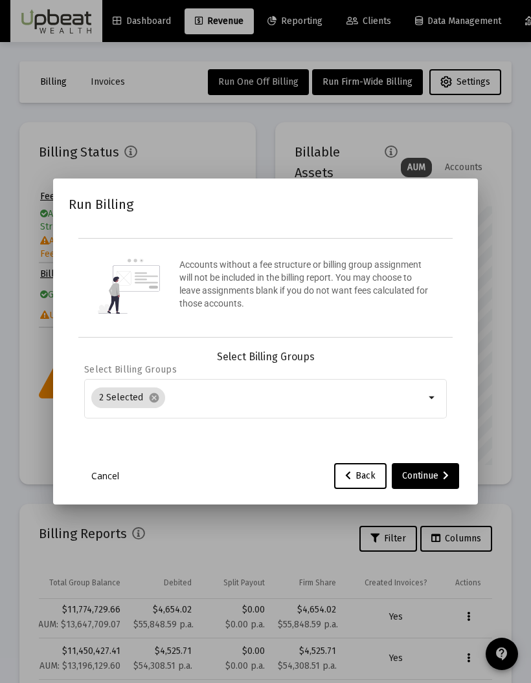
click at [404, 321] on div "Accounts without a fee structure or billing group assignment will not be includ…" at bounding box center [265, 288] width 374 height 100
click at [436, 450] on div "Continue" at bounding box center [425, 476] width 47 height 26
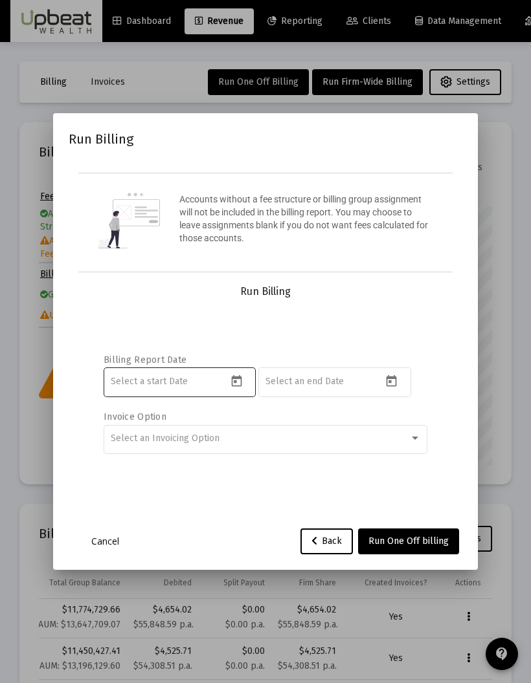
click at [228, 390] on button "Open calendar" at bounding box center [236, 380] width 19 height 19
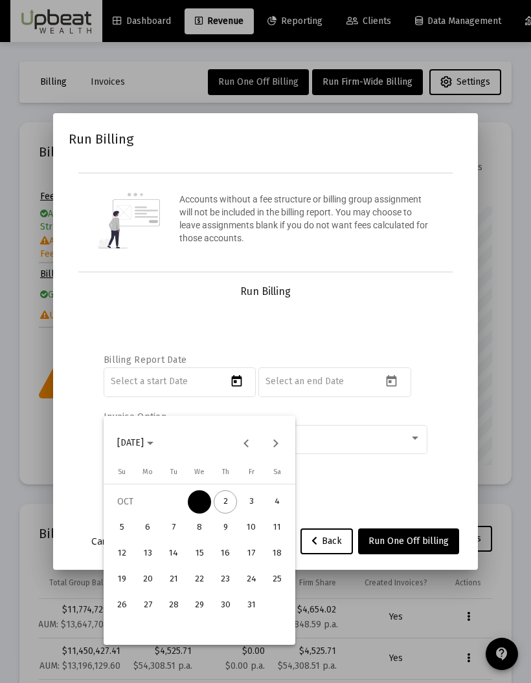
click at [201, 450] on div "1" at bounding box center [199, 502] width 23 height 23
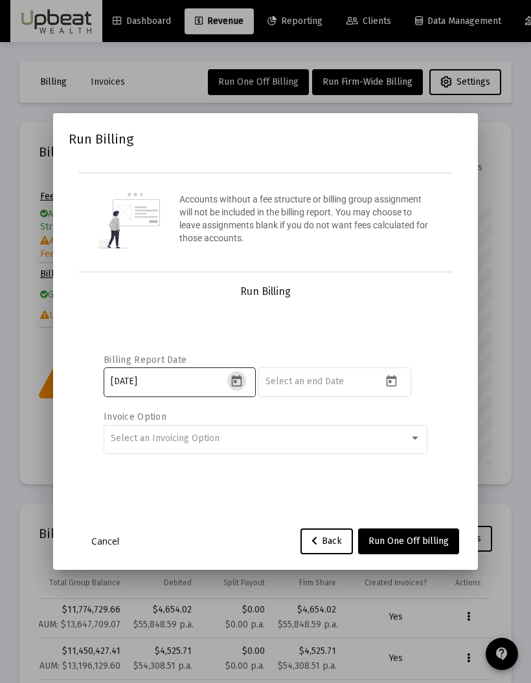
click at [241, 390] on button "Open calendar" at bounding box center [236, 380] width 19 height 19
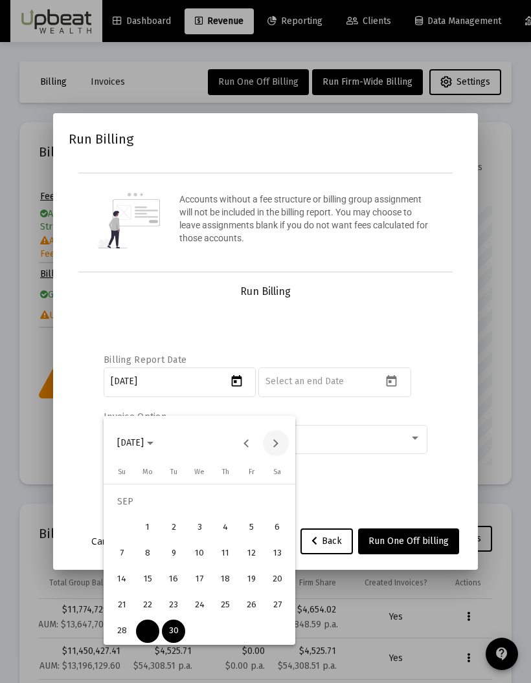
click at [285, 441] on button "Next month" at bounding box center [276, 443] width 26 height 26
click at [235, 450] on div "2" at bounding box center [225, 502] width 23 height 23
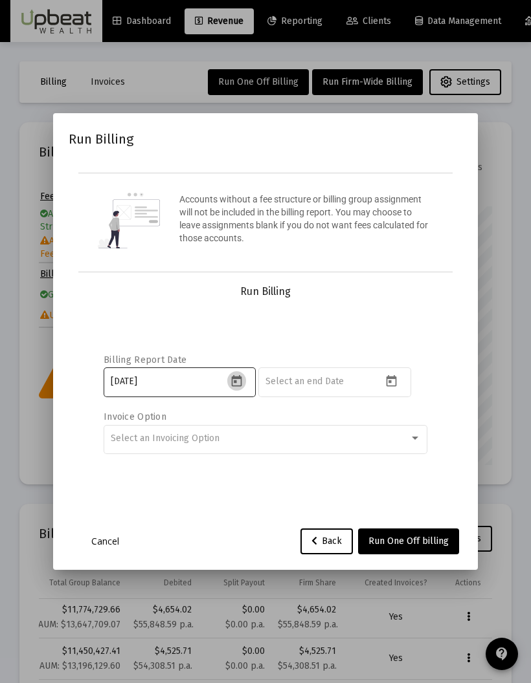
click at [239, 386] on icon "Open calendar" at bounding box center [236, 381] width 10 height 12
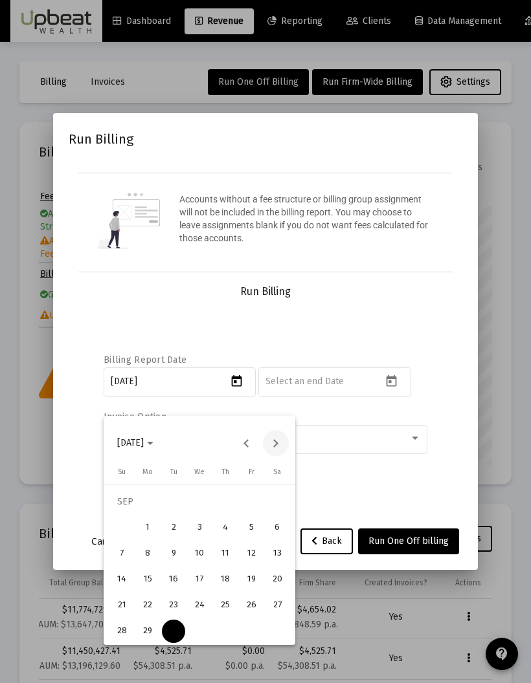
click at [281, 437] on button "Next month" at bounding box center [276, 443] width 26 height 26
click at [228, 450] on div "2" at bounding box center [225, 502] width 23 height 23
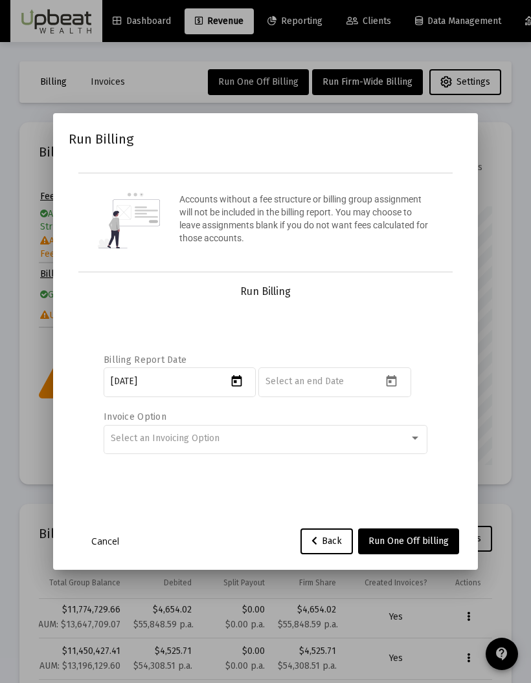
type input "[DATE]"
click at [394, 388] on icon "Open calendar" at bounding box center [391, 382] width 14 height 14
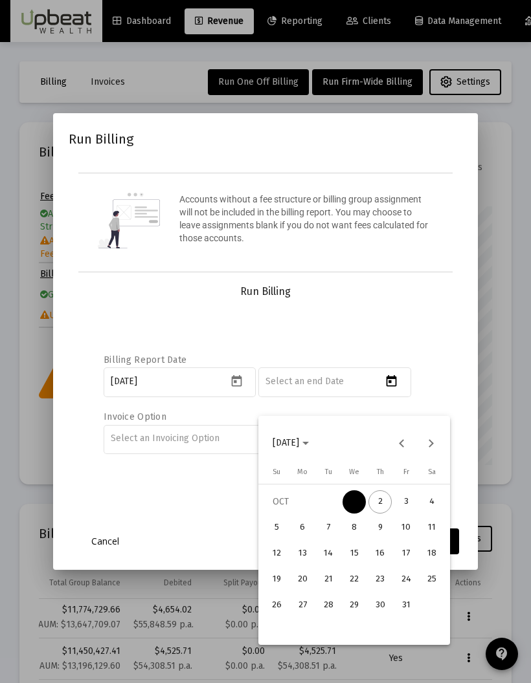
click at [408, 450] on div "31" at bounding box center [405, 605] width 23 height 23
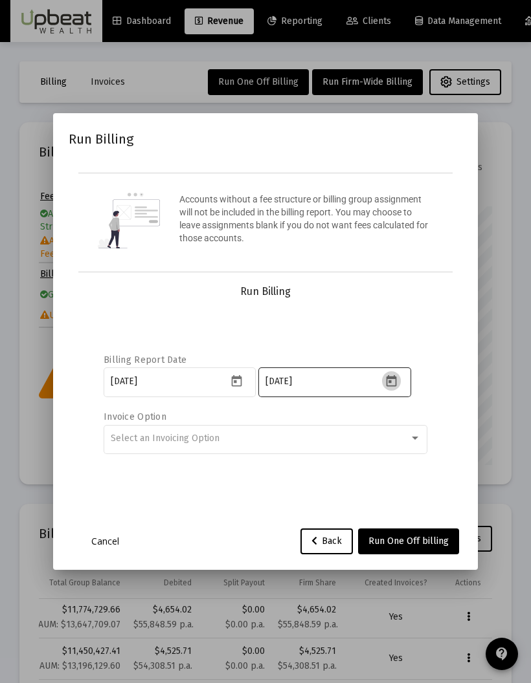
click at [394, 388] on icon "Open calendar" at bounding box center [391, 382] width 14 height 14
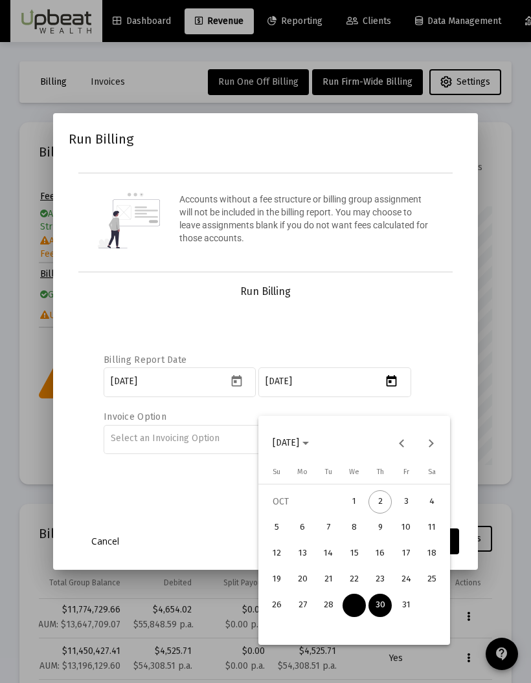
click at [407, 450] on div "31" at bounding box center [405, 605] width 23 height 23
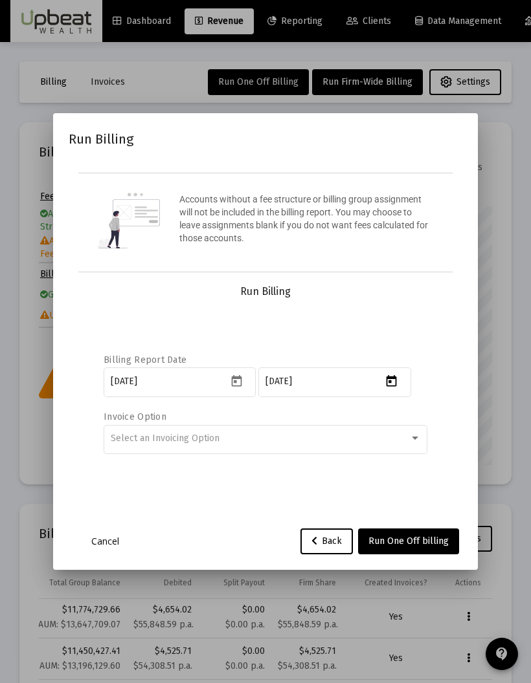
type input "[DATE]"
click at [376, 447] on div "Select an Invoicing Option" at bounding box center [266, 439] width 310 height 32
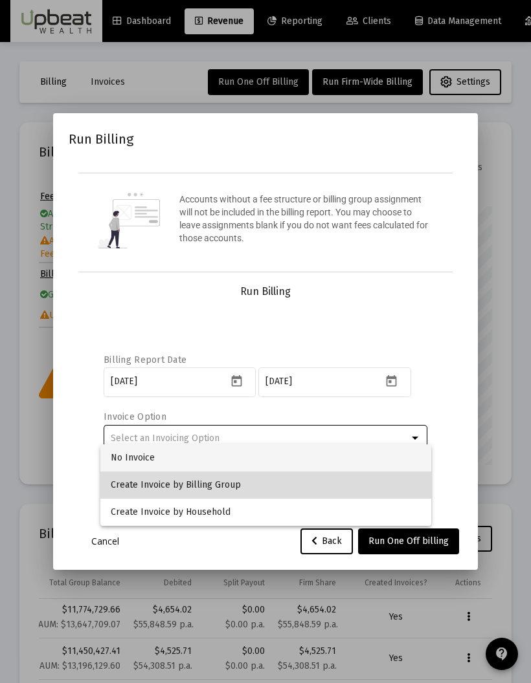
click at [315, 450] on span "Create Invoice by Billing Group" at bounding box center [266, 485] width 310 height 27
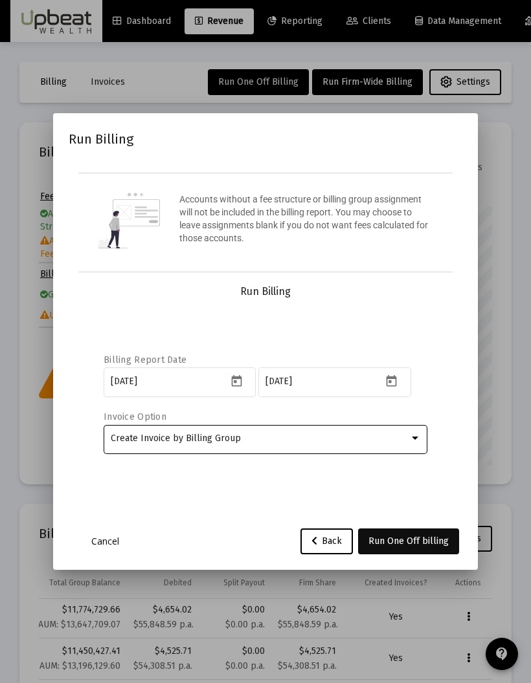
click at [418, 450] on span "Run One Off billing" at bounding box center [408, 541] width 80 height 11
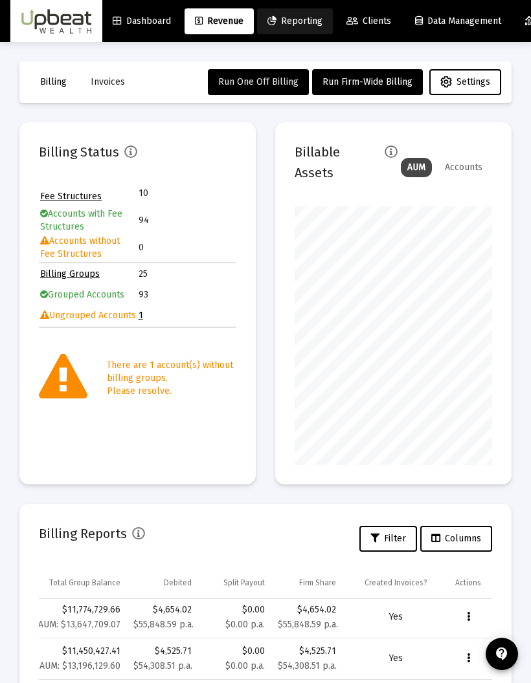
click at [314, 23] on span "Reporting" at bounding box center [294, 21] width 55 height 11
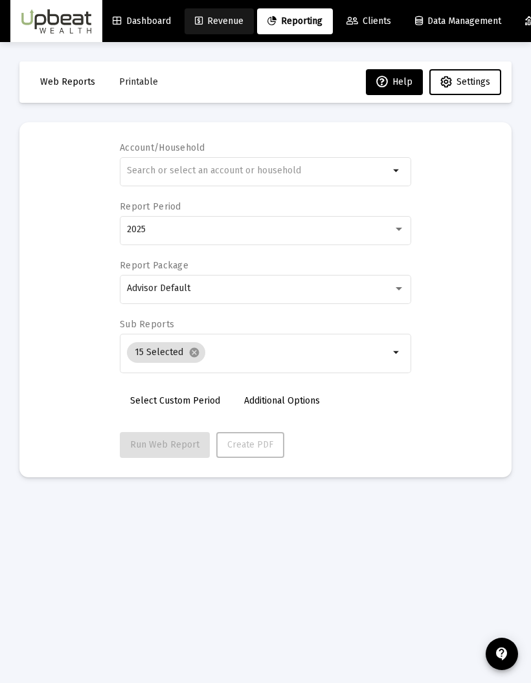
click at [223, 27] on span "Revenue" at bounding box center [219, 21] width 49 height 11
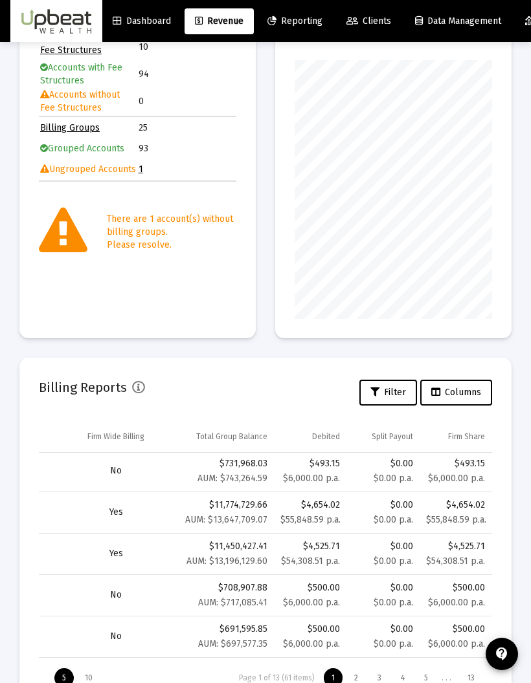
scroll to position [0, 196]
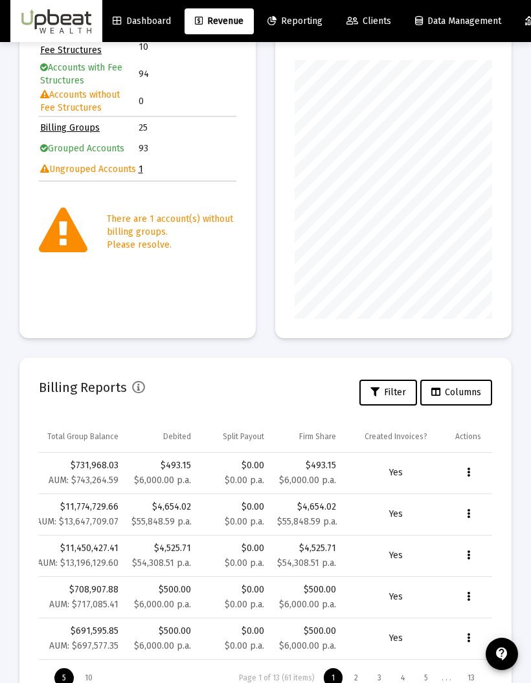
click at [459, 450] on button "Data grid" at bounding box center [468, 473] width 26 height 26
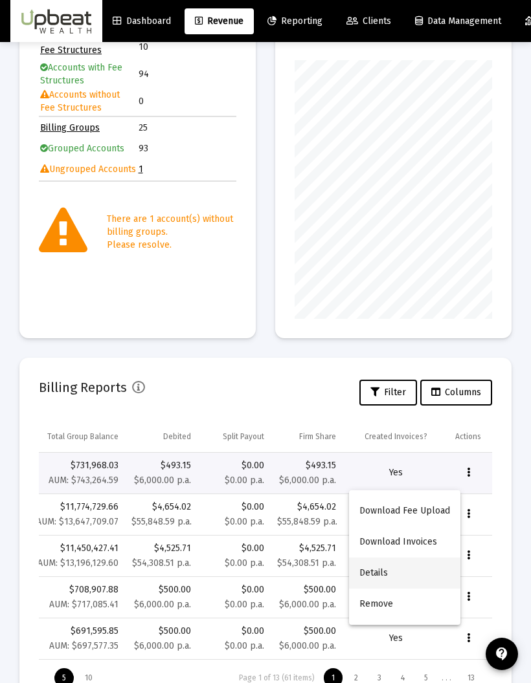
click at [413, 450] on button "Details" at bounding box center [404, 573] width 111 height 31
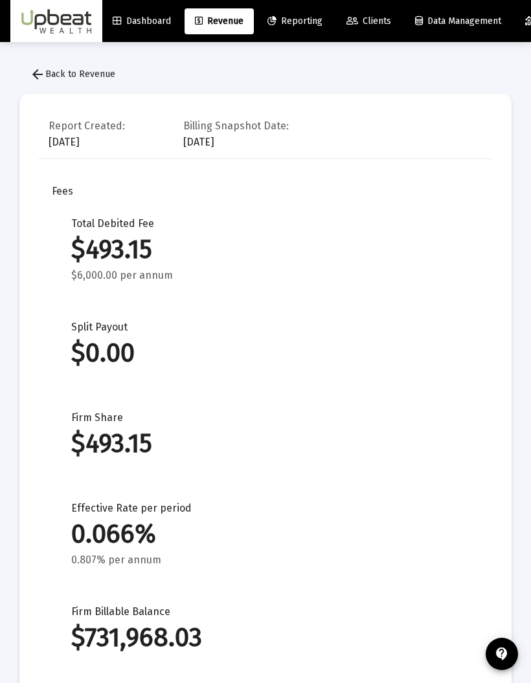
click at [97, 85] on button "arrow_back Back to Revenue" at bounding box center [72, 74] width 106 height 26
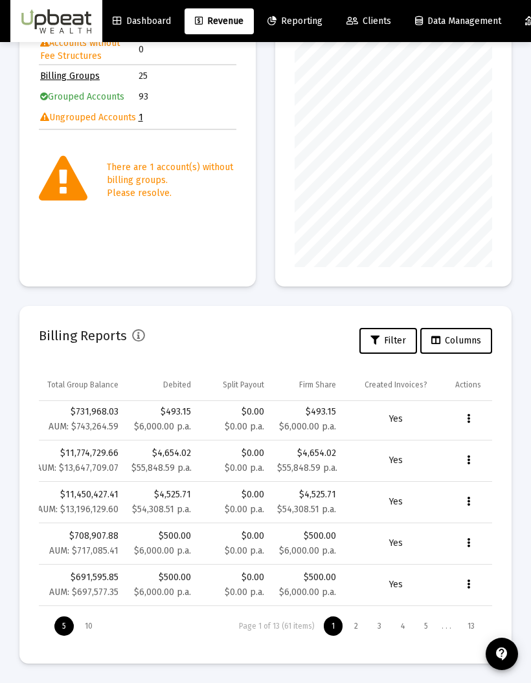
click at [472, 419] on button "Data grid" at bounding box center [468, 419] width 26 height 26
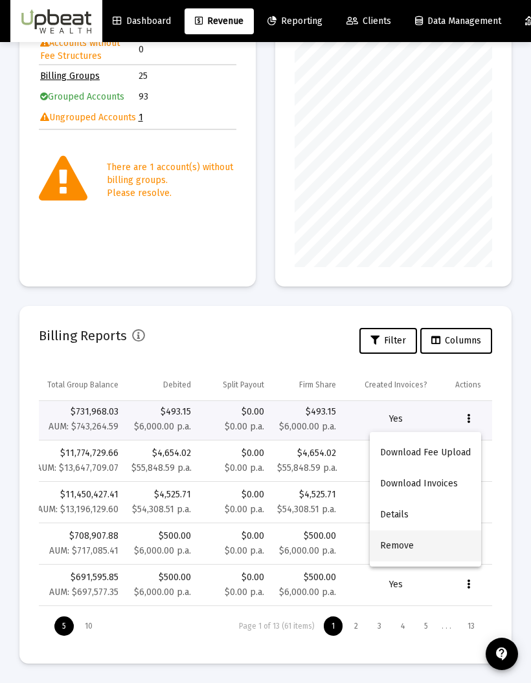
click at [421, 450] on button "Remove" at bounding box center [425, 546] width 111 height 31
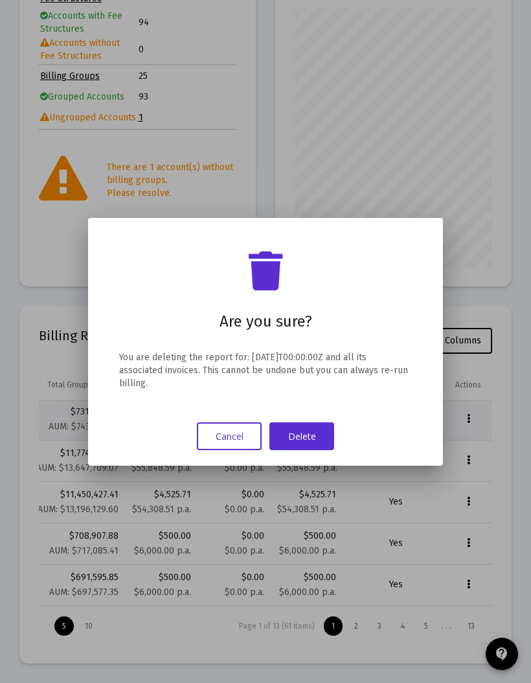
click at [231, 441] on button "Cancel" at bounding box center [229, 437] width 65 height 28
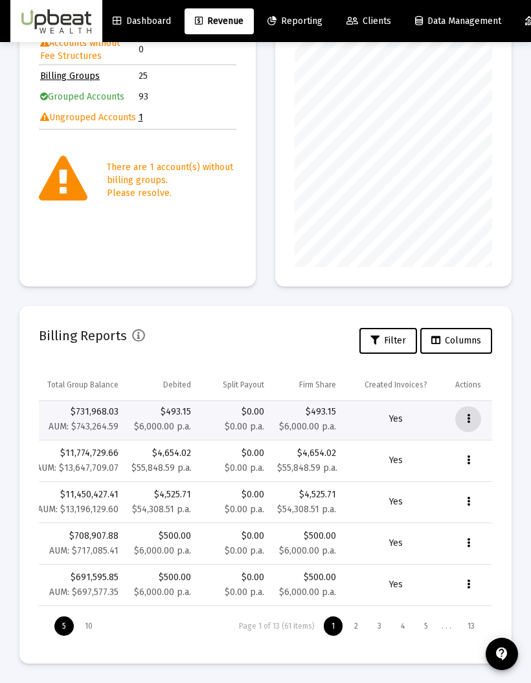
click at [465, 422] on button "Data grid" at bounding box center [468, 419] width 26 height 26
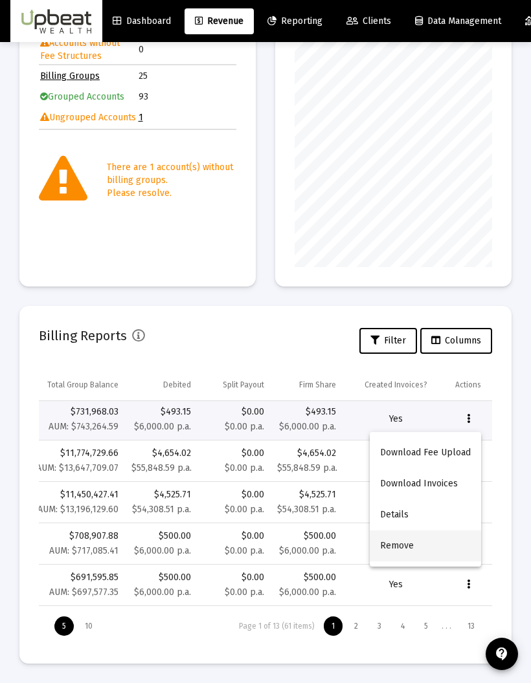
click at [422, 450] on button "Remove" at bounding box center [425, 546] width 111 height 31
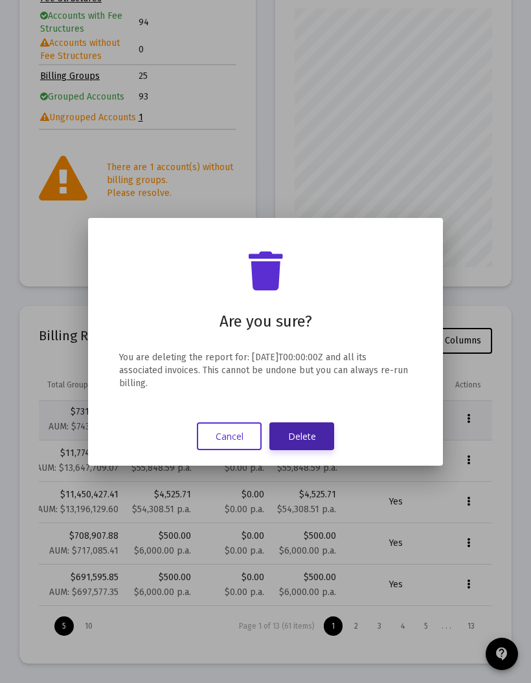
click at [308, 432] on button "Delete" at bounding box center [301, 437] width 65 height 28
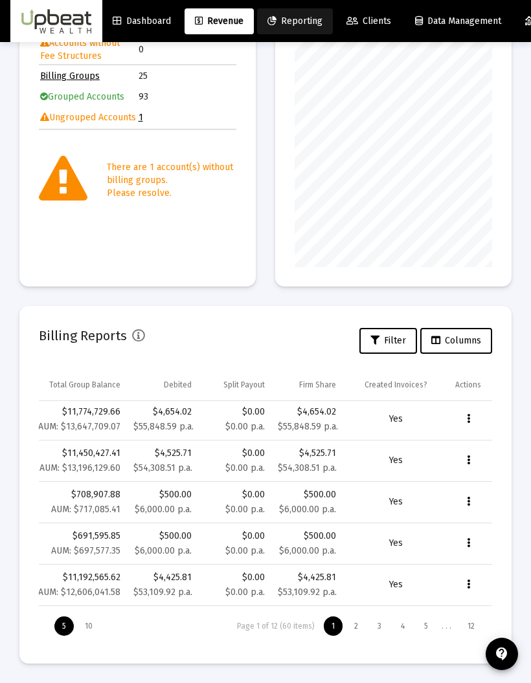
click at [307, 25] on span "Reporting" at bounding box center [294, 21] width 55 height 11
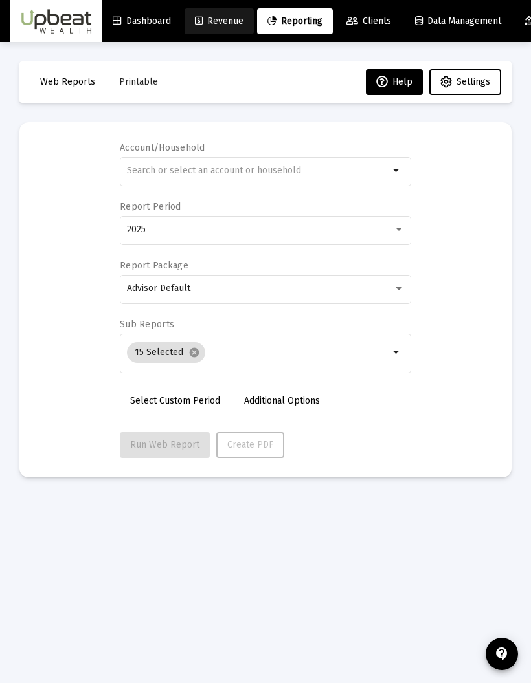
click at [227, 30] on link "Revenue" at bounding box center [218, 21] width 69 height 26
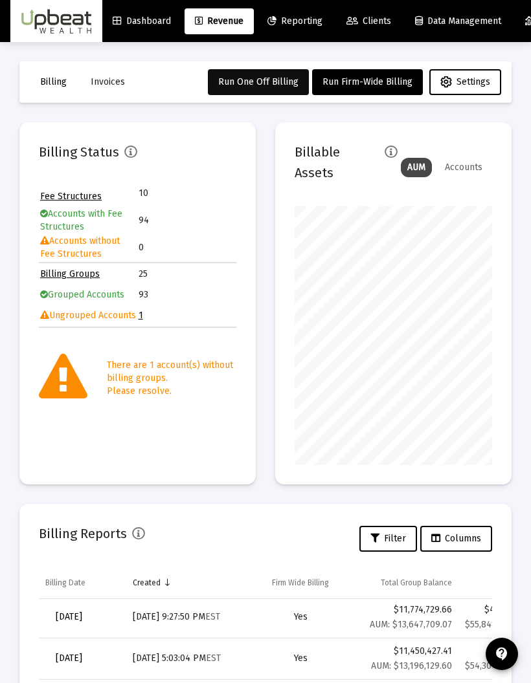
click at [274, 94] on button "Run One Off Billing" at bounding box center [258, 82] width 101 height 26
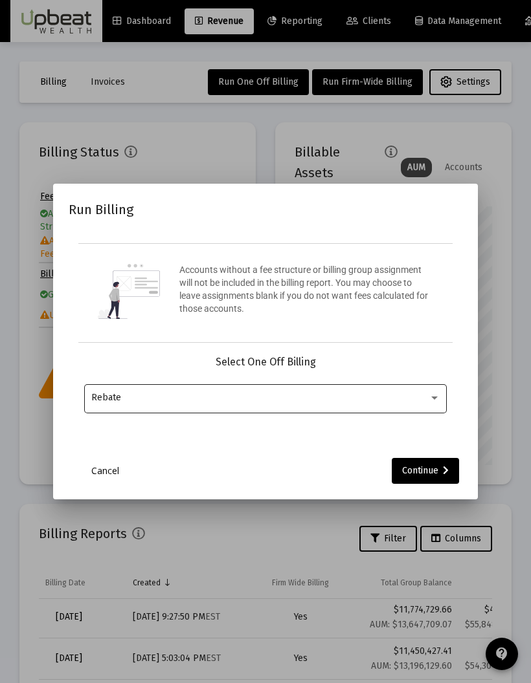
click at [279, 414] on div "Rebate" at bounding box center [265, 398] width 349 height 32
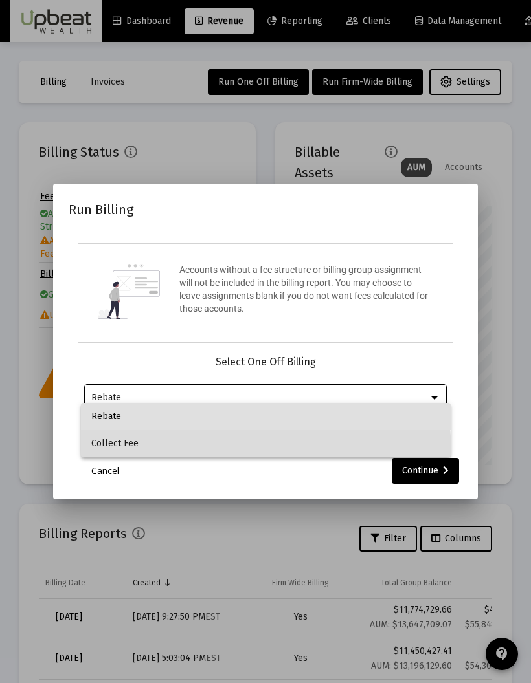
click at [262, 450] on span "Collect Fee" at bounding box center [265, 443] width 349 height 27
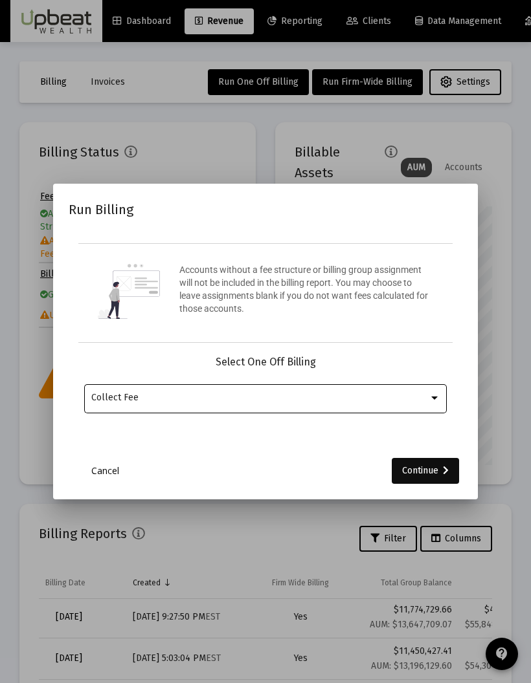
click at [445, 450] on icon at bounding box center [446, 471] width 6 height 9
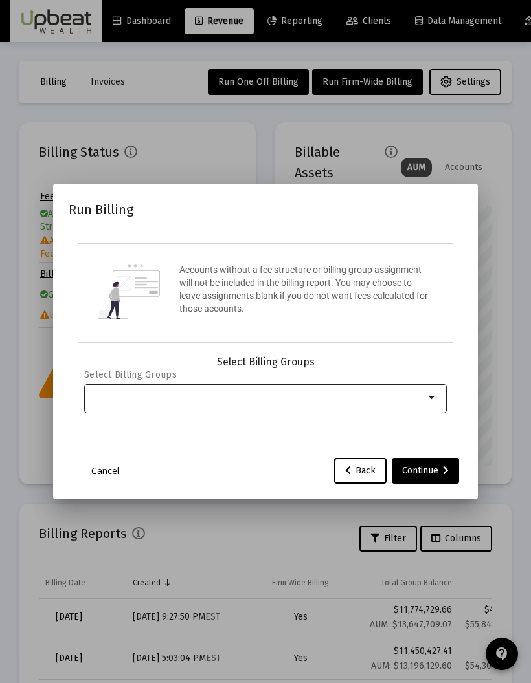
click at [329, 403] on input "Selection" at bounding box center [257, 398] width 333 height 10
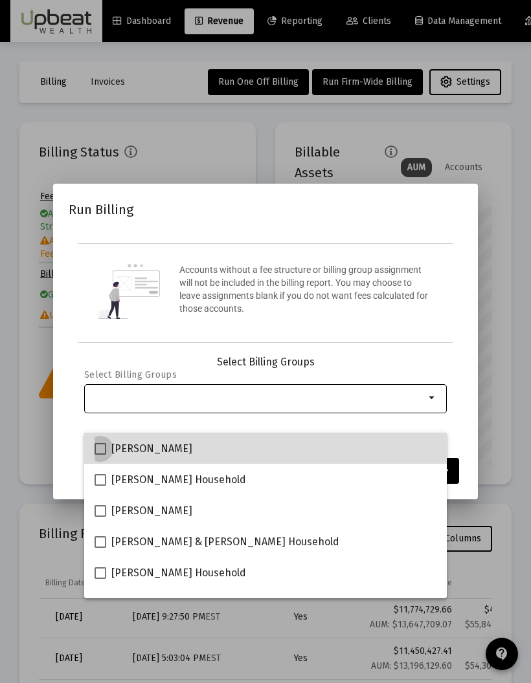
click at [100, 450] on span at bounding box center [100, 449] width 12 height 12
click at [100, 450] on input "[PERSON_NAME]" at bounding box center [100, 455] width 1 height 1
checkbox input "true"
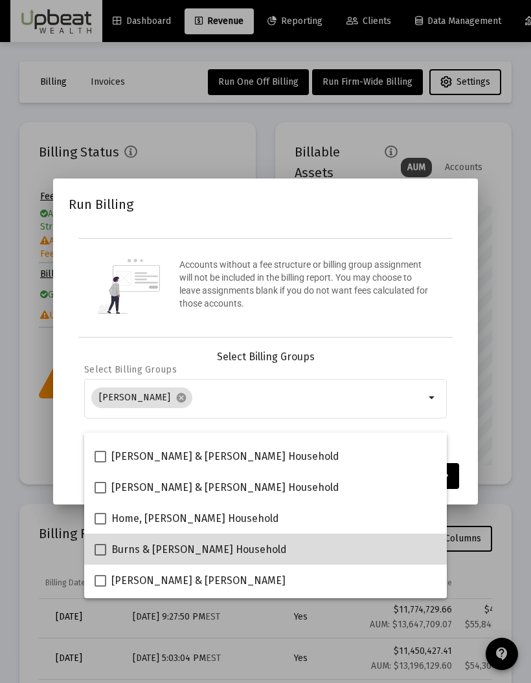
click at [105, 450] on span at bounding box center [100, 550] width 12 height 12
click at [100, 450] on input "Burns & [PERSON_NAME] Household" at bounding box center [100, 556] width 1 height 1
checkbox input "true"
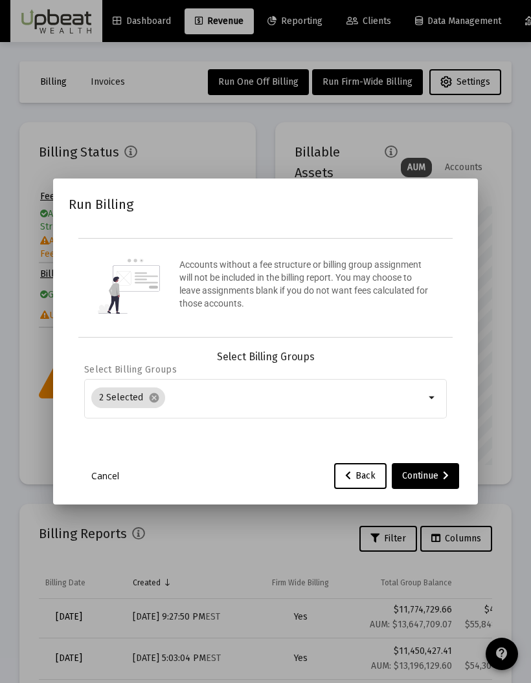
click at [458, 367] on div "Run Billing Accounts without a fee structure or billing group assignment will n…" at bounding box center [265, 341] width 393 height 294
click at [433, 450] on div "Continue" at bounding box center [425, 476] width 47 height 26
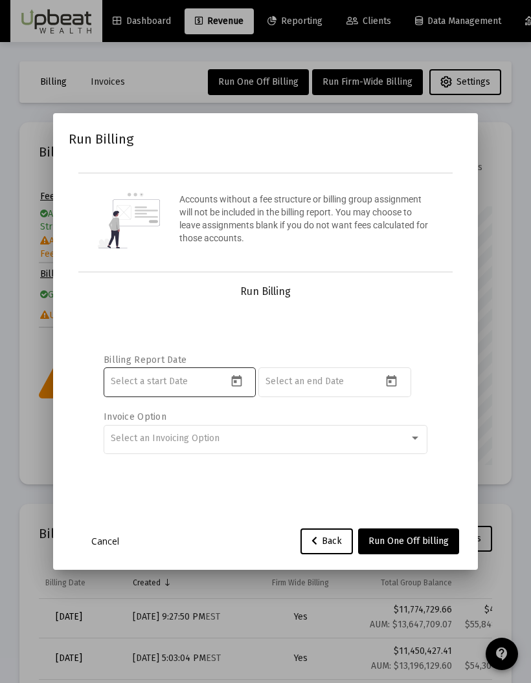
click at [233, 386] on div at bounding box center [180, 382] width 152 height 32
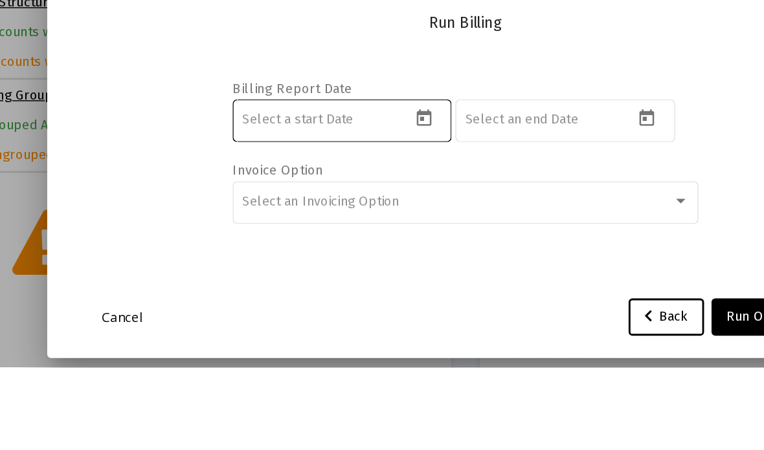
click at [247, 273] on input at bounding box center [285, 278] width 116 height 10
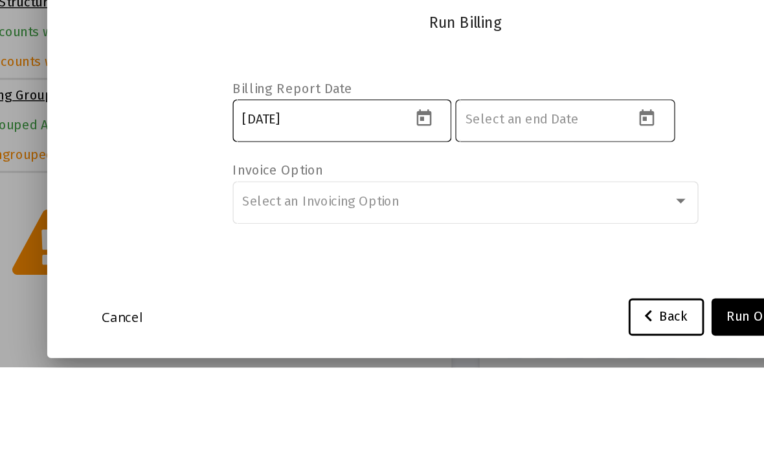
click at [382, 273] on input at bounding box center [440, 278] width 116 height 10
click at [254, 273] on input "[DATE]" at bounding box center [285, 278] width 116 height 10
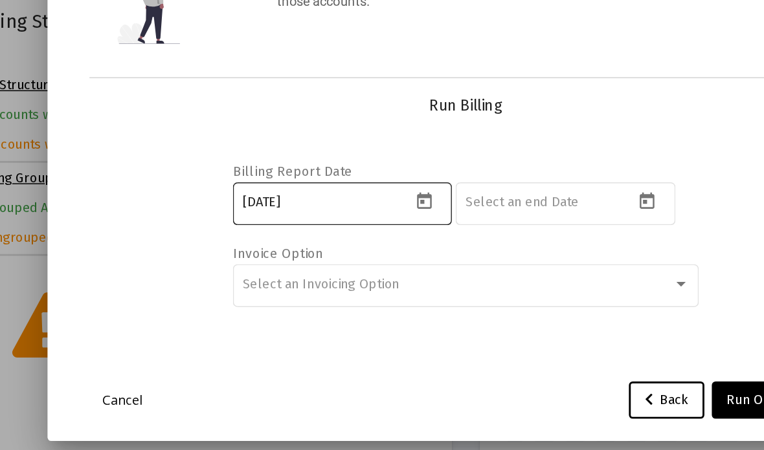
click at [236, 273] on input "[DATE]" at bounding box center [285, 278] width 116 height 10
click at [391, 273] on input at bounding box center [440, 278] width 116 height 10
type input "[DATE]"
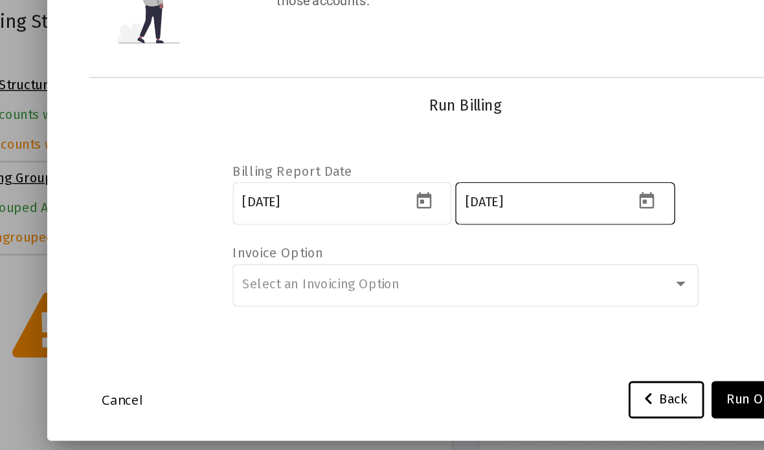
click at [503, 220] on div "Billing Report Date 2025-10-01 2025-11-01 Invoice Option Select an Invoicing Op…" at bounding box center [381, 298] width 519 height 162
type input "[DATE]"
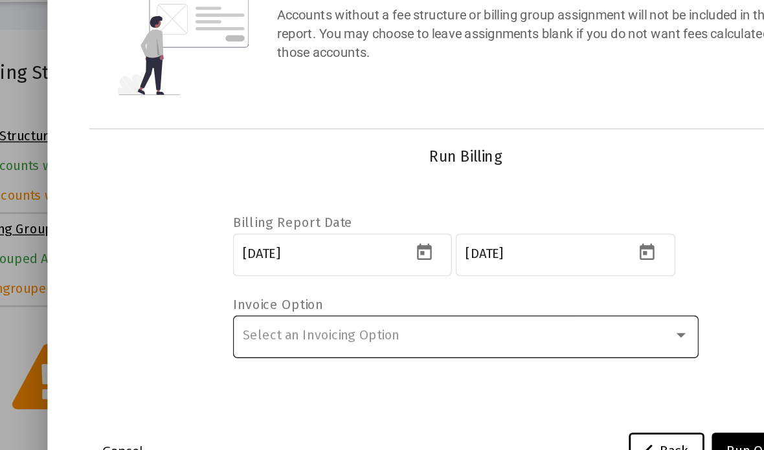
click at [452, 330] on div "Select an Invoicing Option" at bounding box center [376, 335] width 298 height 10
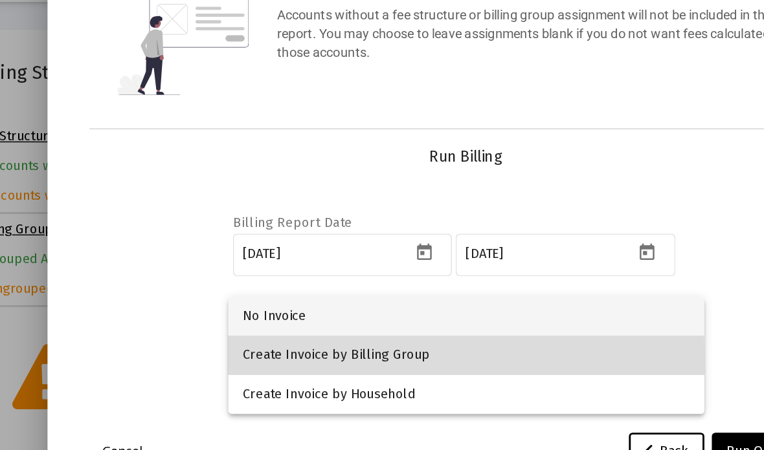
click at [276, 335] on span "Create Invoice by Billing Group" at bounding box center [382, 348] width 310 height 27
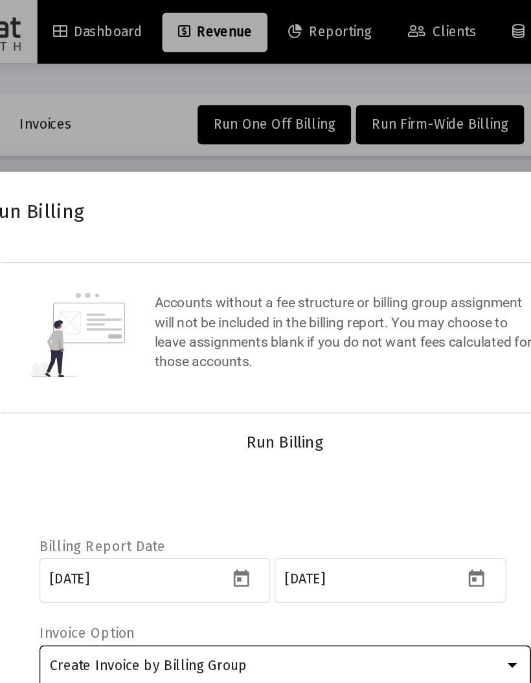
scroll to position [646916, 646978]
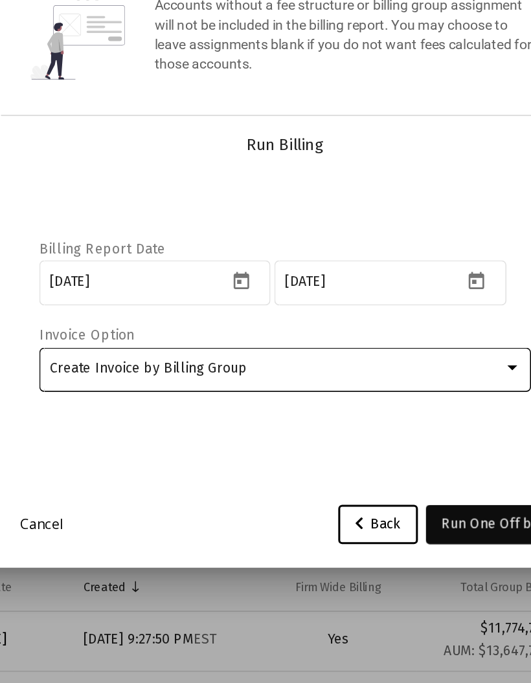
click at [368, 450] on span "Run One Off billing" at bounding box center [408, 541] width 80 height 11
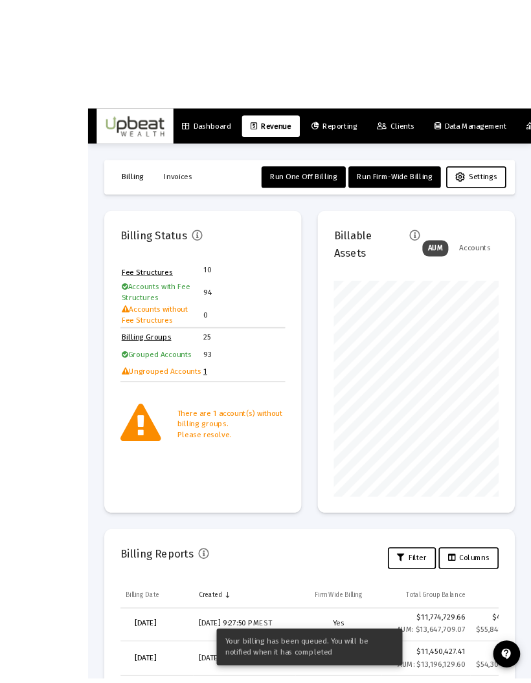
scroll to position [5, 0]
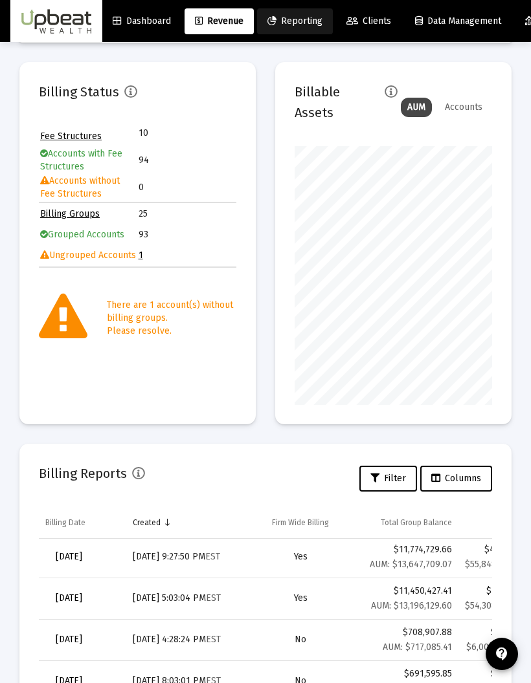
click at [310, 18] on span "Reporting" at bounding box center [294, 21] width 55 height 11
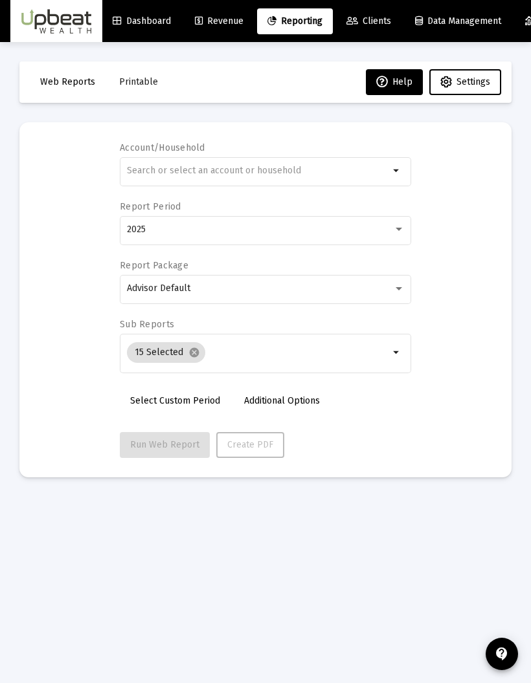
click at [223, 23] on span "Revenue" at bounding box center [219, 21] width 49 height 11
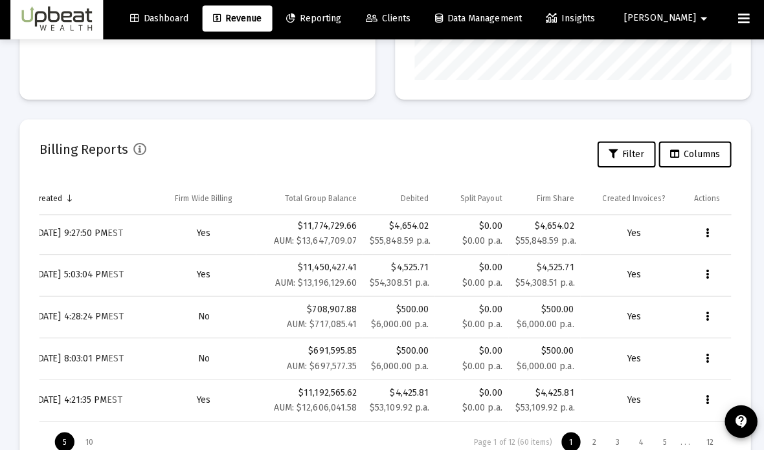
scroll to position [362, 0]
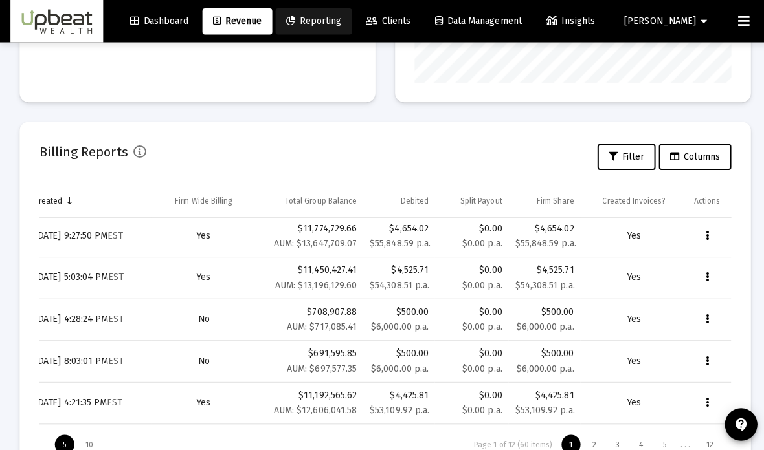
click at [338, 24] on span "Reporting" at bounding box center [310, 21] width 55 height 11
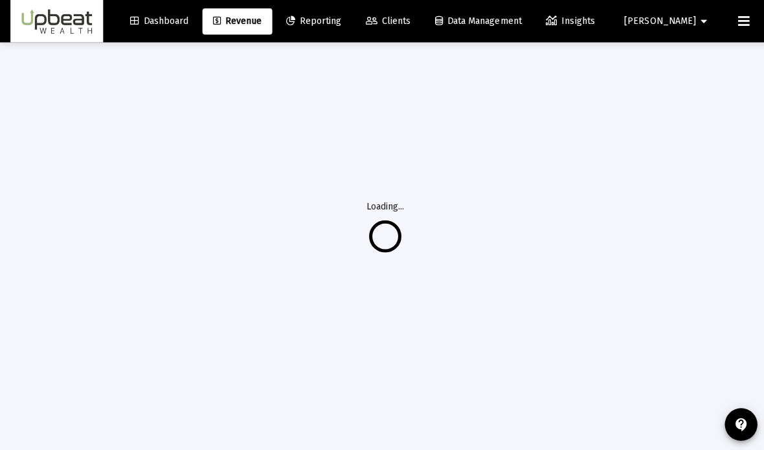
scroll to position [45, 0]
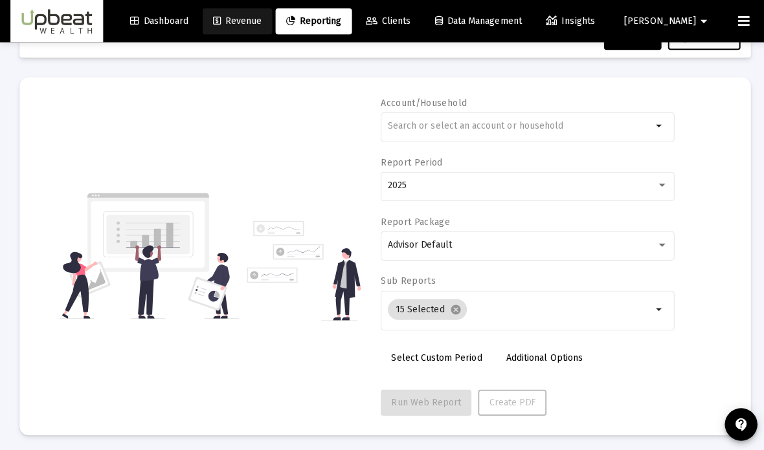
click at [260, 26] on span "Revenue" at bounding box center [235, 21] width 49 height 11
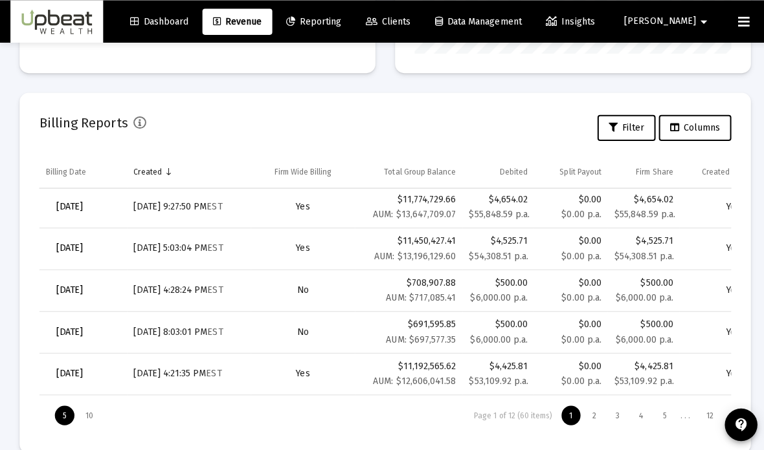
scroll to position [391, 0]
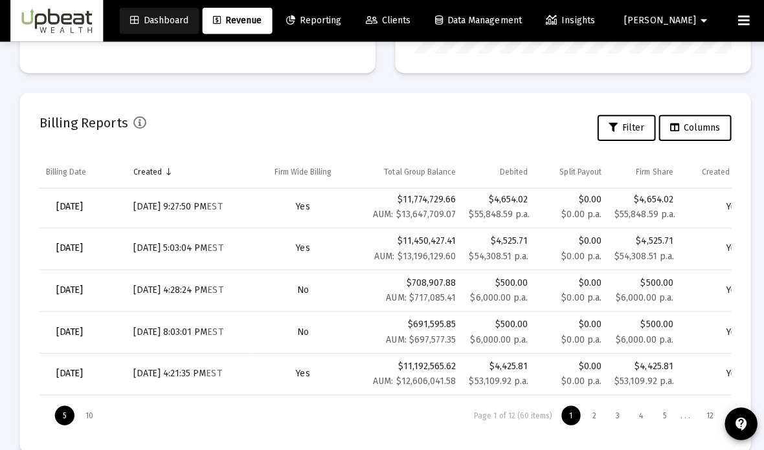
click at [183, 23] on span "Dashboard" at bounding box center [158, 21] width 58 height 11
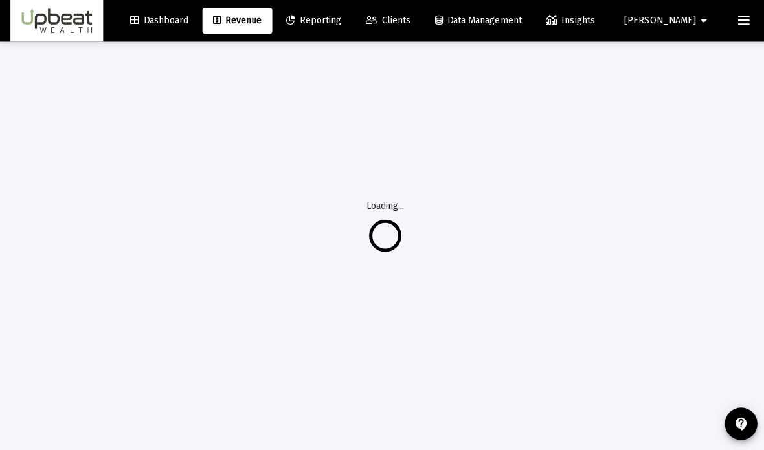
scroll to position [94, 0]
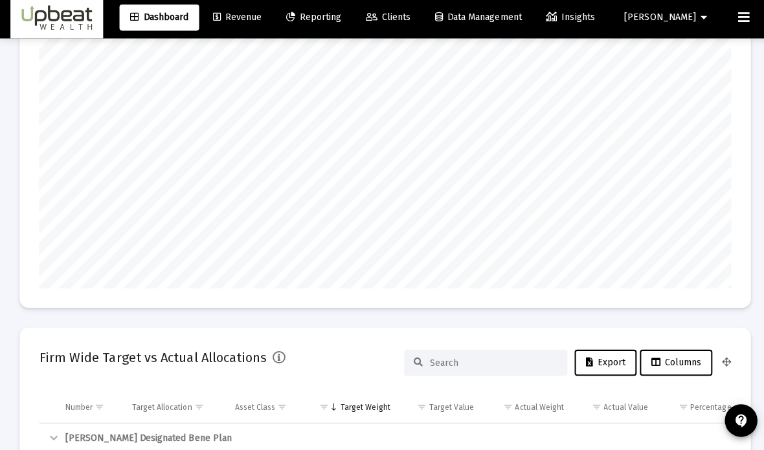
scroll to position [259, 367]
click at [260, 16] on span "Revenue" at bounding box center [235, 21] width 49 height 11
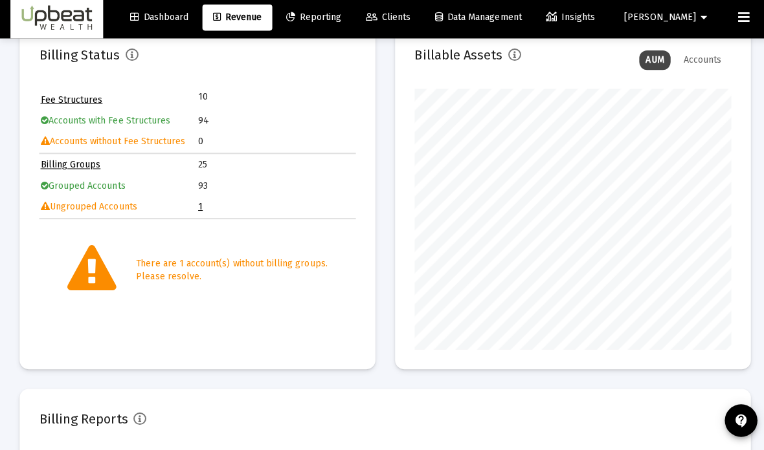
scroll to position [646916, 646861]
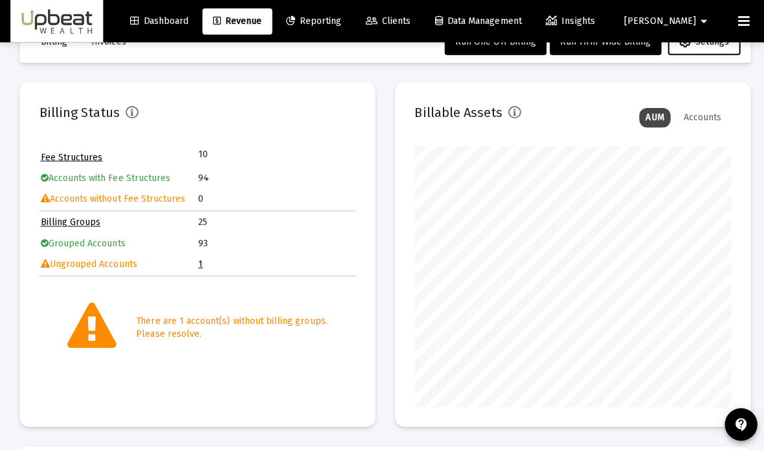
click at [338, 23] on span "Reporting" at bounding box center [310, 21] width 55 height 11
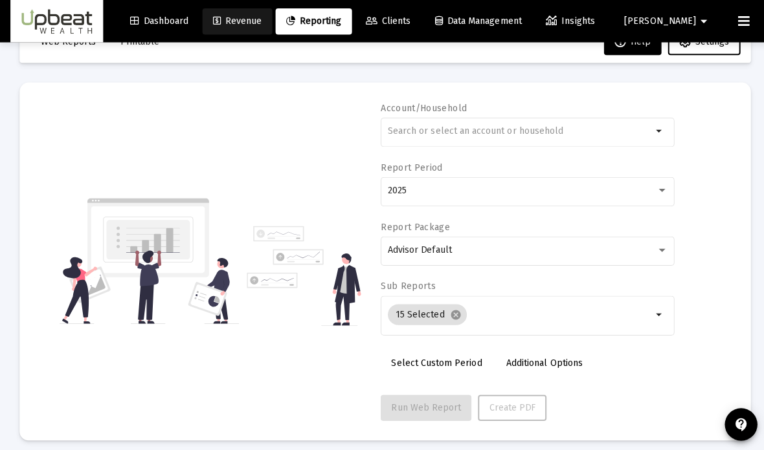
click at [270, 29] on link "Revenue" at bounding box center [235, 21] width 69 height 26
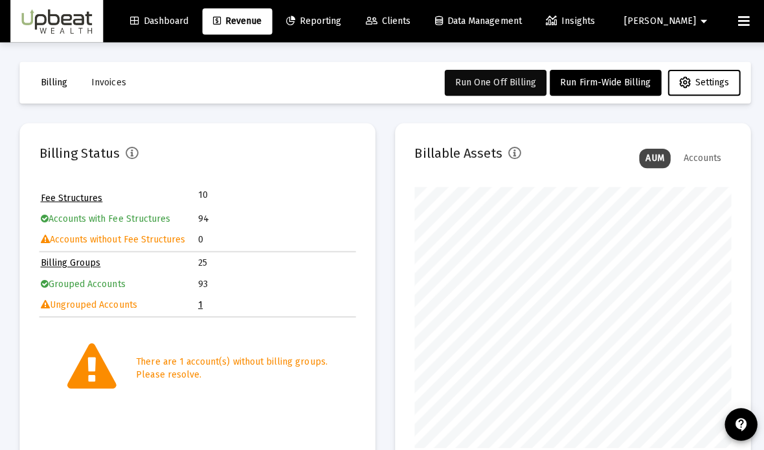
click at [478, 80] on span "Run One Off Billing" at bounding box center [491, 81] width 80 height 11
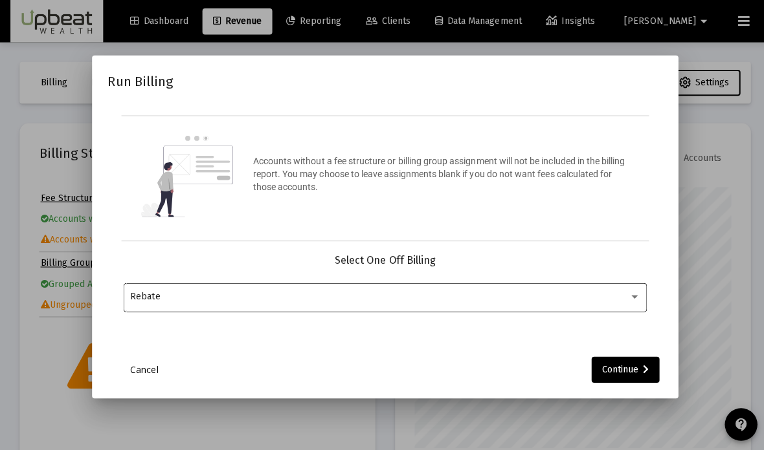
click at [147, 300] on span "Rebate" at bounding box center [144, 294] width 30 height 11
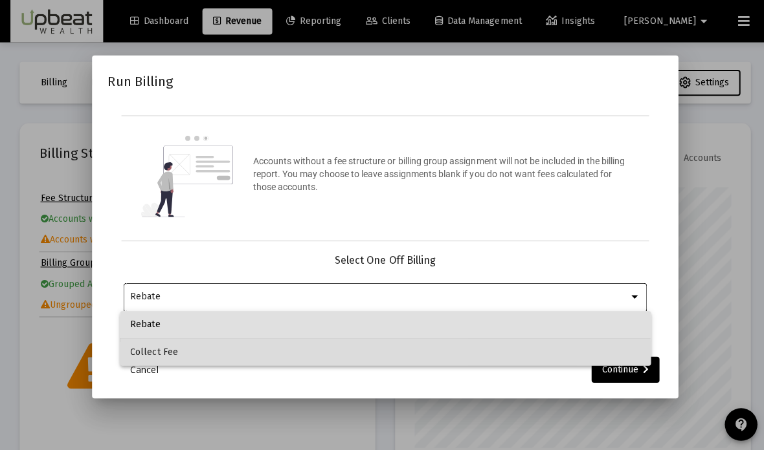
click at [148, 349] on span "Collect Fee" at bounding box center [381, 349] width 505 height 27
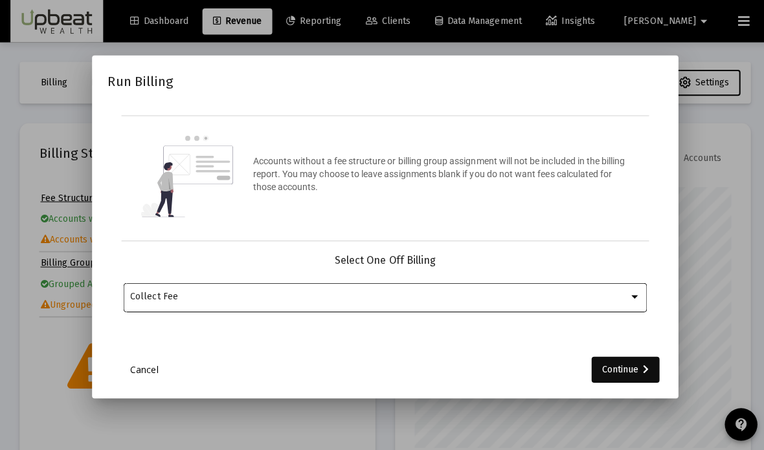
click at [634, 380] on div "Continue" at bounding box center [620, 367] width 47 height 26
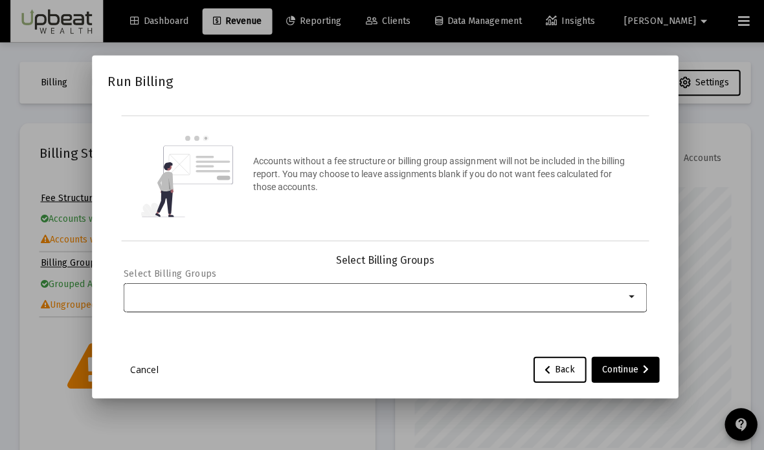
click at [153, 302] on div "Selection" at bounding box center [374, 295] width 495 height 16
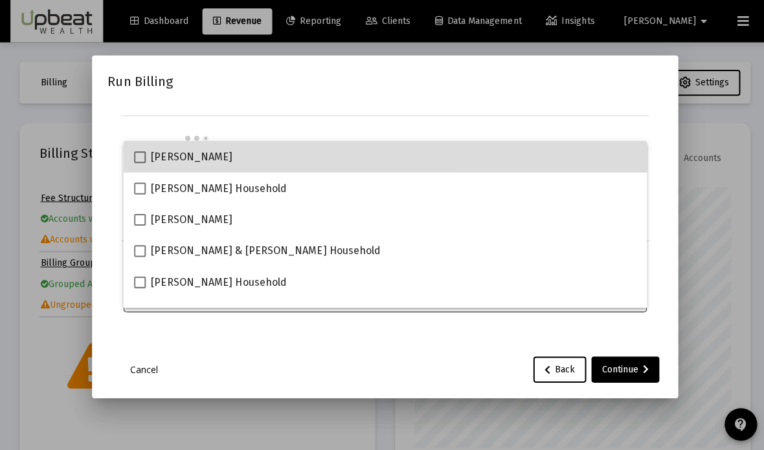
click at [140, 155] on span at bounding box center [139, 156] width 12 height 12
click at [138, 162] on input "[PERSON_NAME]" at bounding box center [138, 162] width 1 height 1
checkbox input "true"
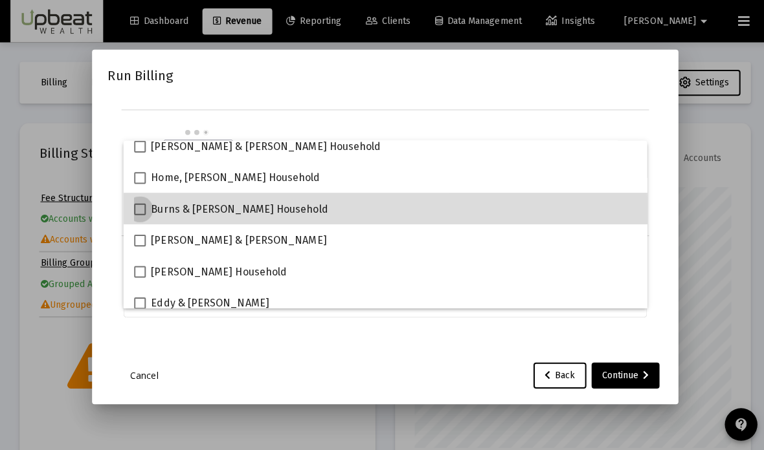
click at [136, 211] on span at bounding box center [139, 208] width 12 height 12
click at [138, 214] on input "Burns & [PERSON_NAME] Household" at bounding box center [138, 214] width 1 height 1
checkbox input "true"
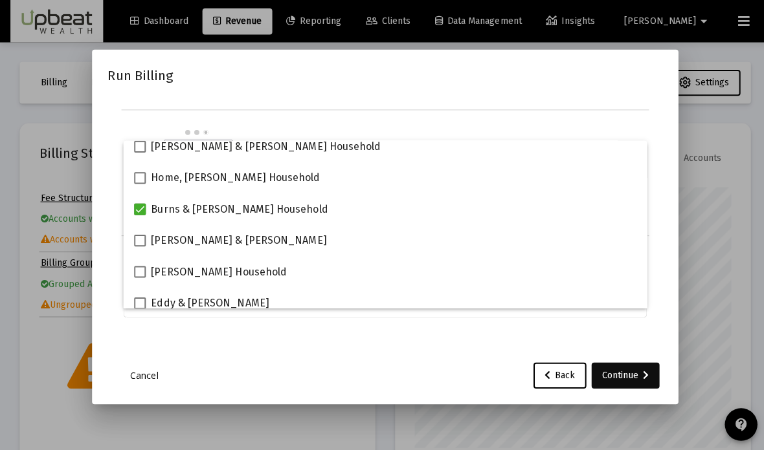
click at [639, 386] on div "Continue" at bounding box center [620, 373] width 47 height 26
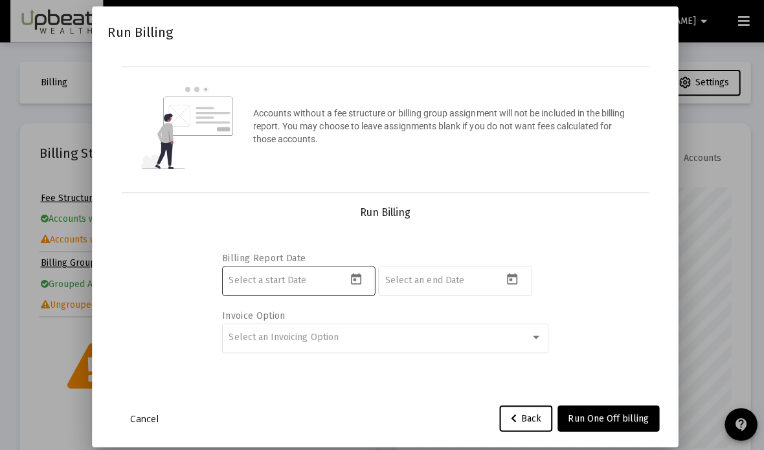
click at [357, 294] on div at bounding box center [296, 278] width 152 height 32
click at [542, 248] on div "Run Billing Accounts without a fee structure or billing group assignment will n…" at bounding box center [382, 225] width 550 height 406
type input "[DATE]"
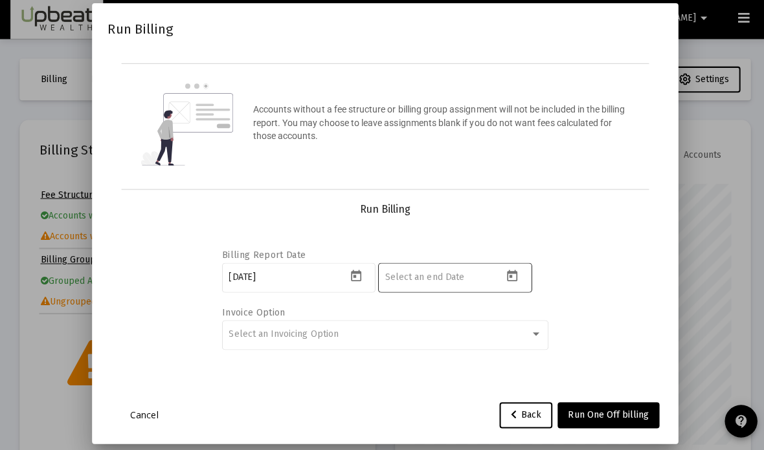
click at [515, 287] on button "Open calendar" at bounding box center [507, 277] width 19 height 19
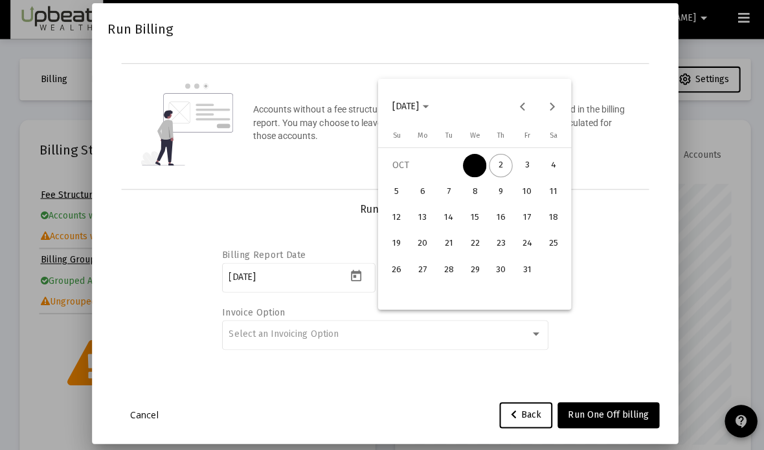
click at [481, 324] on div at bounding box center [382, 225] width 764 height 450
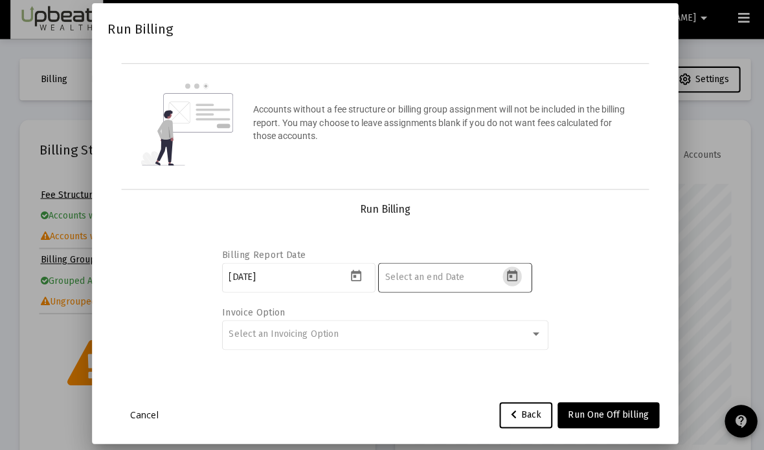
click at [450, 283] on input at bounding box center [440, 278] width 116 height 10
click at [477, 294] on div at bounding box center [440, 278] width 116 height 32
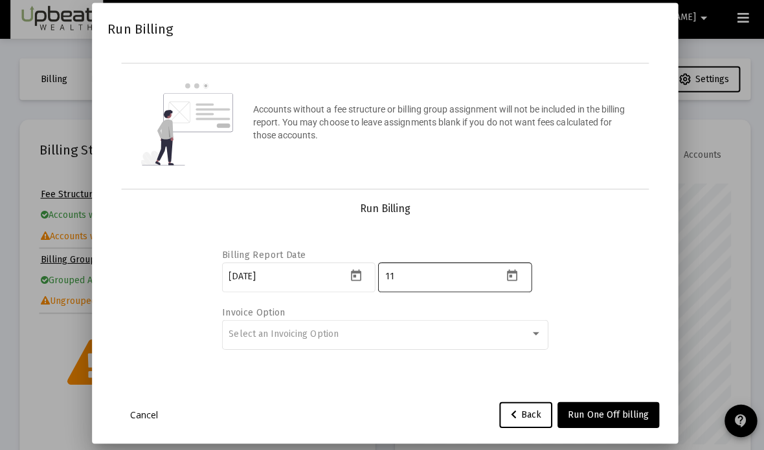
type input "1"
click at [616, 286] on div "Billing Report Date 2025-10-01 2025-11-01 Invoice Option Select an Invoicing Op…" at bounding box center [381, 298] width 519 height 162
type input "[DATE]"
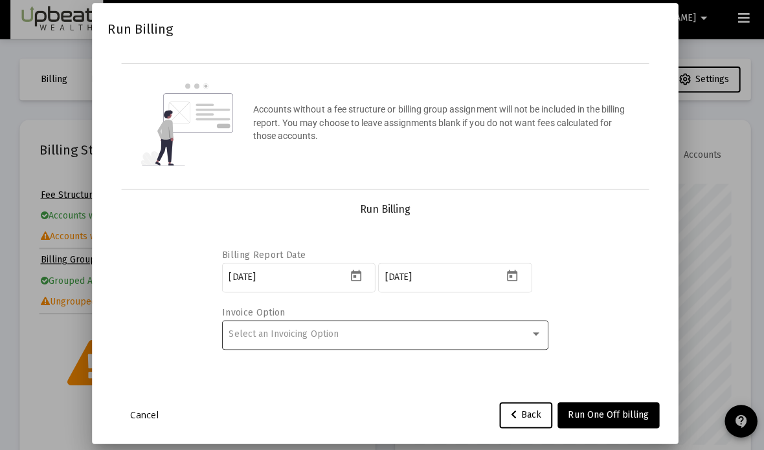
click at [520, 340] on div "Select an Invoicing Option" at bounding box center [376, 335] width 298 height 10
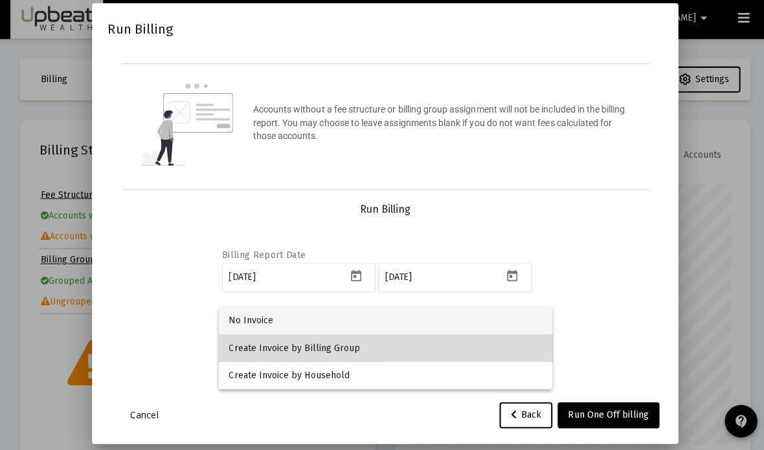
click at [487, 341] on span "Create Invoice by Billing Group" at bounding box center [382, 348] width 310 height 27
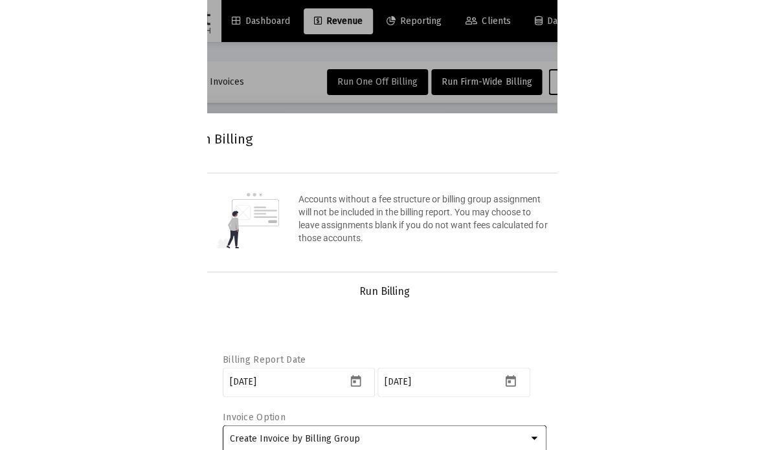
scroll to position [646916, 646978]
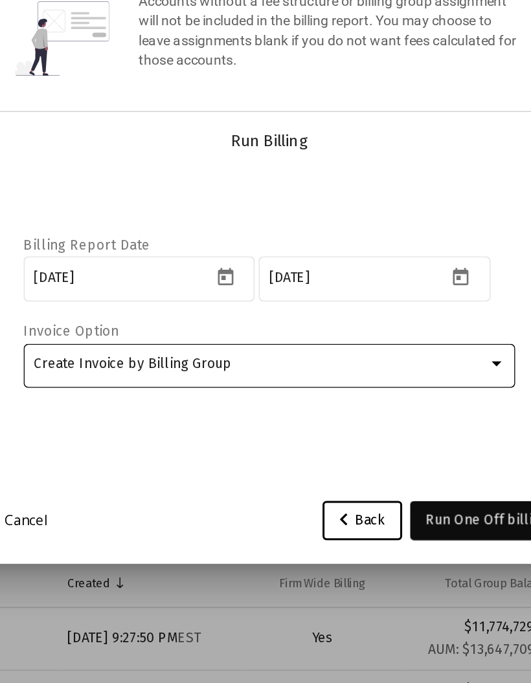
click at [368, 450] on span "Run One Off billing" at bounding box center [408, 541] width 80 height 11
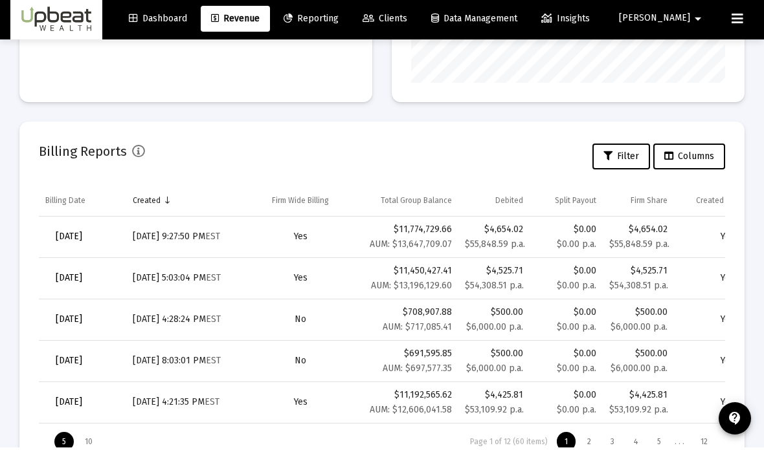
scroll to position [359, 0]
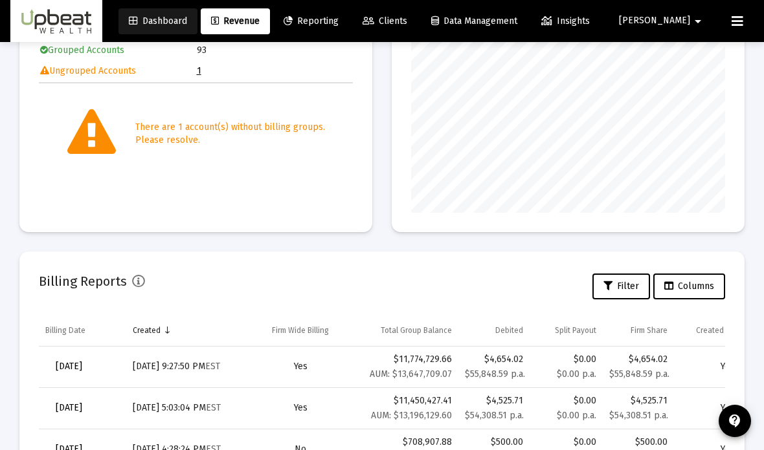
click at [187, 19] on span "Dashboard" at bounding box center [158, 21] width 58 height 11
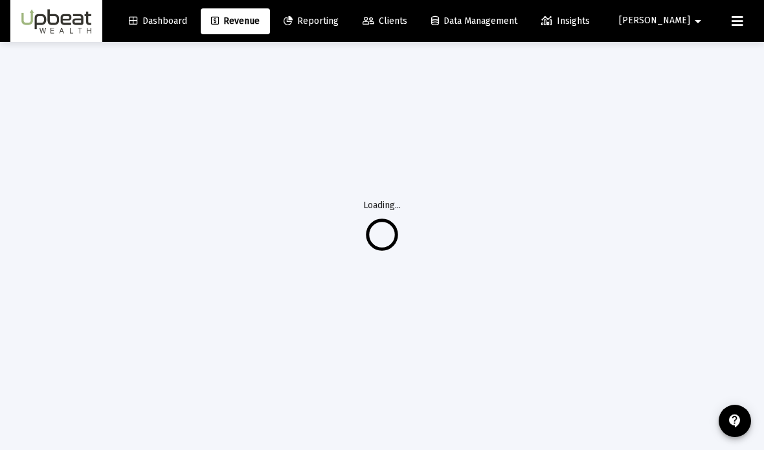
scroll to position [94, 0]
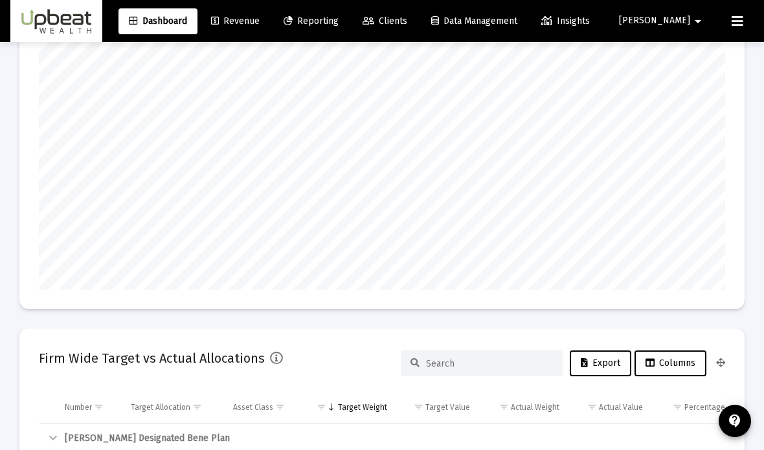
scroll to position [259, 367]
click at [219, 21] on icon at bounding box center [215, 21] width 8 height 9
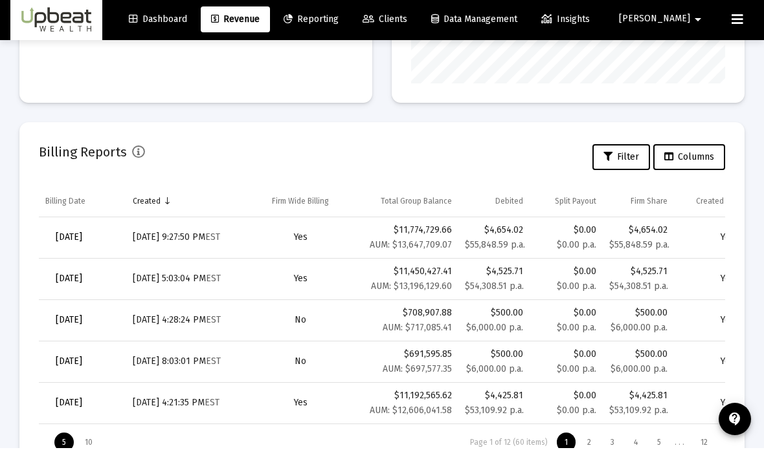
scroll to position [359, 0]
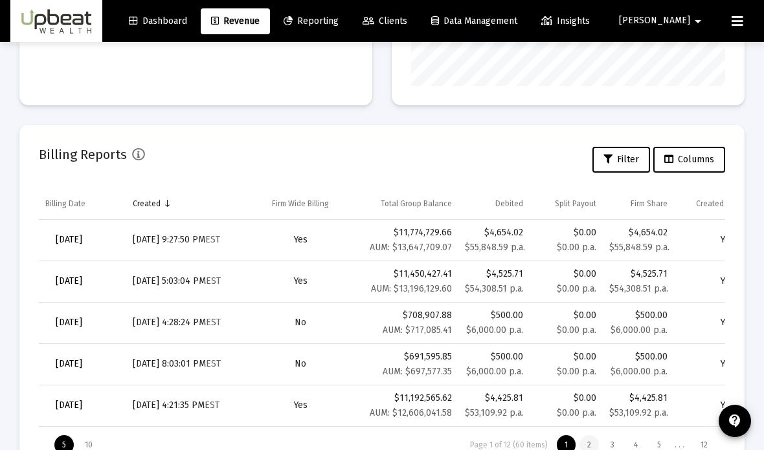
click at [587, 447] on div "2" at bounding box center [588, 445] width 19 height 19
click at [563, 450] on div "1" at bounding box center [566, 445] width 19 height 19
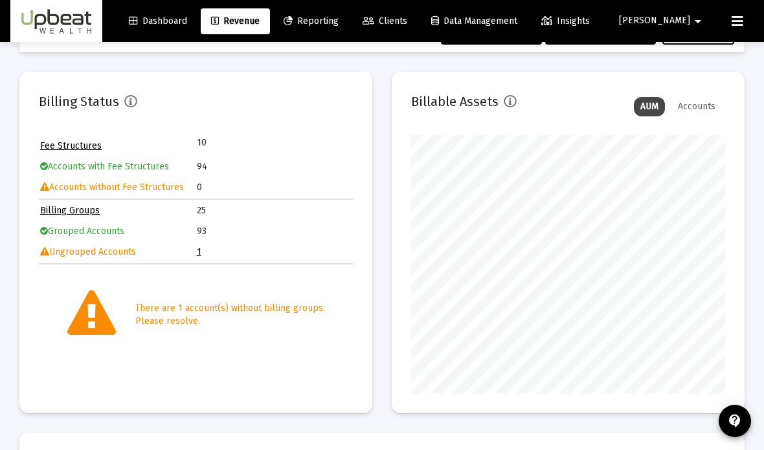
scroll to position [0, 0]
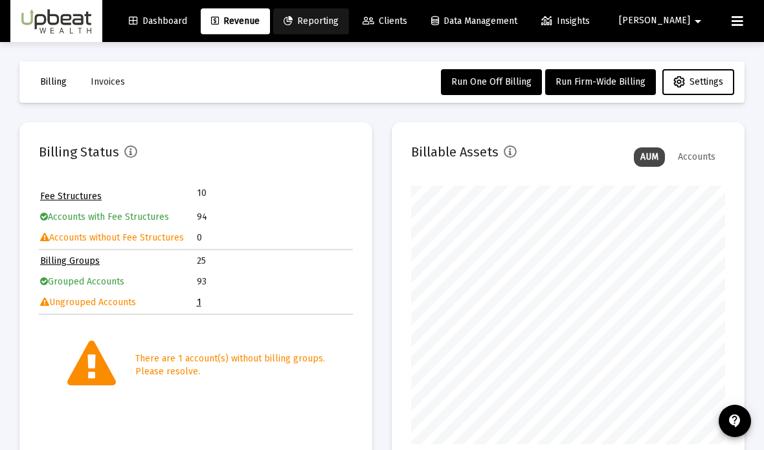
click at [349, 28] on link "Reporting" at bounding box center [311, 21] width 76 height 26
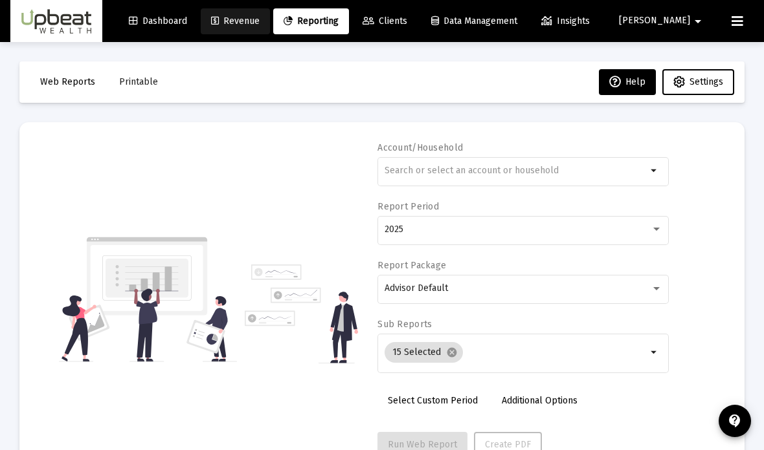
click at [256, 16] on span "Revenue" at bounding box center [235, 21] width 49 height 11
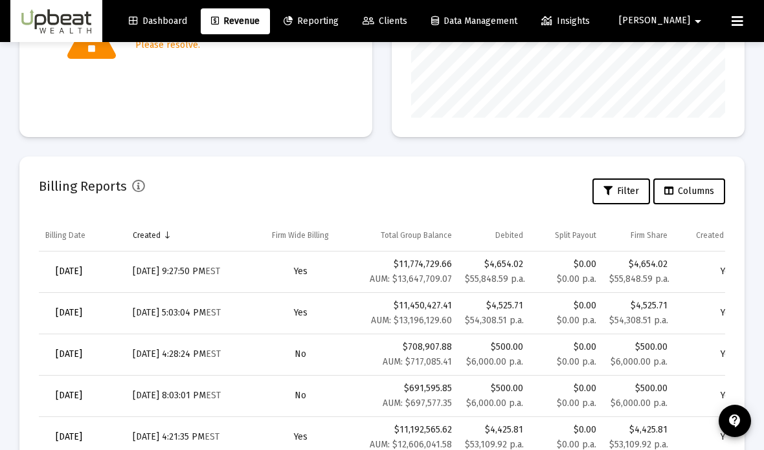
scroll to position [291, 0]
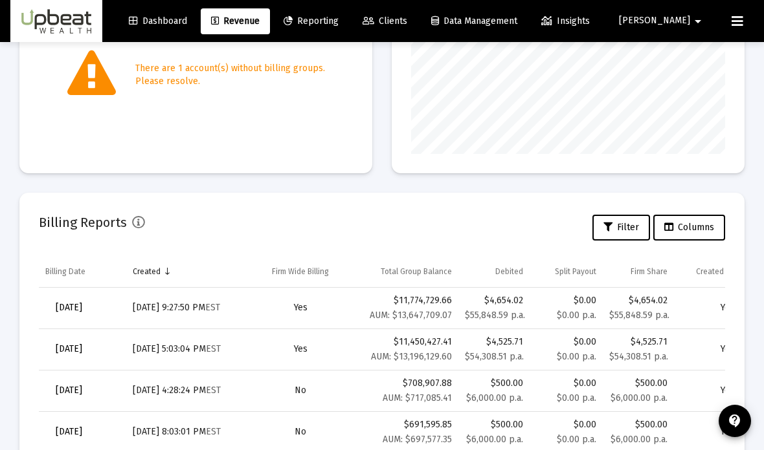
click at [672, 12] on button "Mike arrow_drop_down" at bounding box center [662, 21] width 118 height 26
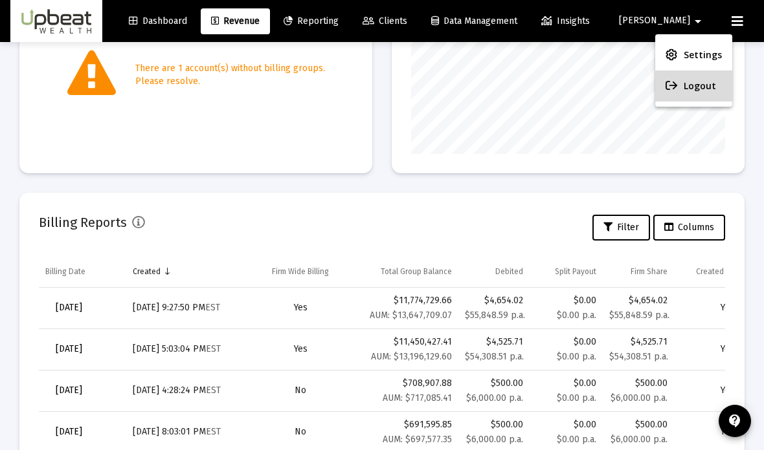
click at [698, 96] on button "Logout" at bounding box center [693, 86] width 77 height 31
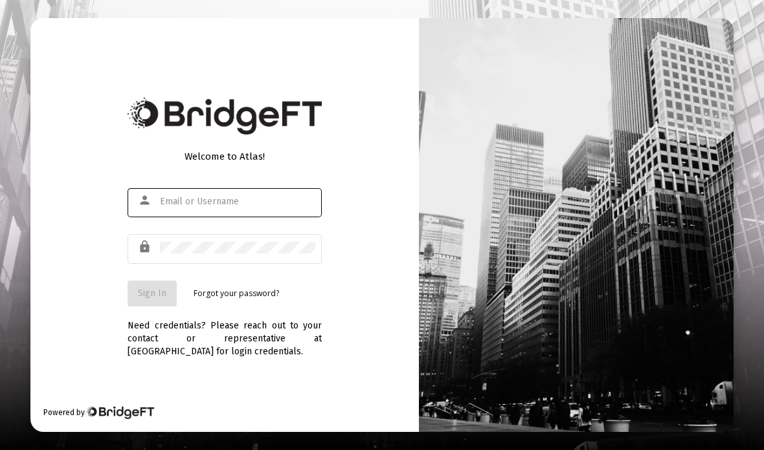
type input "[PERSON_NAME][EMAIL_ADDRESS][DOMAIN_NAME]"
click at [144, 299] on span "Sign In" at bounding box center [152, 293] width 28 height 11
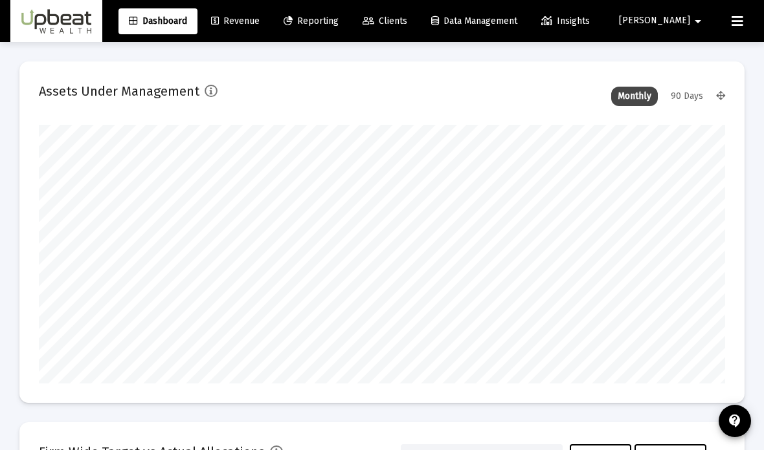
scroll to position [259, 686]
type input "[DATE]"
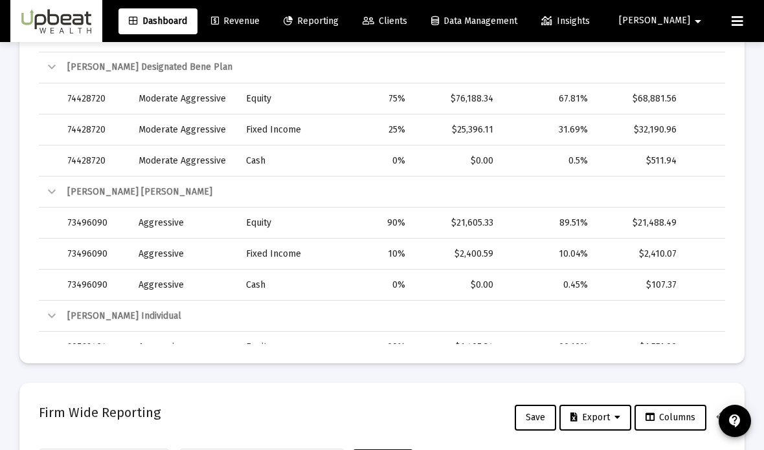
scroll to position [259, 314]
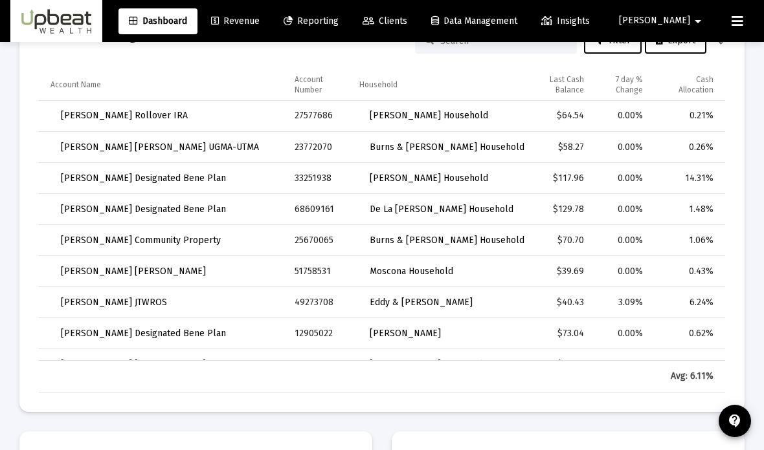
click at [260, 24] on span "Revenue" at bounding box center [235, 21] width 49 height 11
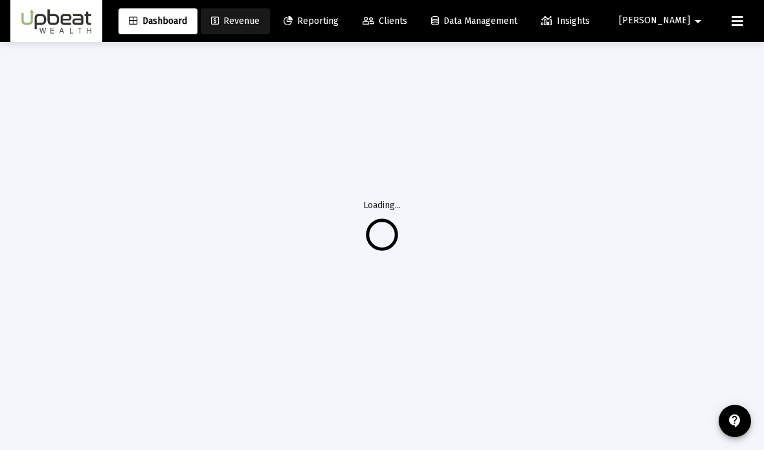
scroll to position [42, 0]
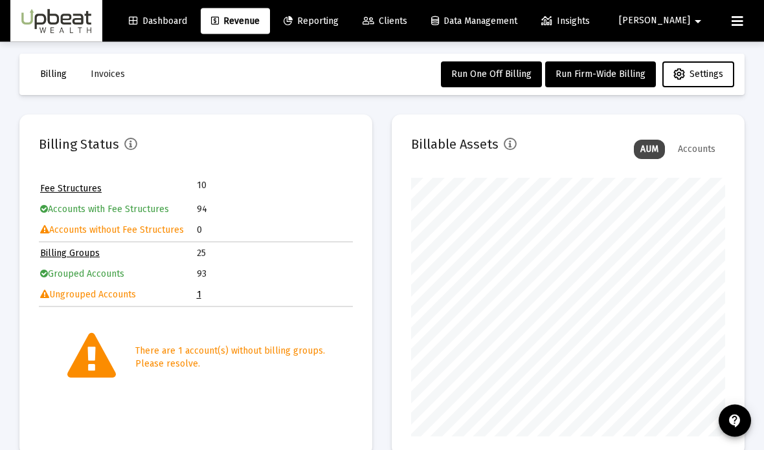
scroll to position [1, 0]
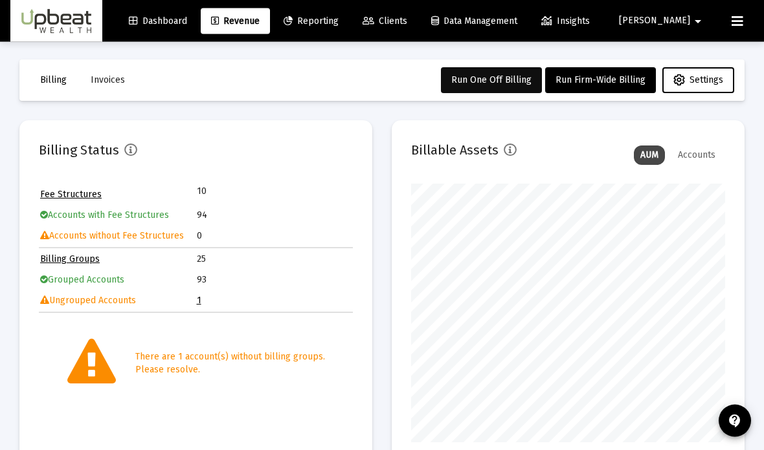
click at [499, 92] on button "Run One Off Billing" at bounding box center [491, 81] width 101 height 26
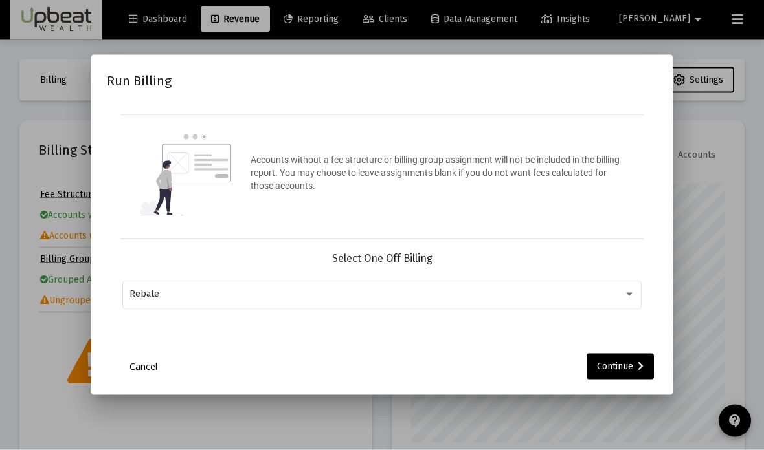
scroll to position [0, 0]
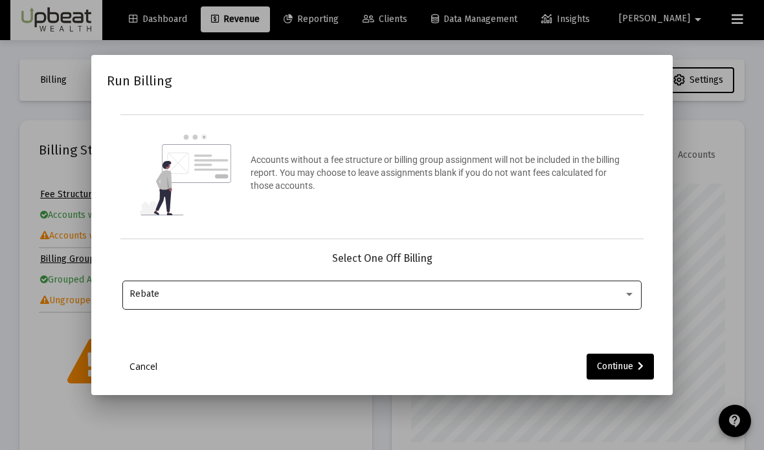
click at [565, 300] on div "Rebate" at bounding box center [376, 294] width 494 height 10
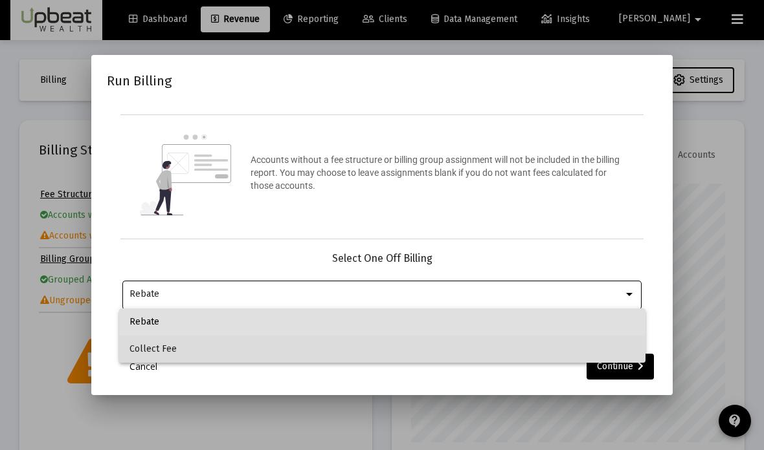
click at [523, 348] on span "Collect Fee" at bounding box center [381, 349] width 505 height 27
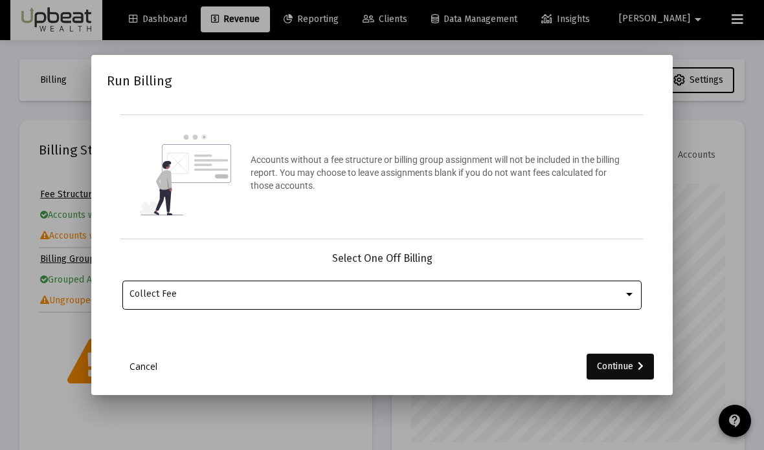
click at [626, 380] on div "Continue" at bounding box center [620, 367] width 47 height 26
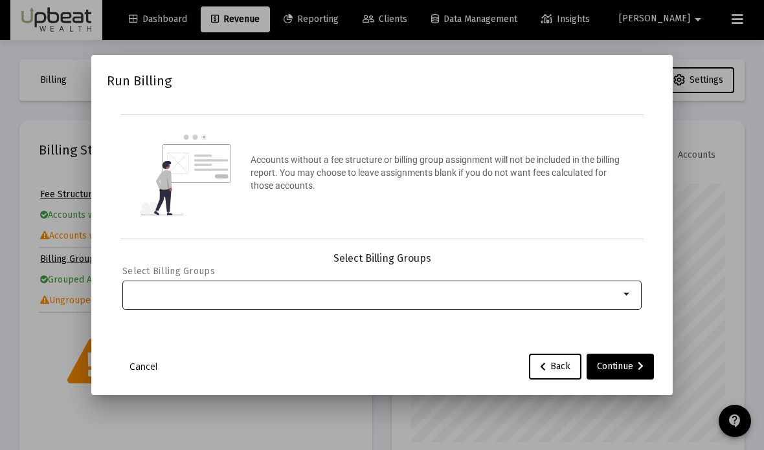
click at [608, 300] on input "Selection" at bounding box center [374, 294] width 490 height 10
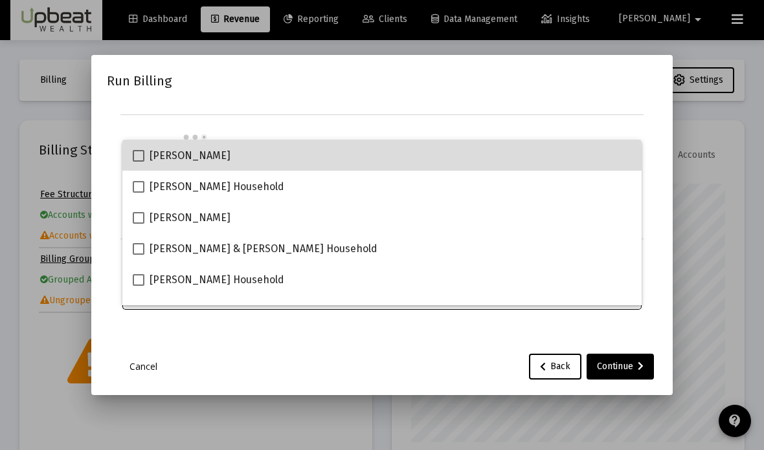
click at [139, 150] on span at bounding box center [139, 156] width 12 height 12
click at [138, 162] on input "[PERSON_NAME]" at bounding box center [138, 162] width 1 height 1
checkbox input "true"
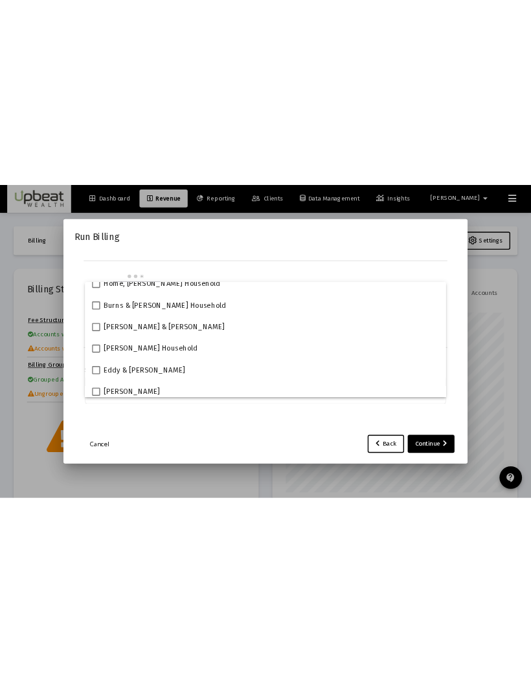
scroll to position [322, 0]
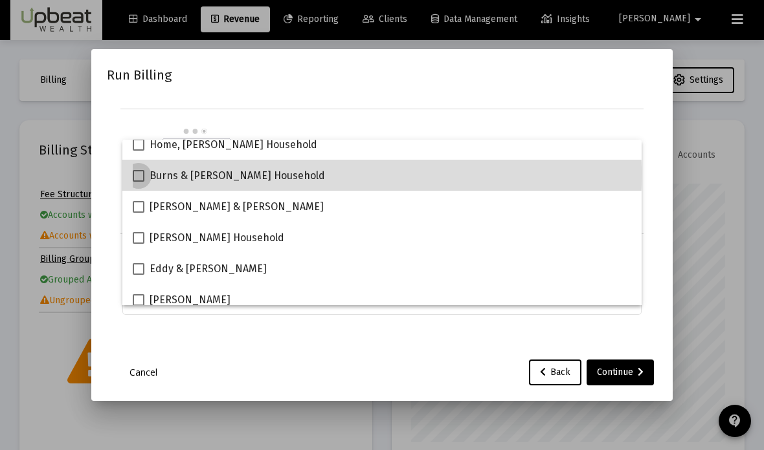
click at [142, 174] on span at bounding box center [139, 176] width 12 height 12
click at [138, 182] on input "Burns & [PERSON_NAME] Household" at bounding box center [138, 182] width 1 height 1
checkbox input "true"
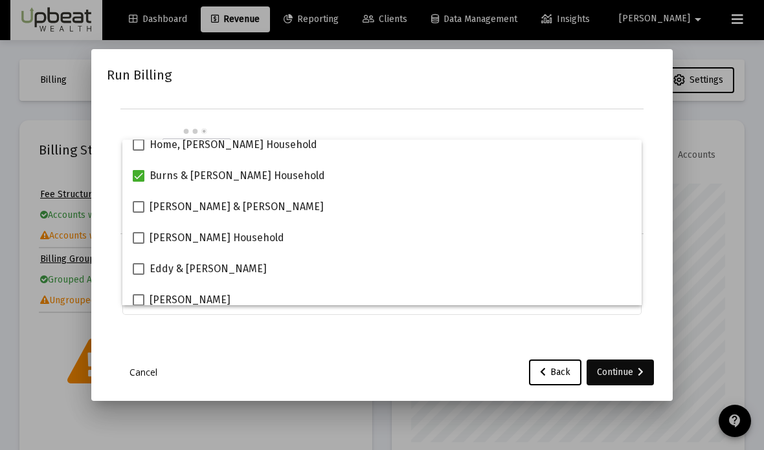
click at [626, 386] on div "Continue" at bounding box center [620, 373] width 47 height 26
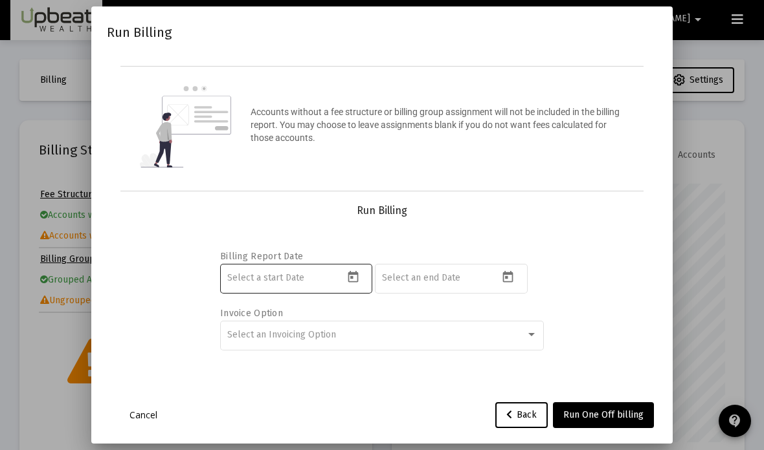
click at [353, 287] on button "Open calendar" at bounding box center [353, 277] width 19 height 19
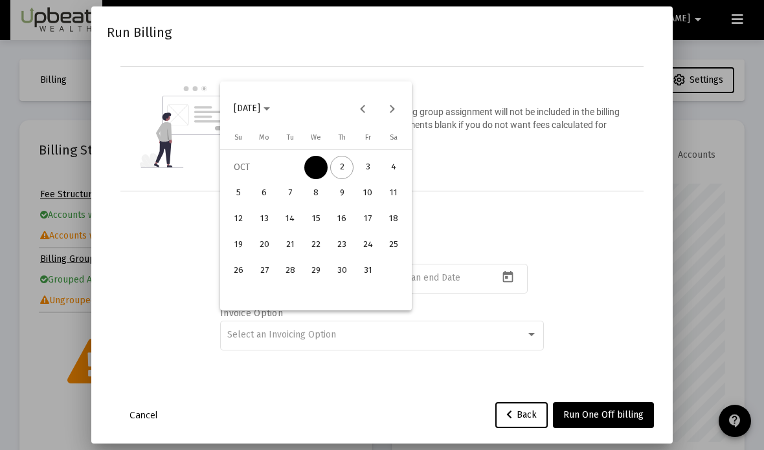
click at [320, 171] on div "1" at bounding box center [315, 167] width 23 height 23
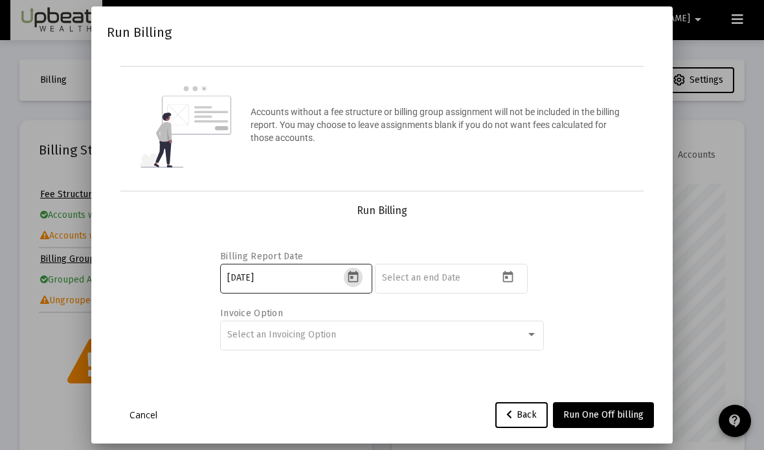
click at [360, 287] on button "Open calendar" at bounding box center [353, 277] width 19 height 19
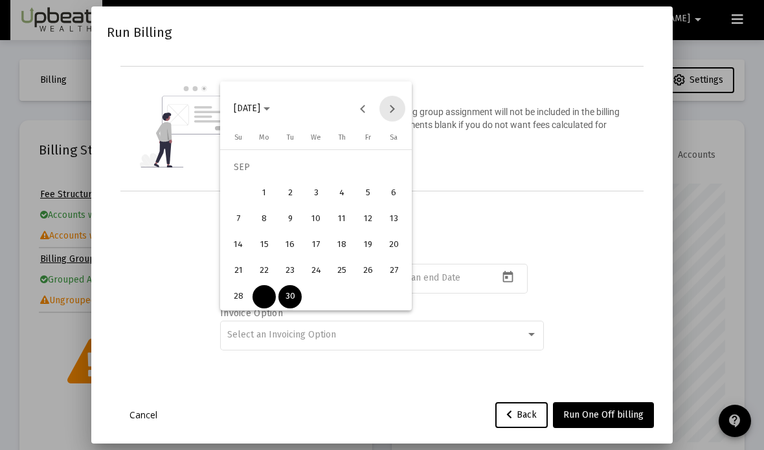
click at [396, 107] on button "Next month" at bounding box center [392, 109] width 26 height 26
click at [351, 159] on button "2" at bounding box center [342, 168] width 26 height 26
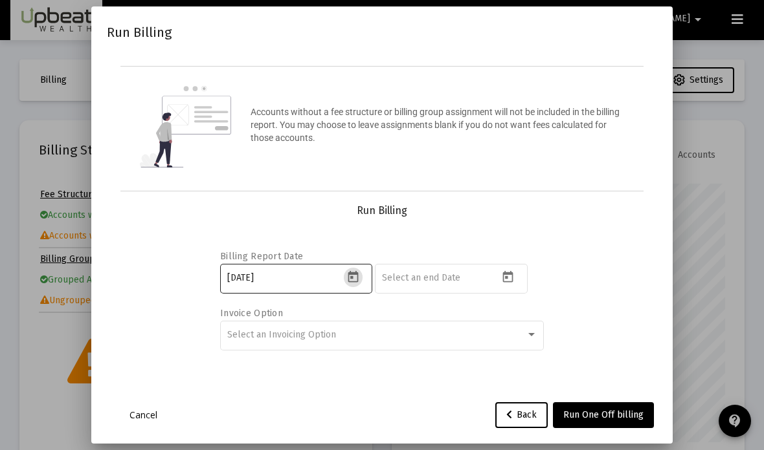
click at [359, 284] on icon "Open calendar" at bounding box center [353, 278] width 14 height 14
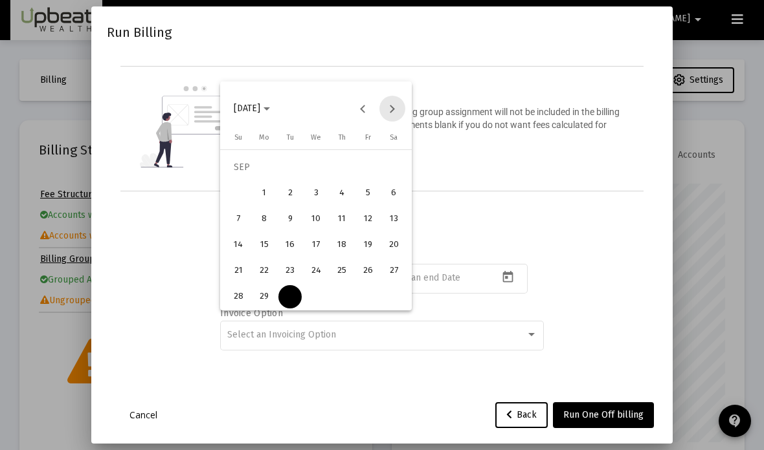
click at [399, 113] on button "Next month" at bounding box center [392, 109] width 26 height 26
click at [348, 169] on div "2" at bounding box center [341, 167] width 23 height 23
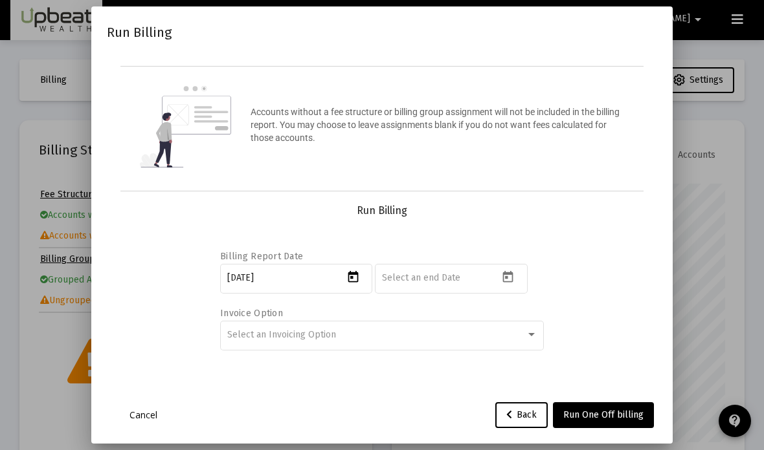
type input "[DATE]"
click at [515, 287] on button "Open calendar" at bounding box center [507, 277] width 19 height 19
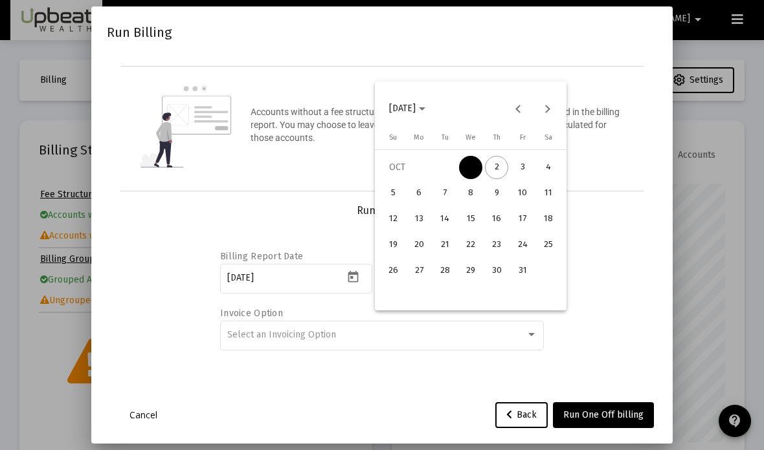
click at [504, 271] on div "30" at bounding box center [496, 271] width 23 height 23
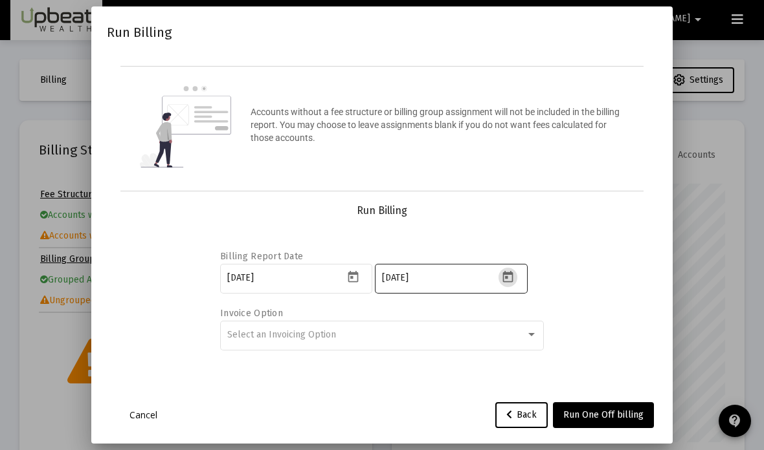
click at [512, 287] on button "Open calendar" at bounding box center [507, 277] width 19 height 19
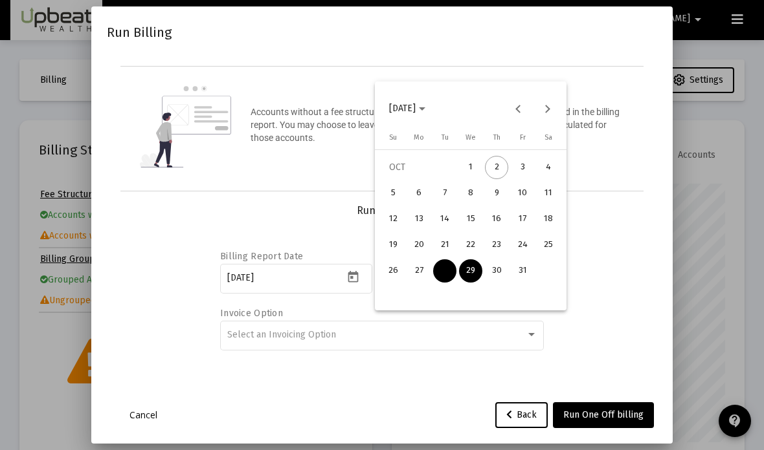
click at [500, 269] on div "30" at bounding box center [496, 271] width 23 height 23
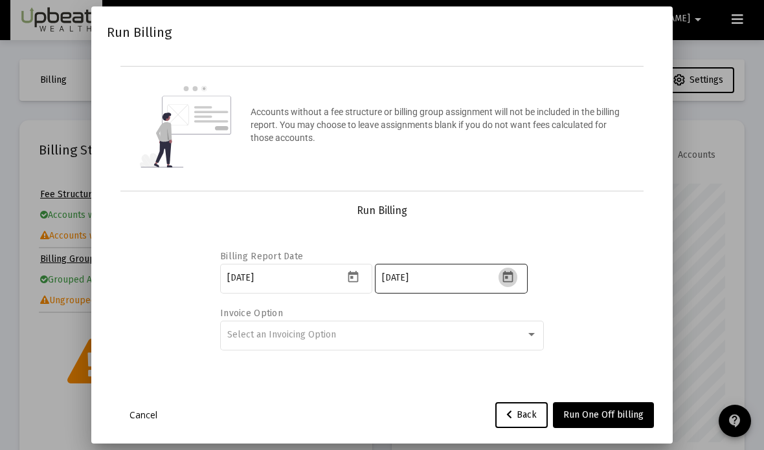
click at [509, 283] on icon "Open calendar" at bounding box center [508, 277] width 10 height 12
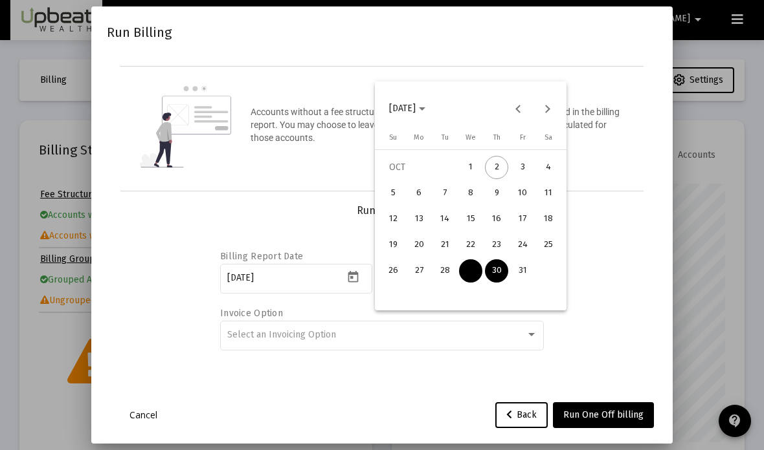
click at [530, 269] on div "31" at bounding box center [522, 271] width 23 height 23
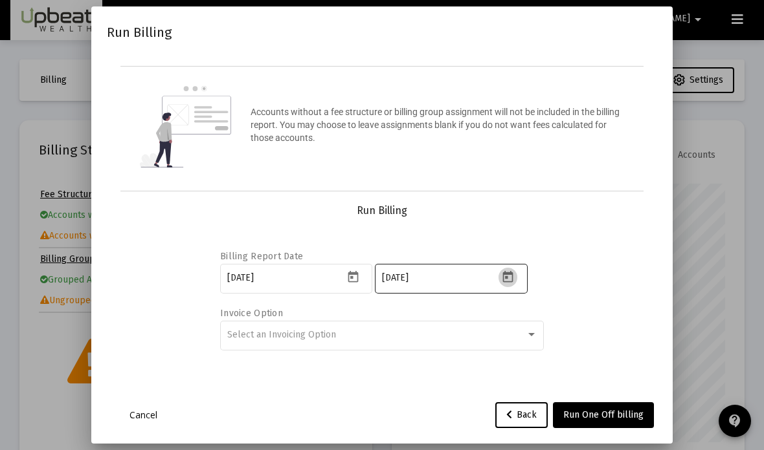
click at [511, 284] on icon "Open calendar" at bounding box center [508, 278] width 14 height 14
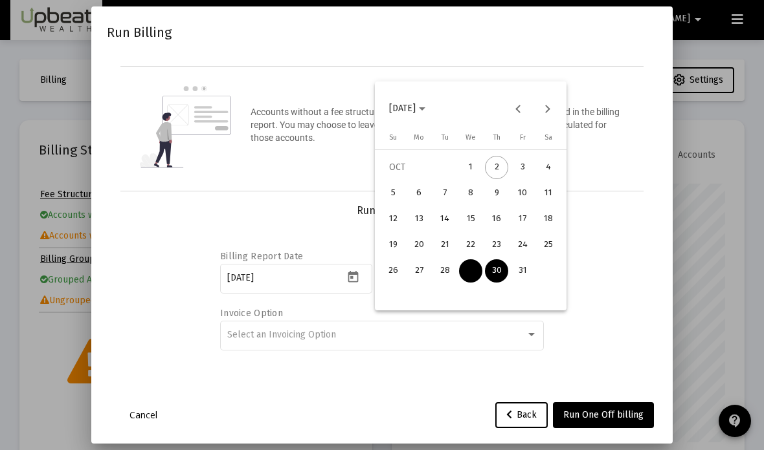
click at [518, 273] on div "31" at bounding box center [522, 271] width 23 height 23
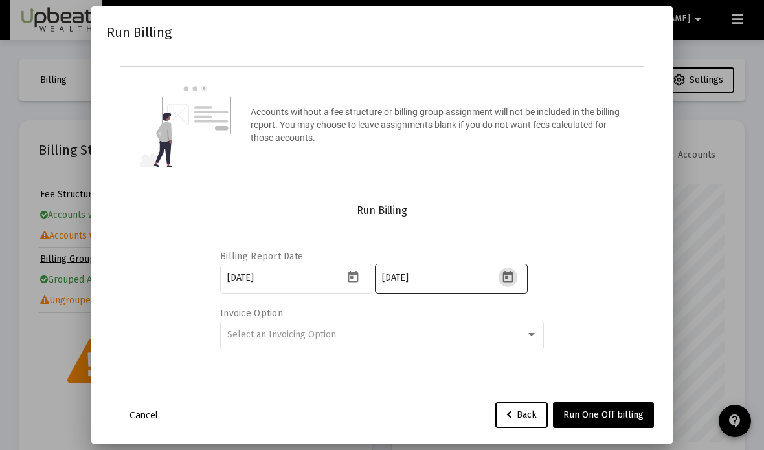
click at [510, 284] on icon "Open calendar" at bounding box center [508, 278] width 14 height 14
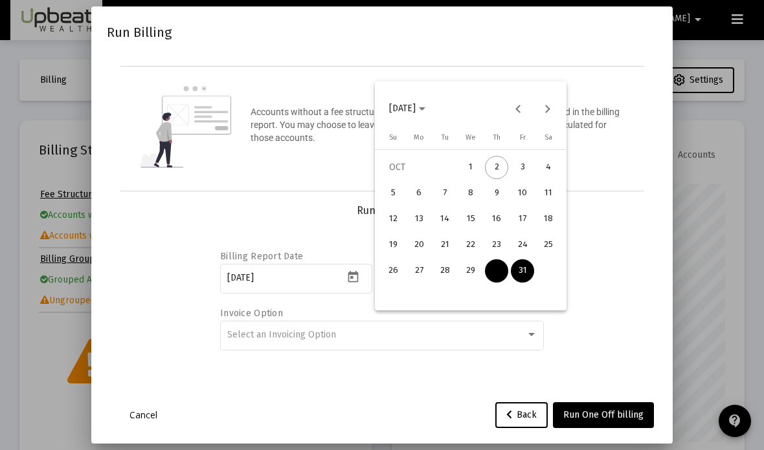
click at [526, 269] on div "31" at bounding box center [522, 271] width 23 height 23
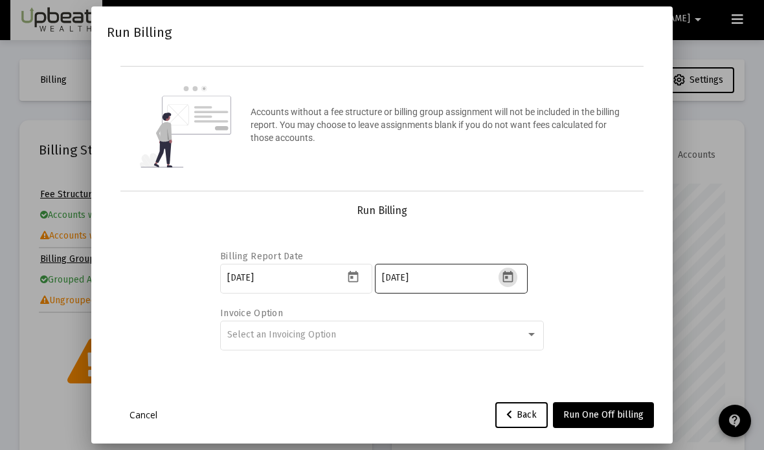
click at [515, 284] on icon "Open calendar" at bounding box center [508, 278] width 14 height 14
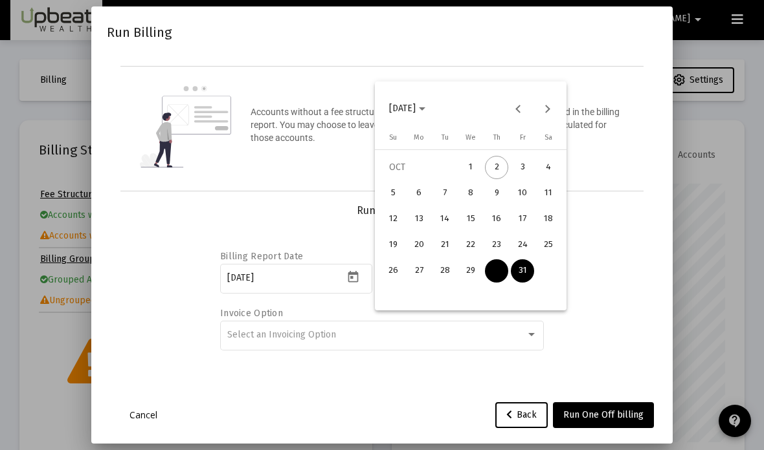
click at [529, 271] on div "31" at bounding box center [522, 271] width 23 height 23
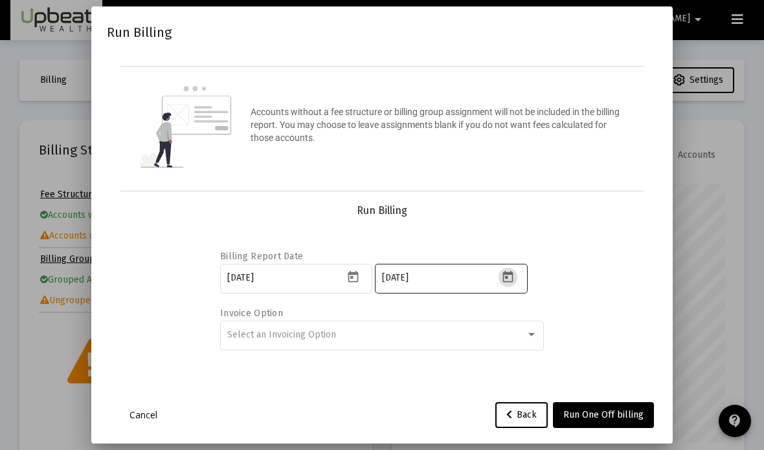
click at [516, 287] on button "Open calendar" at bounding box center [507, 277] width 19 height 19
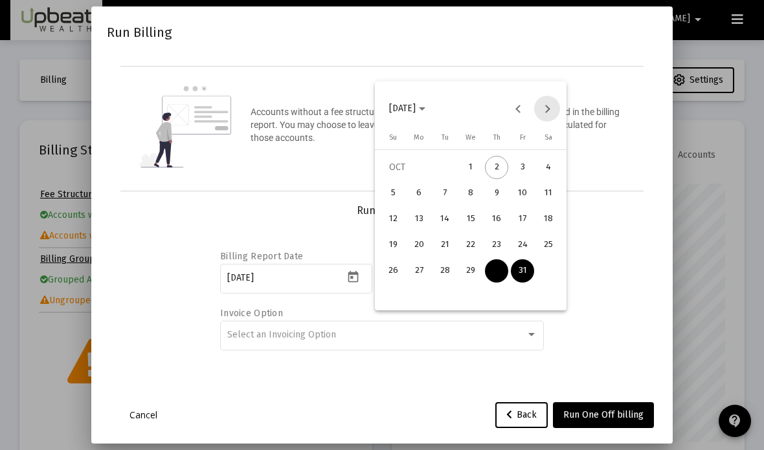
click at [550, 114] on button "Next month" at bounding box center [547, 109] width 26 height 26
click at [546, 160] on div "1" at bounding box center [548, 167] width 23 height 23
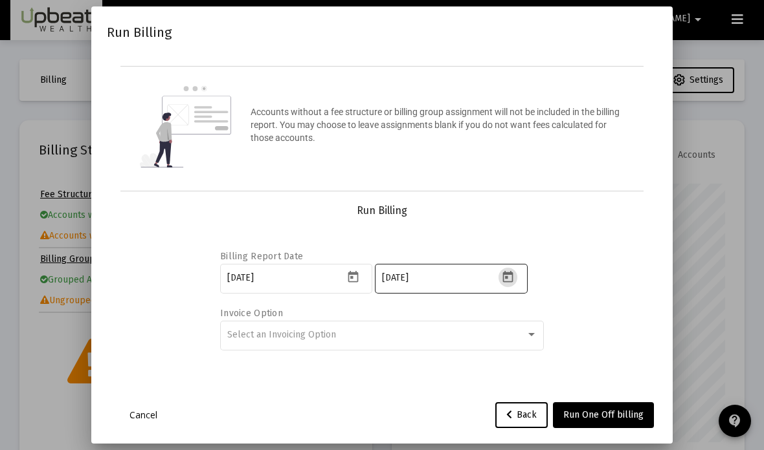
click at [502, 287] on button "Open calendar" at bounding box center [507, 277] width 19 height 19
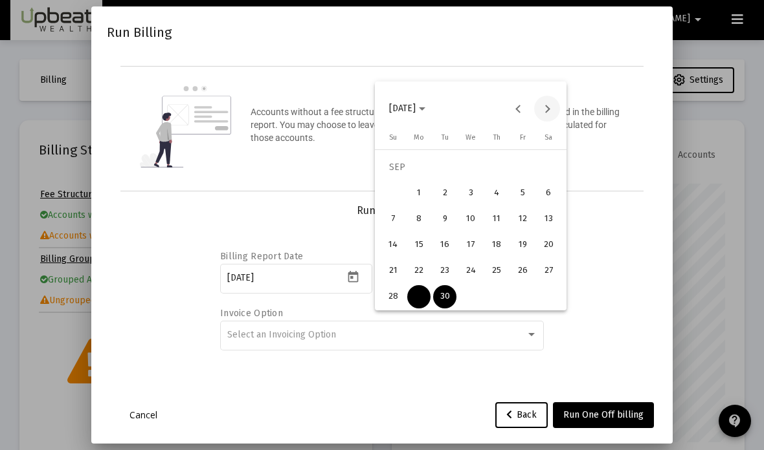
click at [550, 115] on button "Next month" at bounding box center [547, 109] width 26 height 26
click at [551, 112] on button "Next month" at bounding box center [547, 109] width 26 height 26
click at [549, 164] on div "1" at bounding box center [548, 167] width 23 height 23
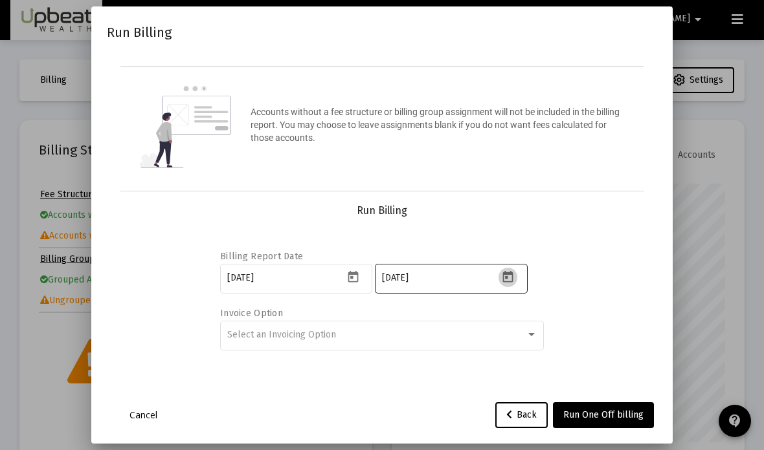
click at [508, 284] on icon "Open calendar" at bounding box center [508, 278] width 14 height 14
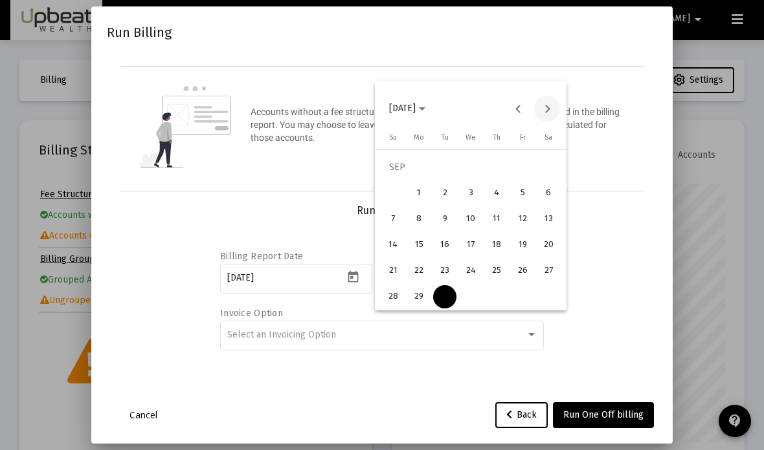
click at [551, 107] on button "Next month" at bounding box center [547, 109] width 26 height 26
click at [549, 111] on button "Next month" at bounding box center [547, 109] width 26 height 26
click at [398, 198] on div "2" at bounding box center [392, 193] width 23 height 23
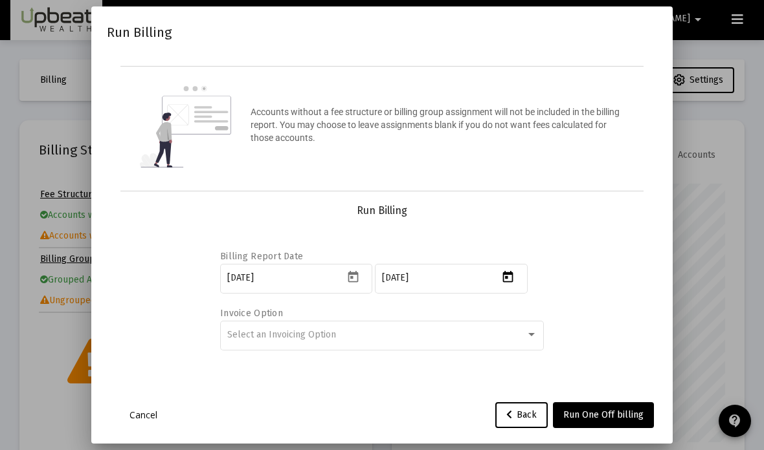
type input "[DATE]"
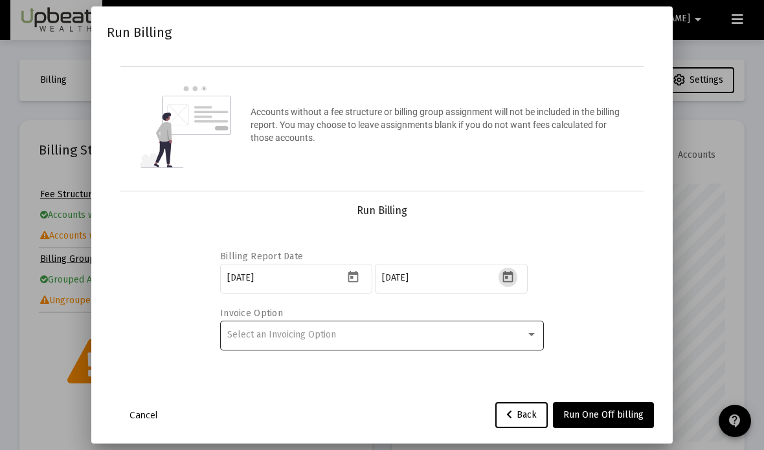
click at [532, 340] on div at bounding box center [532, 335] width 12 height 10
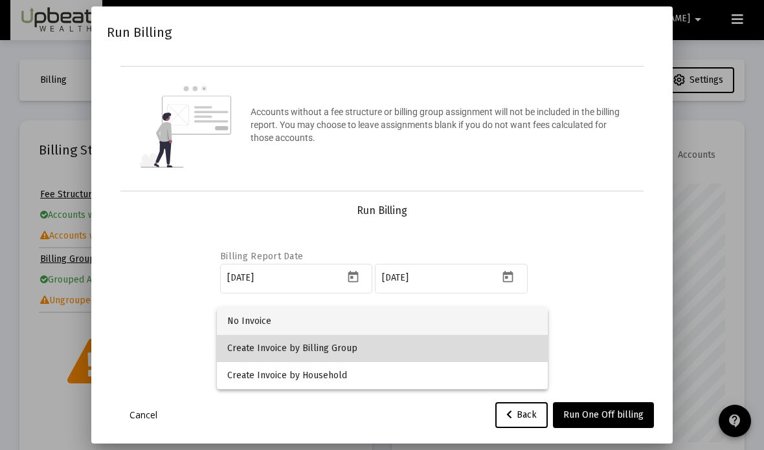
click at [443, 348] on span "Create Invoice by Billing Group" at bounding box center [382, 348] width 310 height 27
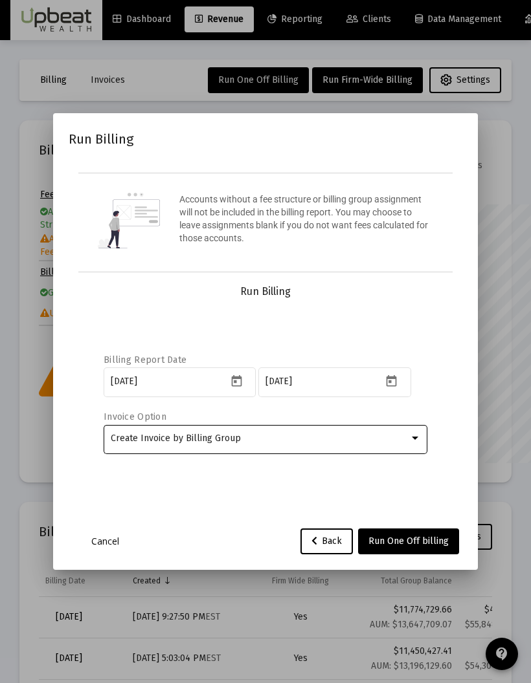
scroll to position [646916, 646978]
click at [397, 450] on button "Run One Off billing" at bounding box center [408, 542] width 101 height 26
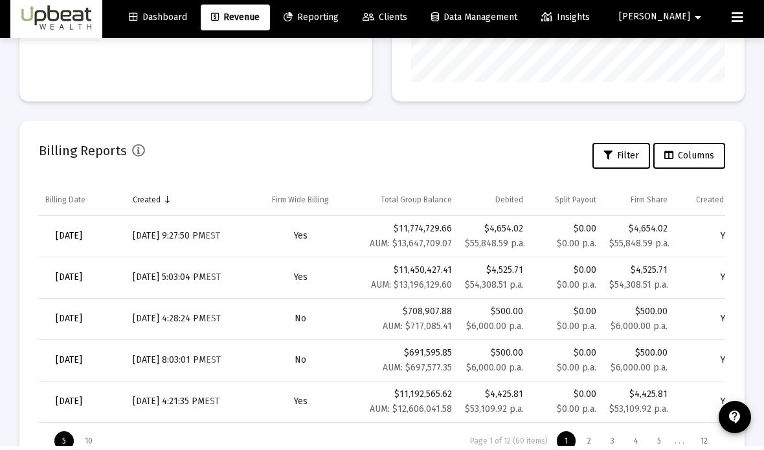
scroll to position [410, 0]
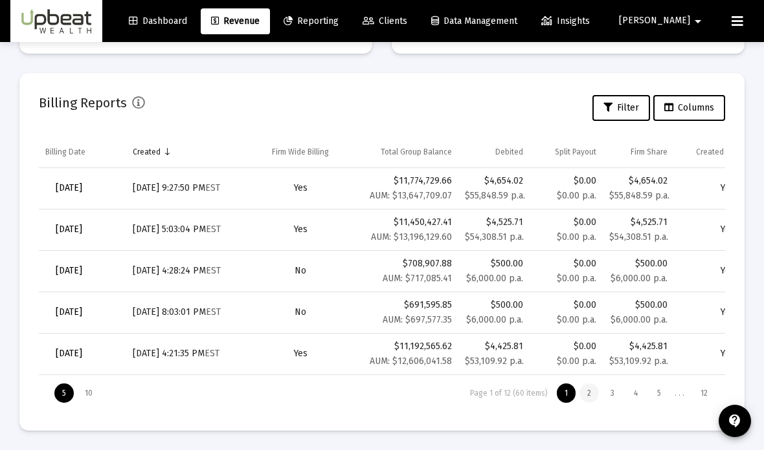
click at [587, 402] on div "2" at bounding box center [588, 393] width 19 height 19
click at [567, 397] on div "1" at bounding box center [566, 393] width 19 height 19
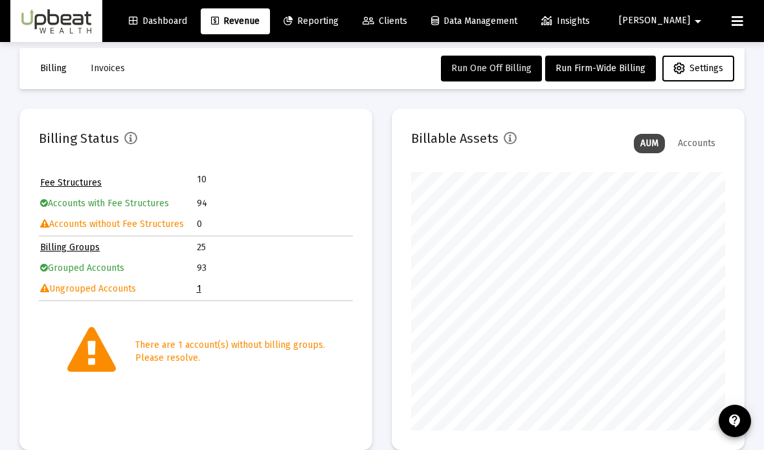
scroll to position [0, 0]
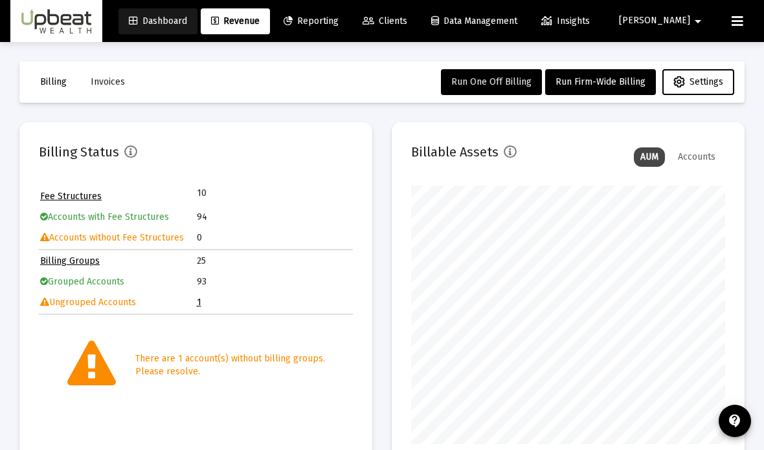
click at [187, 22] on span "Dashboard" at bounding box center [158, 21] width 58 height 11
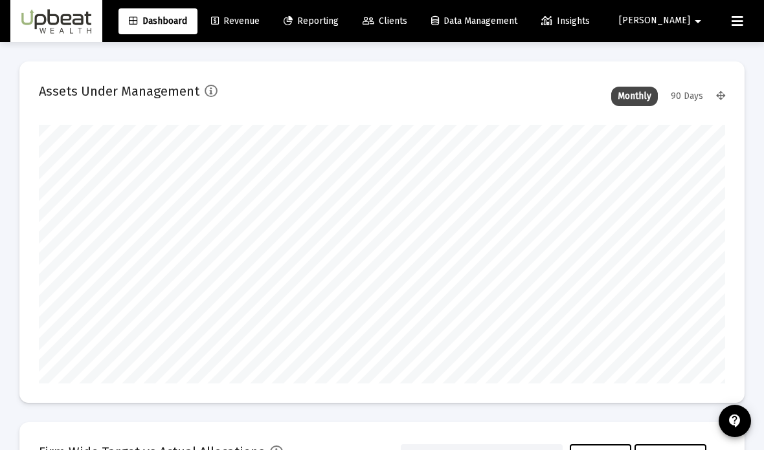
scroll to position [259, 367]
click at [338, 23] on span "Reporting" at bounding box center [310, 21] width 55 height 11
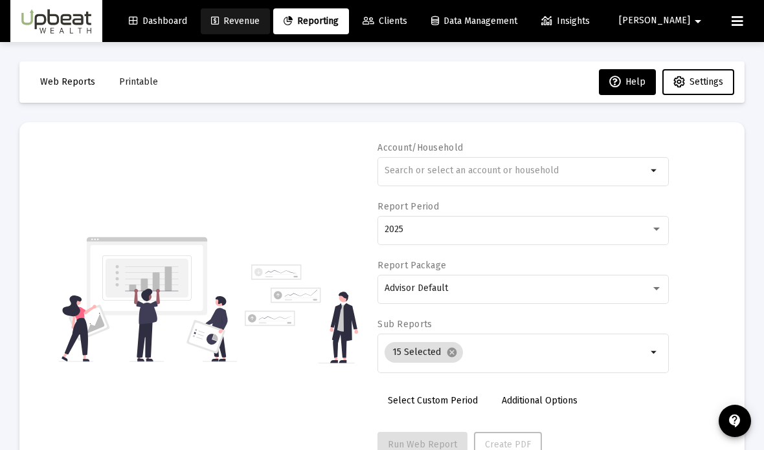
click at [260, 21] on span "Revenue" at bounding box center [235, 21] width 49 height 11
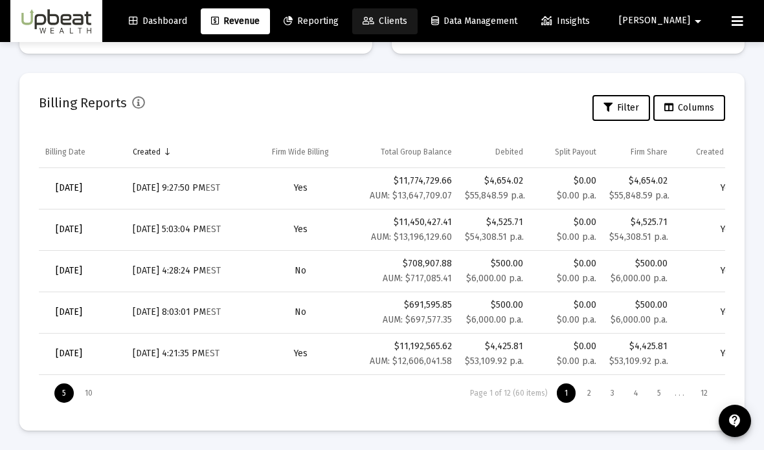
click at [407, 23] on span "Clients" at bounding box center [384, 21] width 45 height 11
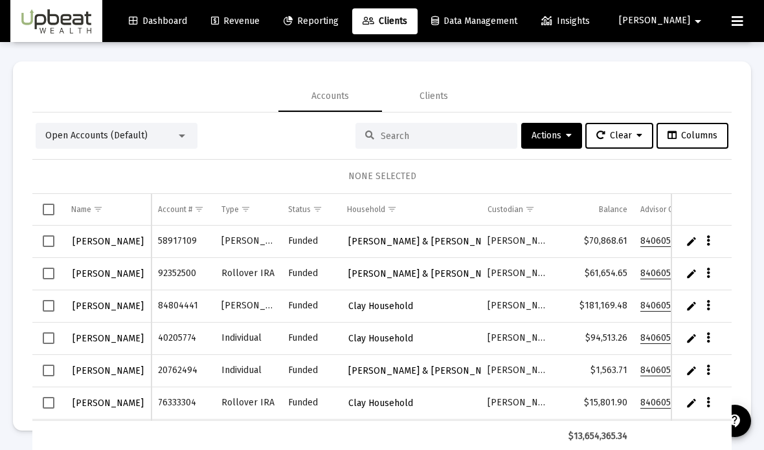
click at [349, 32] on link "Reporting" at bounding box center [311, 21] width 76 height 26
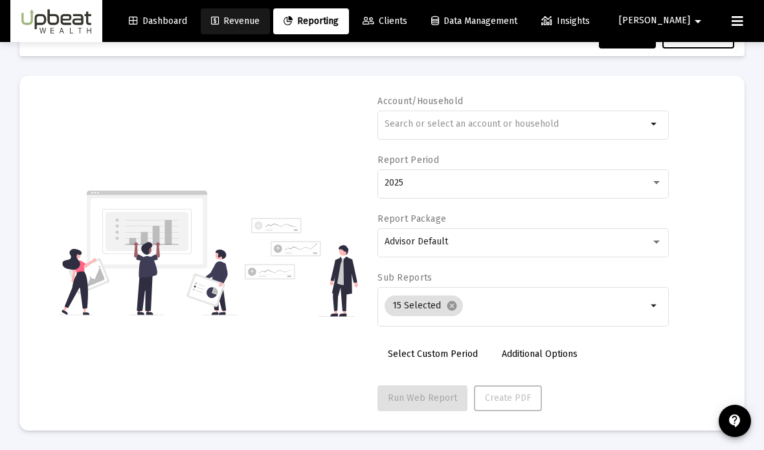
click at [260, 21] on span "Revenue" at bounding box center [235, 21] width 49 height 11
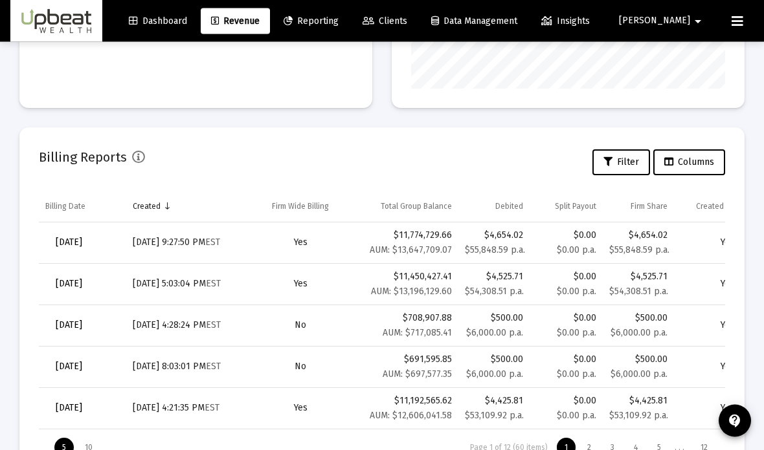
click at [98, 441] on div "5 10" at bounding box center [77, 448] width 47 height 19
click at [92, 450] on div "10" at bounding box center [88, 448] width 23 height 19
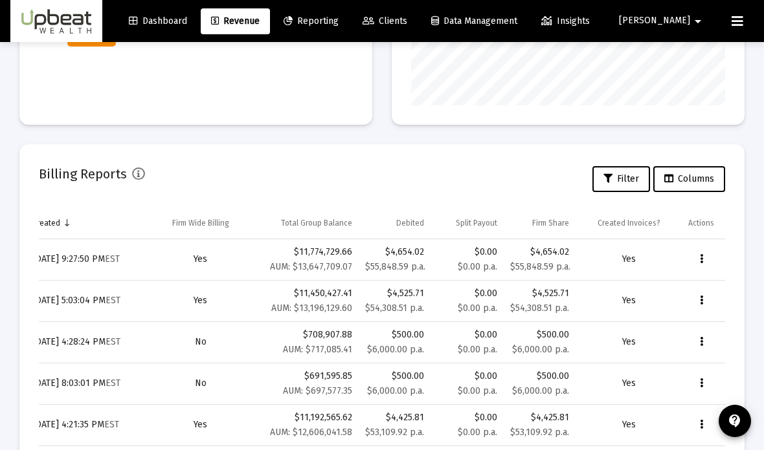
click at [701, 352] on button "Data grid" at bounding box center [701, 342] width 26 height 26
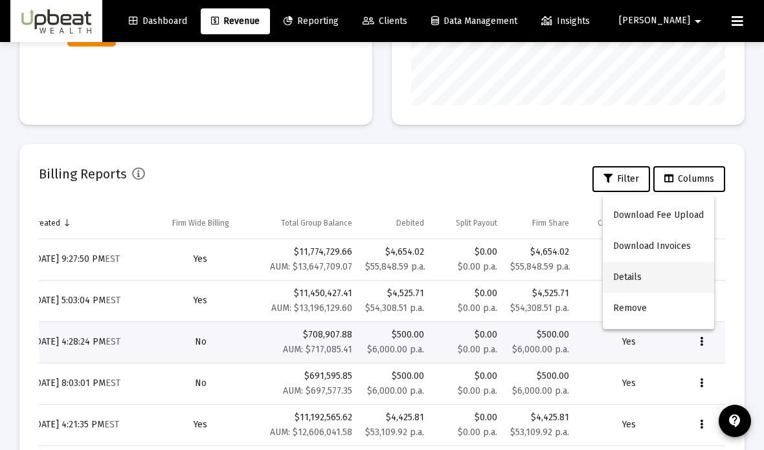
click at [677, 293] on button "Details" at bounding box center [658, 277] width 111 height 31
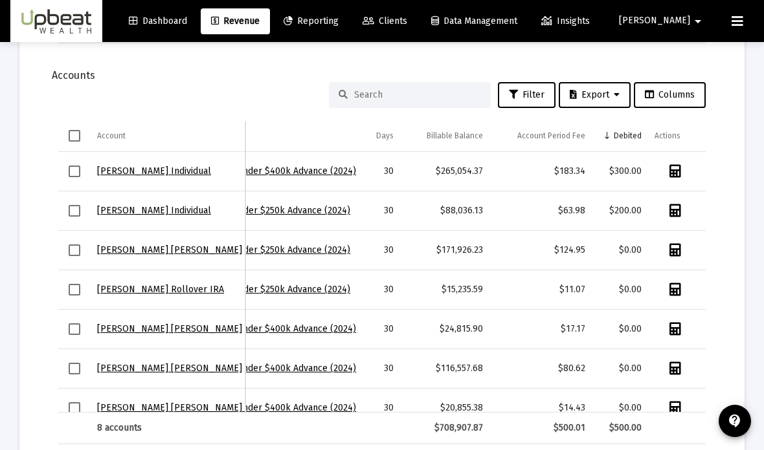
click at [270, 33] on link "Revenue" at bounding box center [235, 21] width 69 height 26
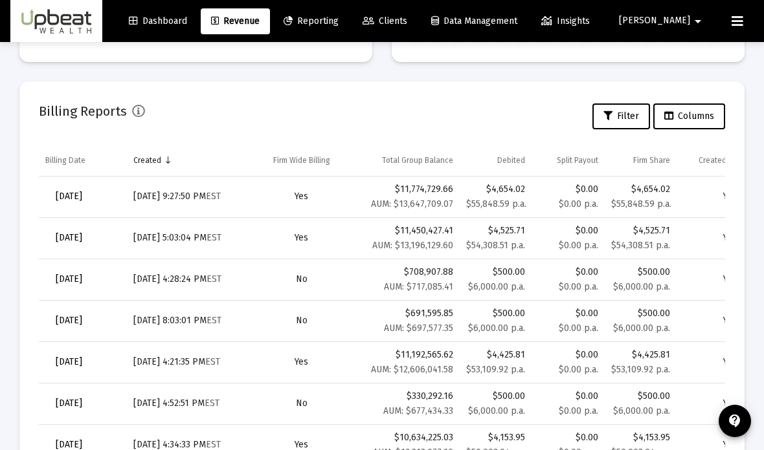
scroll to position [401, 0]
